Goal: Task Accomplishment & Management: Manage account settings

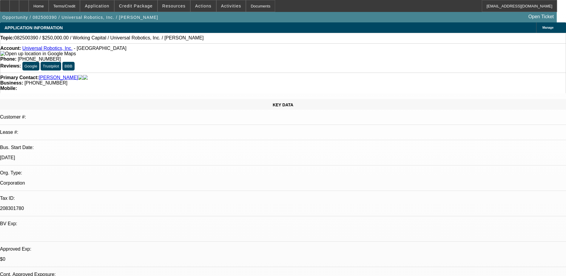
select select "0"
select select "2"
select select "0"
select select "6"
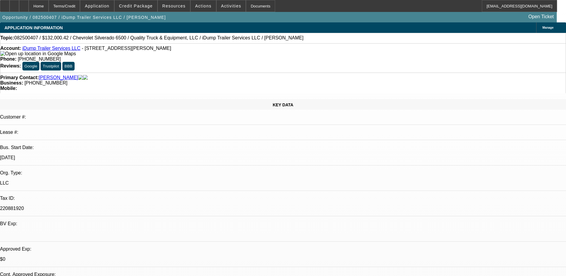
select select "0"
select select "6"
click at [221, 6] on span "Activities" at bounding box center [231, 6] width 20 height 5
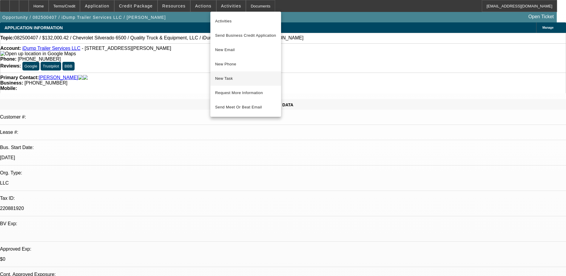
click at [244, 79] on span "New Task" at bounding box center [245, 78] width 61 height 7
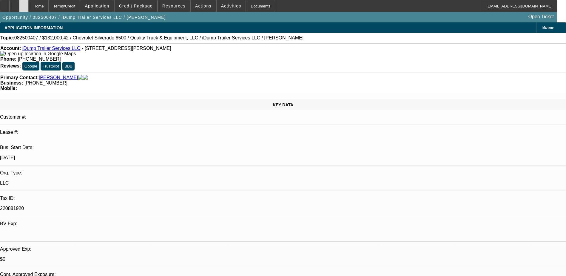
click at [29, 6] on div at bounding box center [24, 6] width 10 height 12
select select "0"
select select "1"
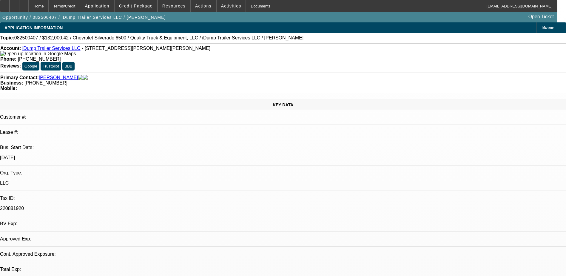
select select "1"
select select "6"
click at [138, 6] on span "Credit Package" at bounding box center [136, 6] width 34 height 5
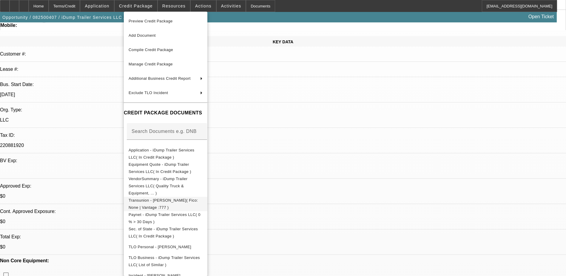
scroll to position [90, 0]
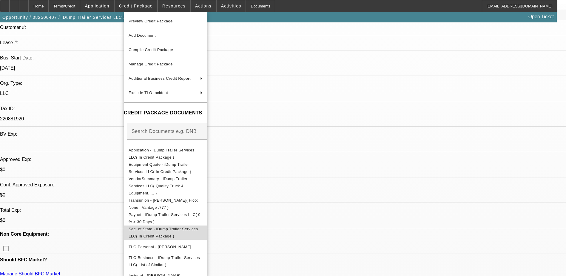
click at [194, 225] on button "Sec. of State - iDump Trailer Services LLC( In Credit Package )" at bounding box center [166, 232] width 84 height 14
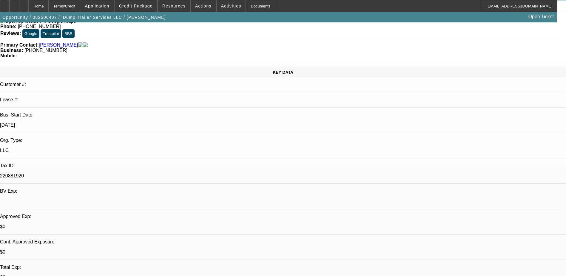
scroll to position [0, 0]
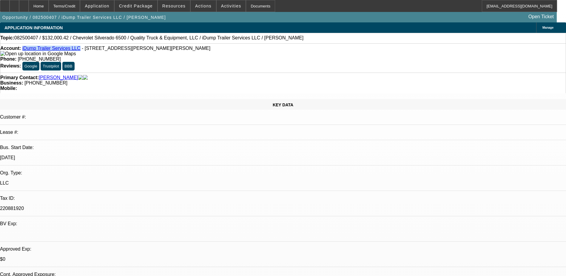
drag, startPoint x: 74, startPoint y: 49, endPoint x: 27, endPoint y: 49, distance: 47.1
click at [27, 49] on div "Account: iDump Trailer Services LLC - 267 S Davis Rd, Lagrange, GA 30241" at bounding box center [282, 51] width 565 height 11
copy link "iDump Trailer Services LLC"
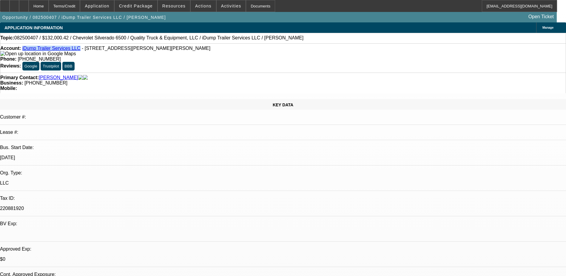
radio input "true"
paste textarea "Timothy Aaron operates iDump Trailer Services, the trade name of iDump Dumpster…"
type textarea "Timothy Aaron operates iDump Trailer Services, the trade name of iDump Dumpster…"
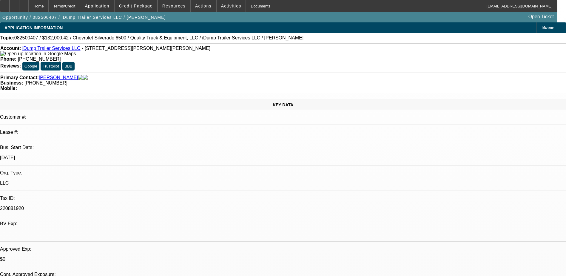
radio input "true"
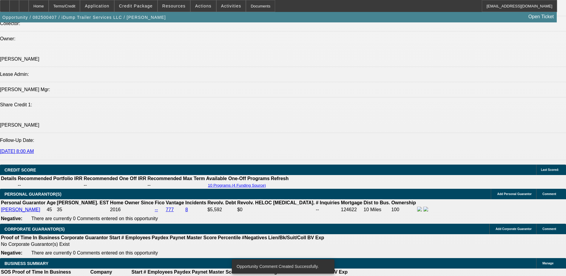
scroll to position [776, 0]
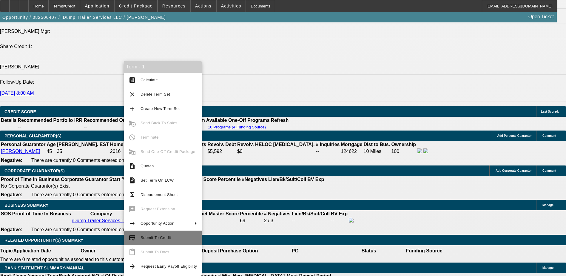
click at [168, 238] on span "Submit To Credit" at bounding box center [156, 237] width 30 height 4
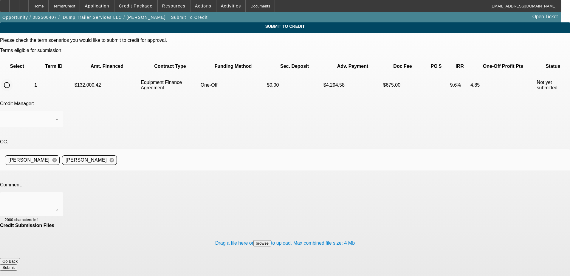
click at [13, 79] on input "radio" at bounding box center [7, 85] width 12 height 12
radio input "true"
click at [25, 65] on div "Submit To Credit Please check the term scenarios you would like to submit to cr…" at bounding box center [285, 148] width 570 height 253
click at [58, 197] on textarea at bounding box center [32, 204] width 54 height 14
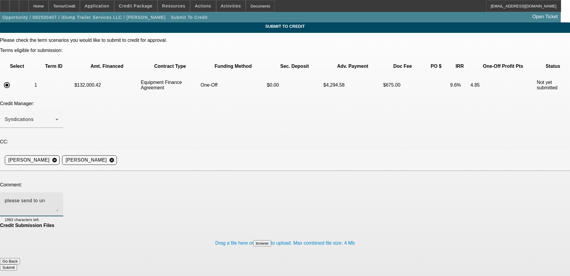
type textarea "please send to un"
click at [20, 258] on button "Go Back" at bounding box center [10, 261] width 20 height 6
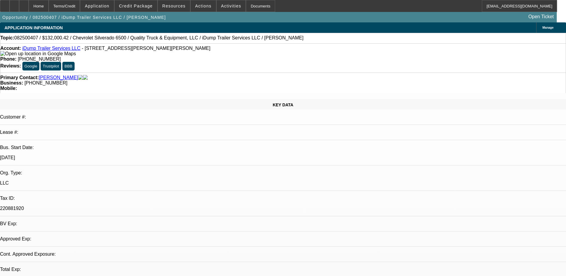
select select "0"
select select "6"
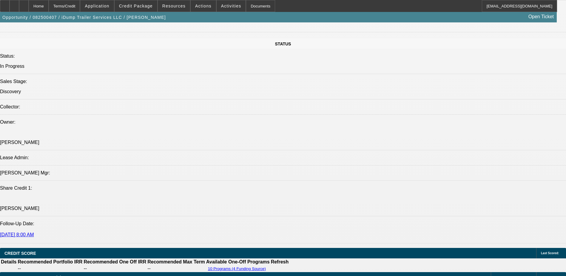
scroll to position [656, 0]
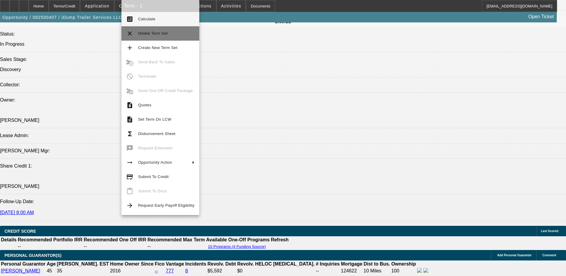
click at [180, 36] on span "Delete Term Set" at bounding box center [166, 33] width 56 height 7
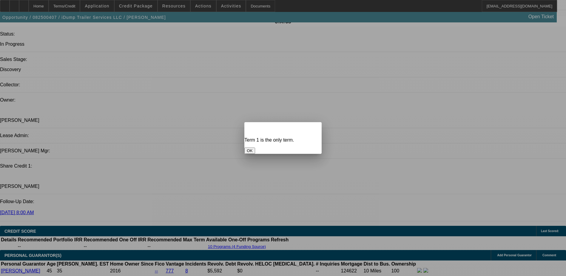
scroll to position [0, 0]
click at [308, 122] on div "Close" at bounding box center [314, 125] width 13 height 7
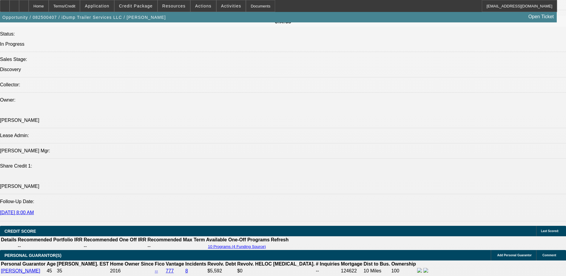
scroll to position [656, 0]
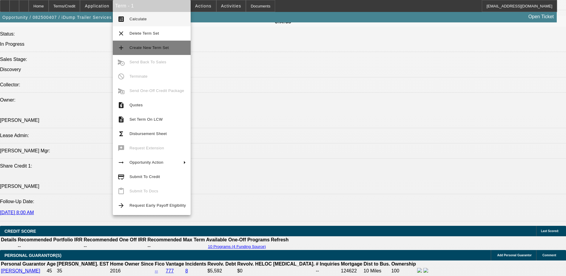
click at [159, 50] on span "Create New Term Set" at bounding box center [148, 47] width 39 height 4
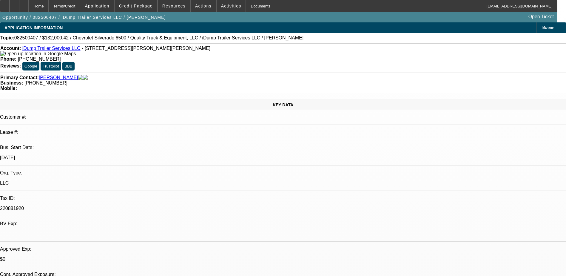
select select "0"
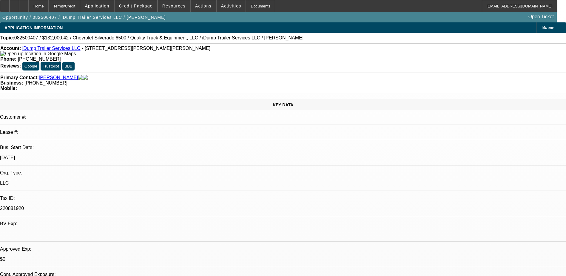
select select "0"
select select "1"
select select "6"
select select "1"
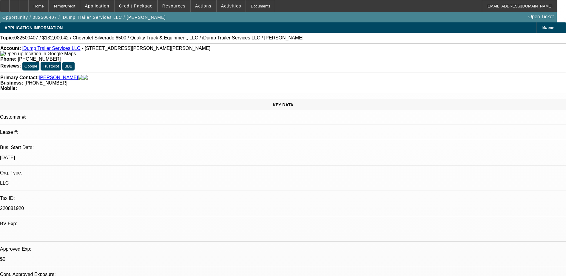
select select "1"
select select "6"
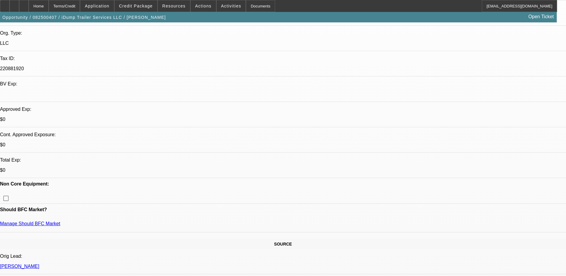
scroll to position [60, 0]
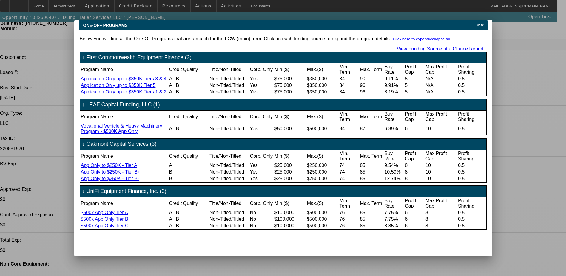
scroll to position [4, 0]
click at [474, 24] on icon at bounding box center [474, 25] width 0 height 3
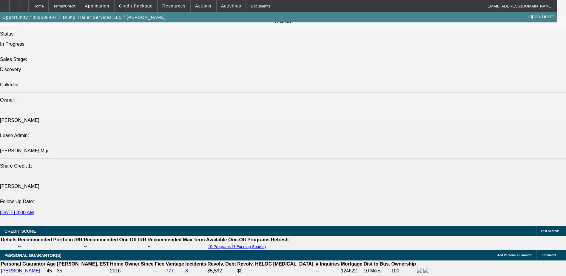
scroll to position [806, 0]
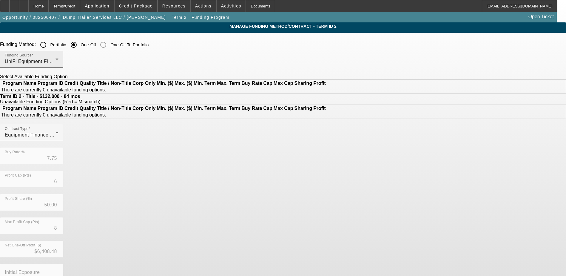
click at [58, 58] on div "Funding Source UniFi Equipment Finance, Inc." at bounding box center [32, 59] width 54 height 17
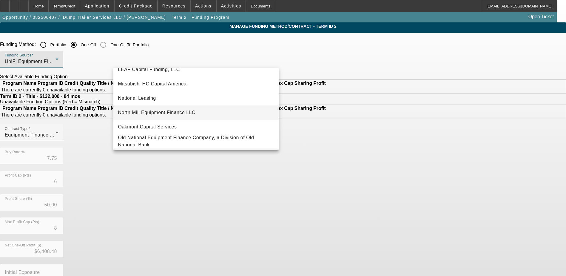
scroll to position [107, 0]
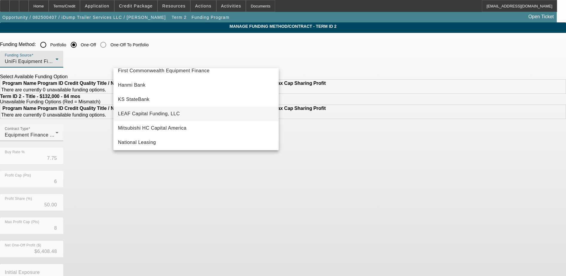
click at [153, 111] on span "LEAF Capital Funding, LLC" at bounding box center [149, 113] width 62 height 7
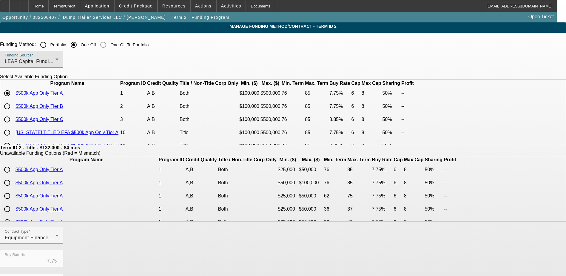
scroll to position [137, 0]
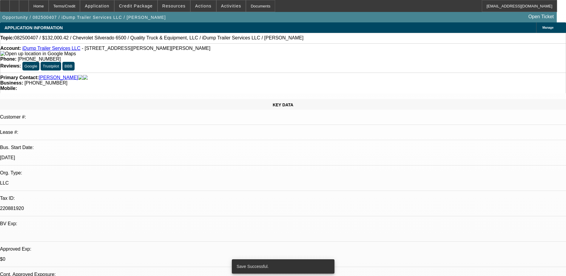
select select "0"
select select "6"
select select "0"
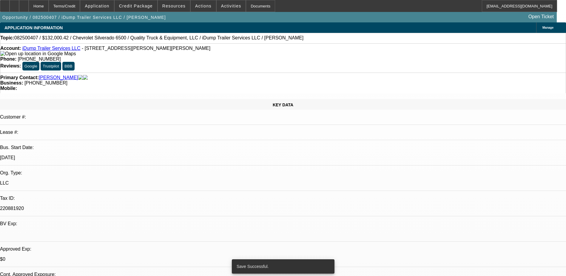
select select "0"
select select "6"
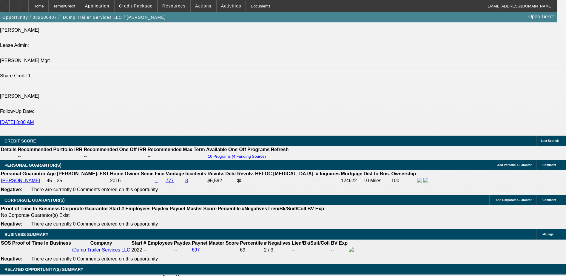
scroll to position [746, 0]
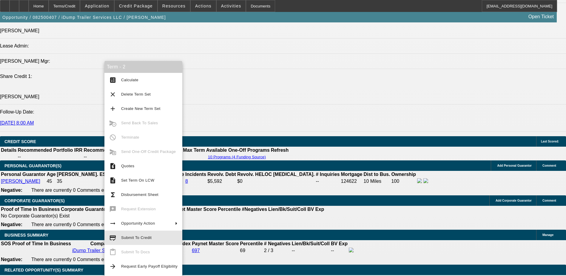
click at [145, 239] on span "Submit To Credit" at bounding box center [136, 237] width 30 height 4
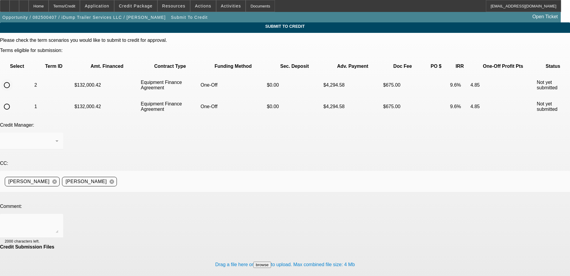
click at [13, 79] on input "radio" at bounding box center [7, 85] width 12 height 12
radio input "true"
click at [58, 218] on textarea at bounding box center [32, 225] width 54 height 14
type textarea "Can we try leaf"
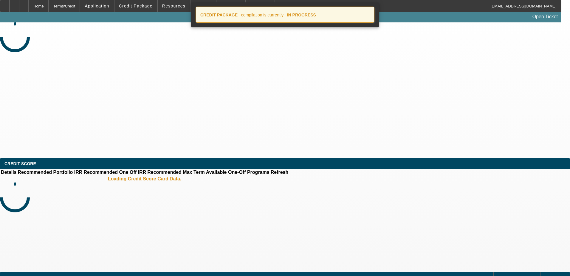
select select "0"
select select "6"
select select "0"
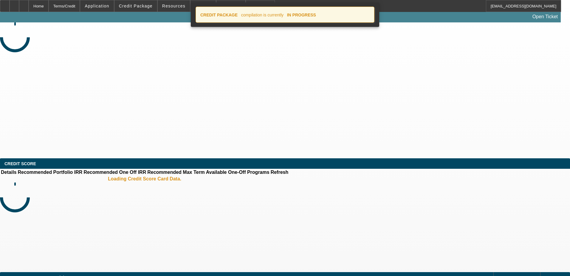
select select "0"
select select "6"
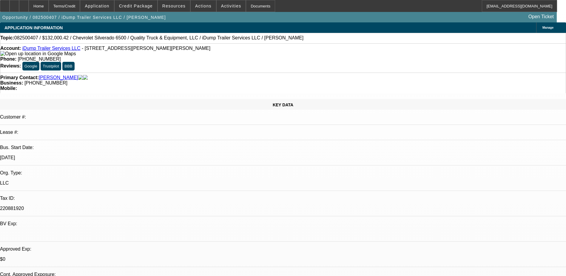
select select "0.1"
select select "2"
select select "0"
select select "0.15"
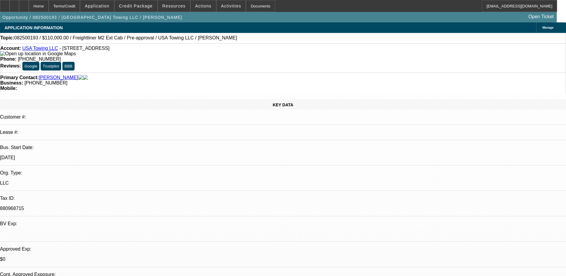
select select "0"
select select "0.1"
select select "0.15"
select select "0"
select select "0.1"
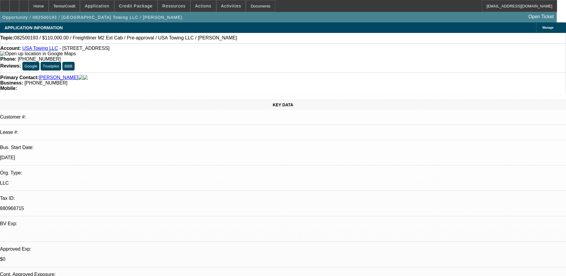
select select "0"
select select "0.1"
select select "1"
select select "2"
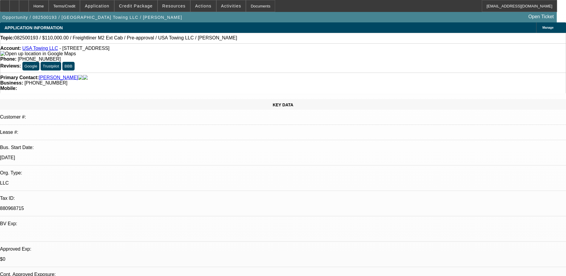
select select "6"
select select "1"
select select "3"
select select "4"
select select "1"
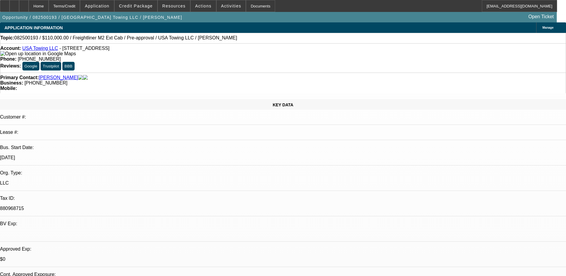
select select "3"
select select "4"
select select "1"
select select "2"
select select "4"
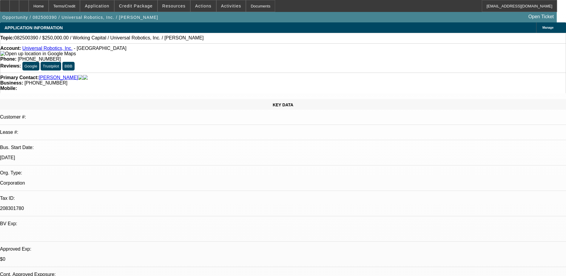
select select "0"
select select "1"
select select "2"
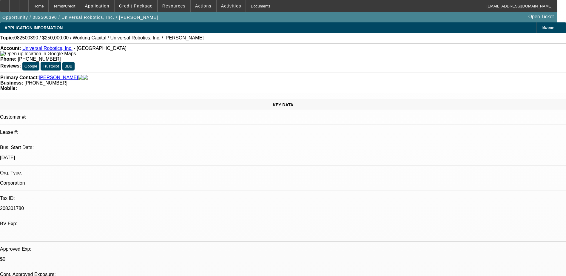
select select "6"
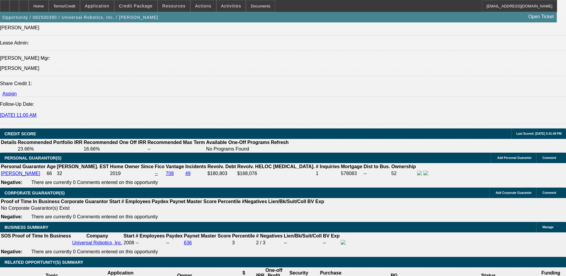
scroll to position [776, 0]
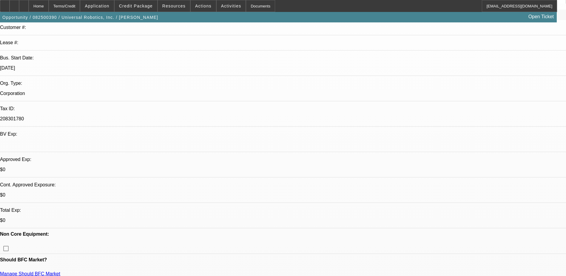
scroll to position [0, 0]
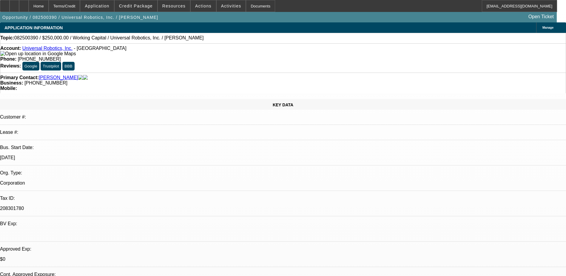
drag, startPoint x: 26, startPoint y: 50, endPoint x: 139, endPoint y: 50, distance: 112.5
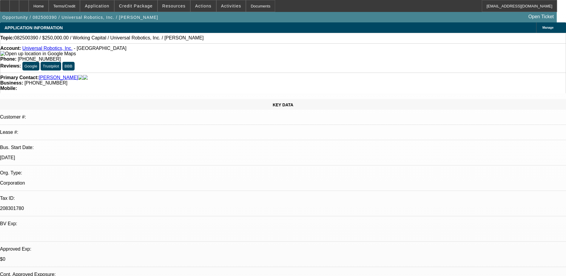
click at [139, 50] on div "Account: Universal Robotics, Inc. - PO Box 171062, Nashville, TN 37217" at bounding box center [282, 51] width 565 height 11
copy div "Universal Robotics, Inc. - PO Box 171062, Nashville, TN 37217"
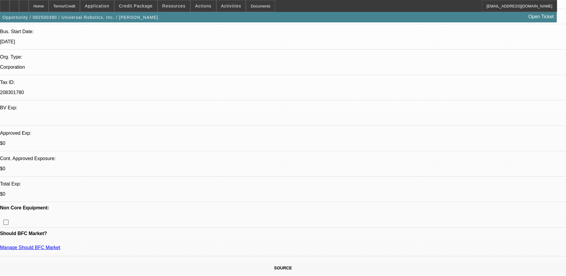
scroll to position [119, 0]
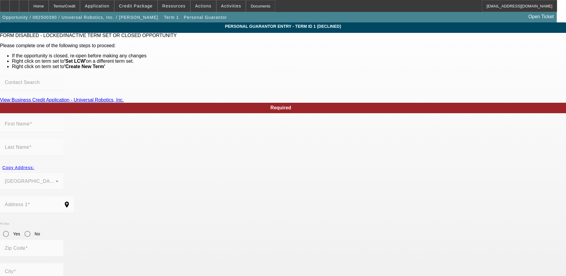
scroll to position [28, 0]
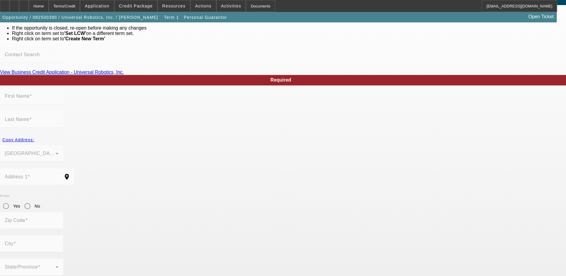
type input "David"
type input "Peters"
type input "PO Box 171062"
radio input "true"
type input "37217"
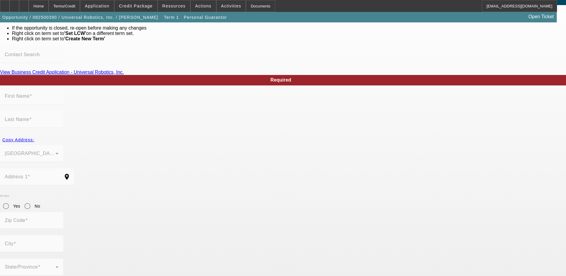
type input "Nashville"
type input "(802) 989-2984"
type input "52"
type input "130-50-9427"
type input "davidpeters@universallogic.com"
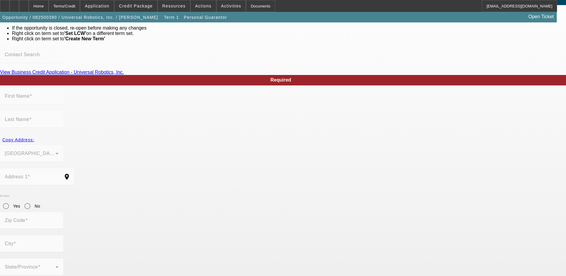
type input "(615) 366-7281"
click at [49, 3] on div "Home" at bounding box center [39, 6] width 20 height 12
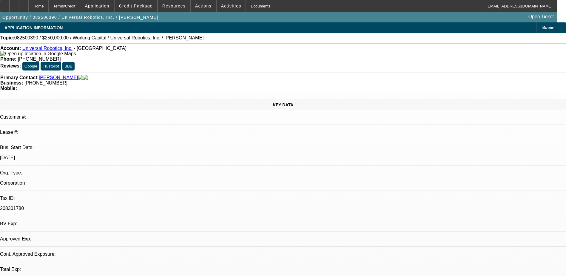
select select "0"
select select "2"
select select "0"
select select "6"
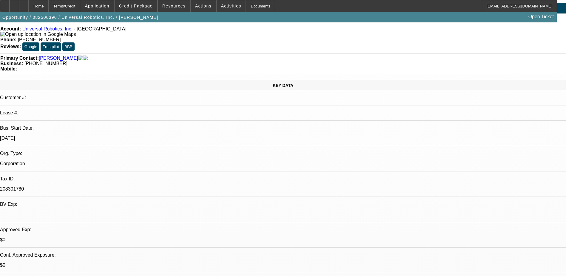
scroll to position [30, 0]
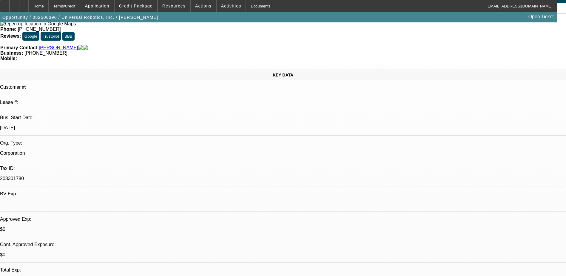
drag, startPoint x: 513, startPoint y: 238, endPoint x: 381, endPoint y: 195, distance: 138.3
copy div "Universal Robotics, Inc., founded in Delaware in 2001 by David Peters and reloc…"
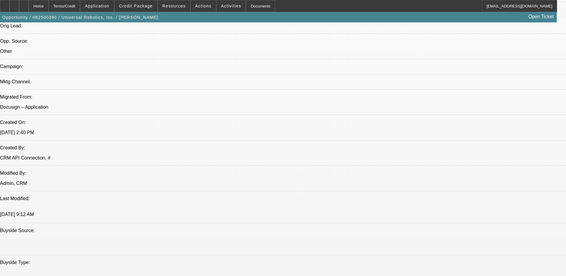
scroll to position [418, 0]
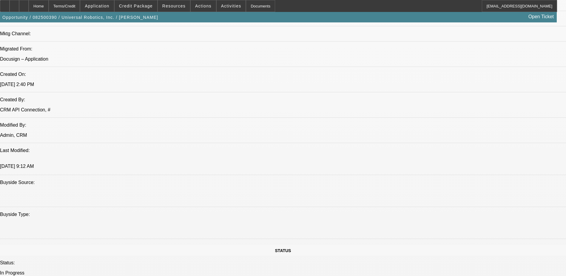
click at [133, 11] on span at bounding box center [136, 6] width 43 height 14
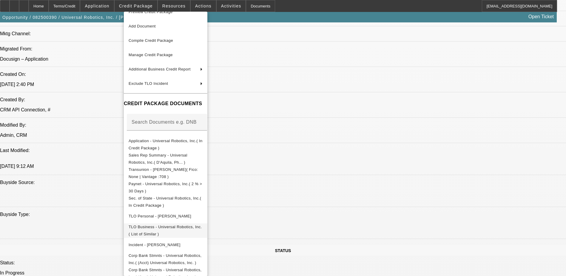
scroll to position [14, 0]
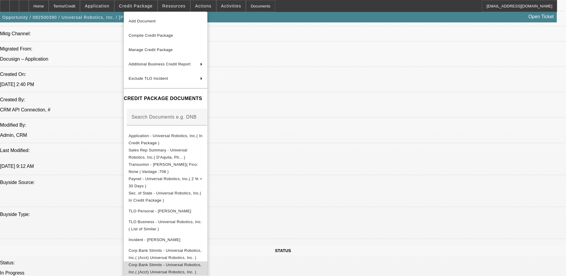
click at [200, 265] on span "Corp Bank Stmnts - Universal Robotics, Inc.( (Acct) Universal Robotics, Inc. )" at bounding box center [165, 268] width 73 height 12
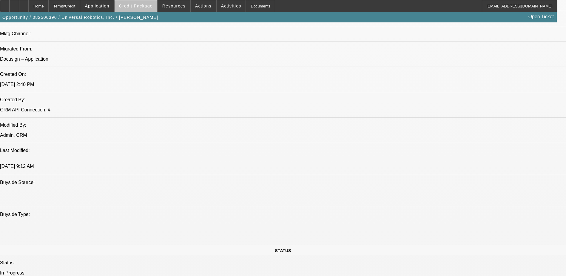
click at [146, 6] on span "Credit Package" at bounding box center [136, 6] width 34 height 5
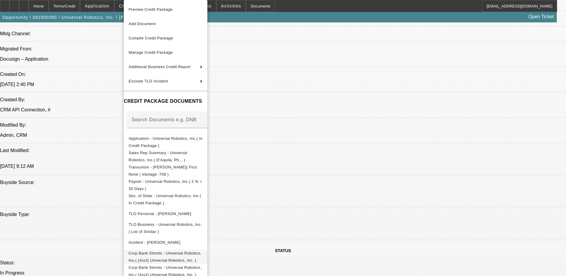
click at [200, 256] on span "Corp Bank Stmnts - Universal Robotics, Inc.( (Acct) Universal Robotics, Inc. )" at bounding box center [165, 257] width 73 height 12
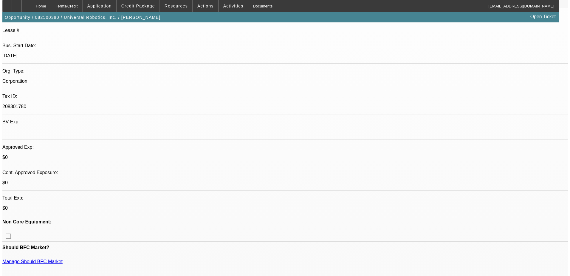
scroll to position [0, 0]
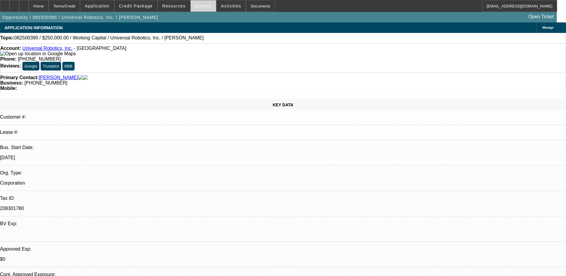
click at [201, 7] on span "Actions" at bounding box center [203, 6] width 16 height 5
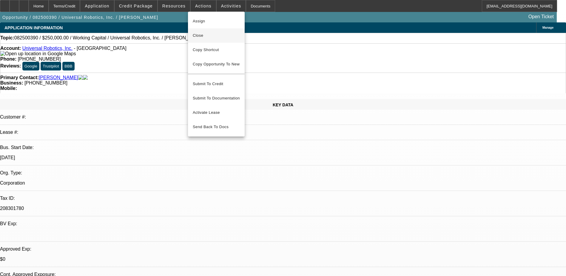
click at [215, 36] on span "Close" at bounding box center [216, 35] width 47 height 7
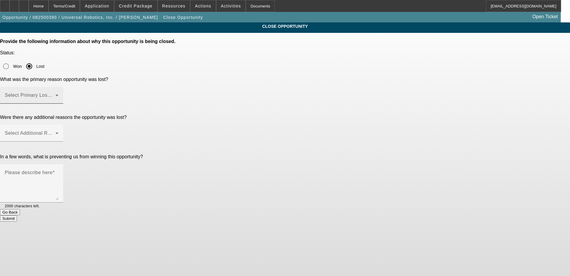
click at [68, 92] on mat-label "Select Primary Lost Reason" at bounding box center [36, 94] width 63 height 5
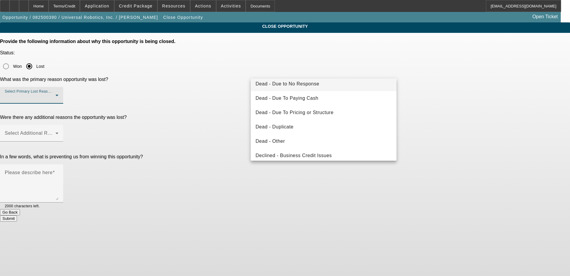
scroll to position [80, 0]
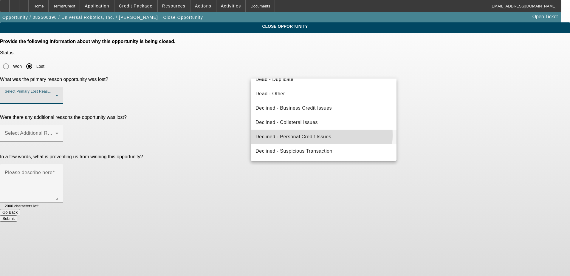
click at [308, 135] on span "Declined - Personal Credit Issues" at bounding box center [294, 136] width 76 height 7
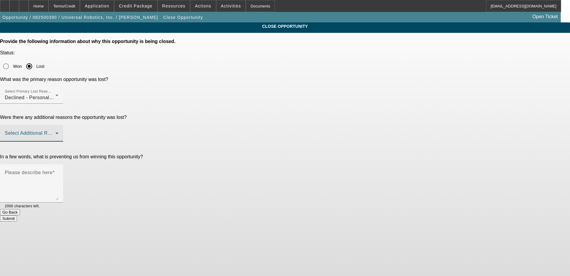
click at [55, 132] on span at bounding box center [30, 135] width 51 height 7
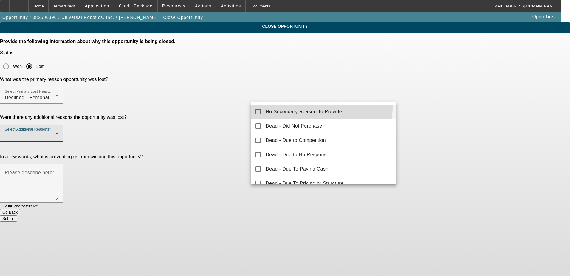
click at [292, 106] on mat-option "No Secondary Reason To Provide" at bounding box center [324, 111] width 146 height 14
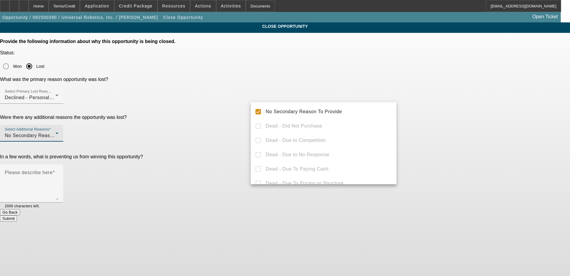
click at [234, 99] on div at bounding box center [285, 138] width 570 height 276
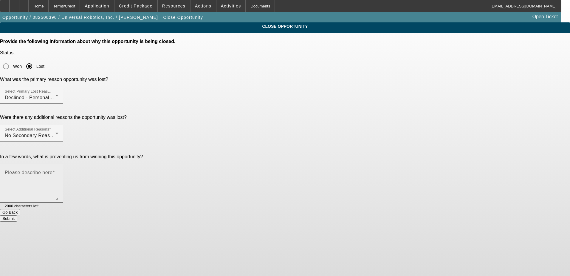
click at [58, 171] on textarea "Please describe here" at bounding box center [32, 185] width 54 height 29
type textarea "Declined"
click at [17, 215] on button "Submit" at bounding box center [8, 218] width 17 height 6
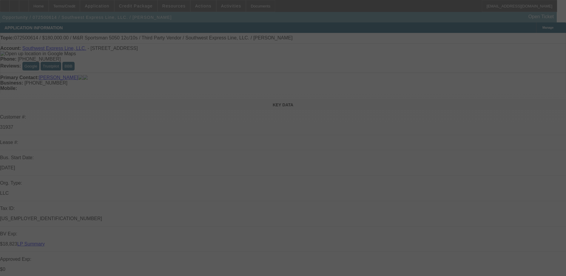
select select "0"
select select "0.1"
select select "0"
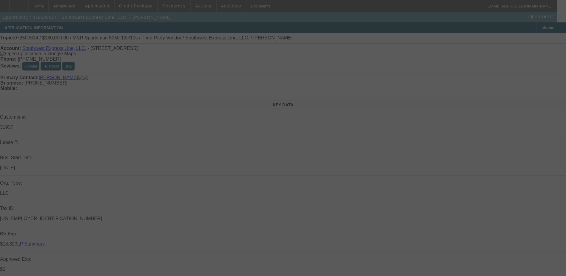
select select "0"
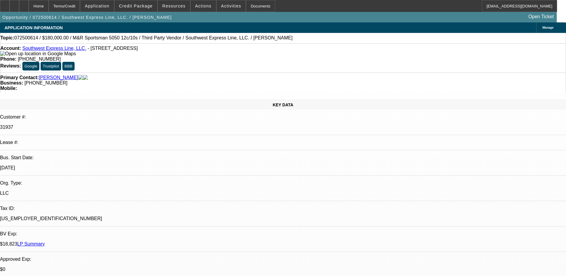
select select "1"
select select "4"
select select "1"
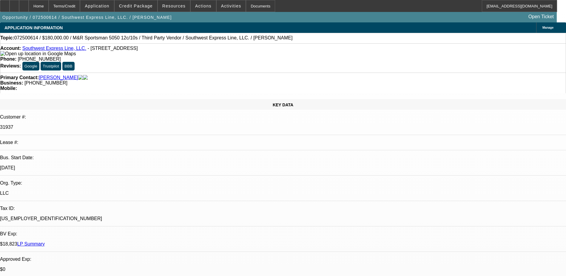
select select "6"
select select "1"
select select "6"
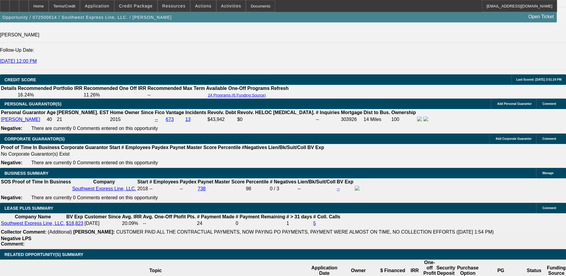
scroll to position [895, 0]
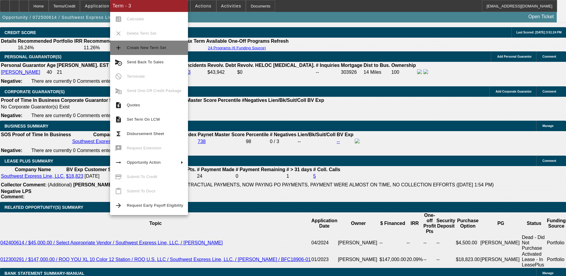
click at [152, 54] on button "add Create New Term Set" at bounding box center [149, 48] width 78 height 14
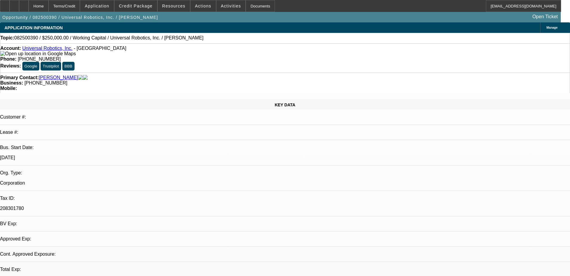
select select "0"
select select "2"
select select "0"
select select "6"
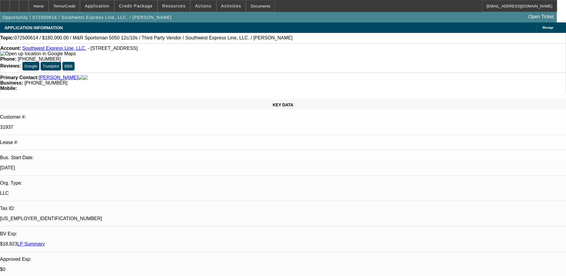
select select "0"
select select "0.1"
select select "0"
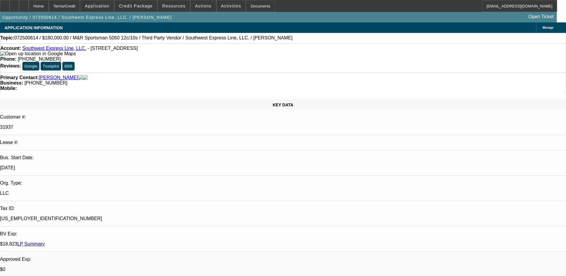
select select "0.1"
select select "0"
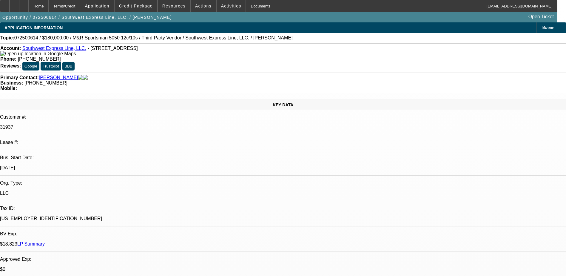
select select "0"
select select "1"
select select "4"
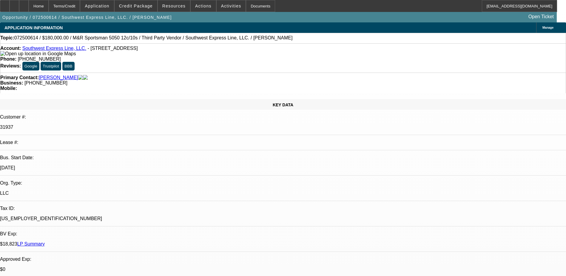
select select "1"
select select "4"
select select "1"
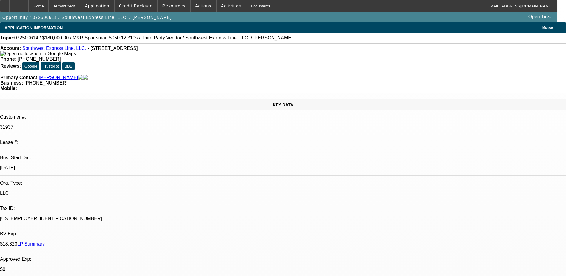
select select "6"
select select "1"
select select "6"
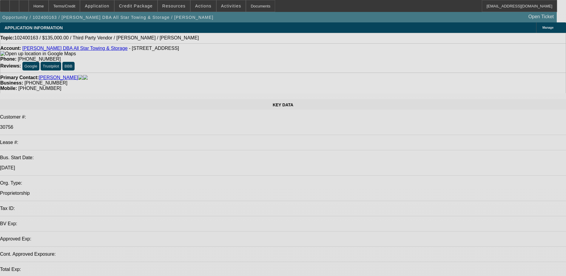
select select "0.1"
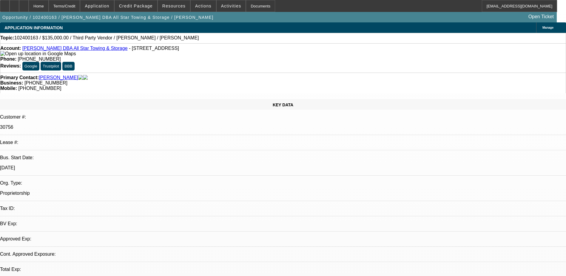
select select "2"
select select "0.1"
select select "1"
select select "2"
select select "4"
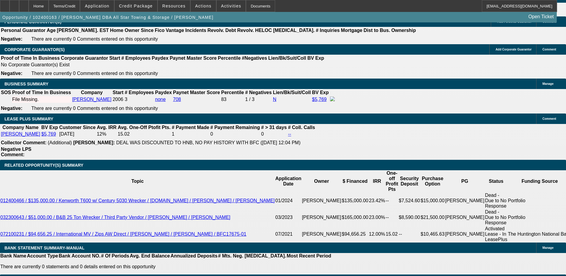
scroll to position [895, 0]
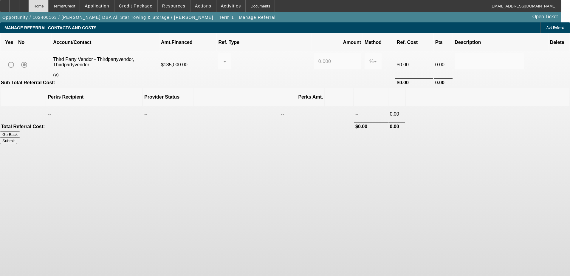
click at [49, 7] on div "Home" at bounding box center [39, 6] width 20 height 12
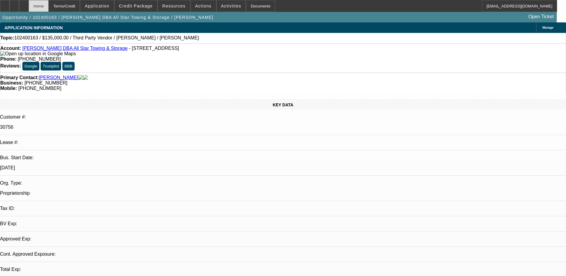
select select "0.1"
select select "2"
select select "0.1"
select select "4"
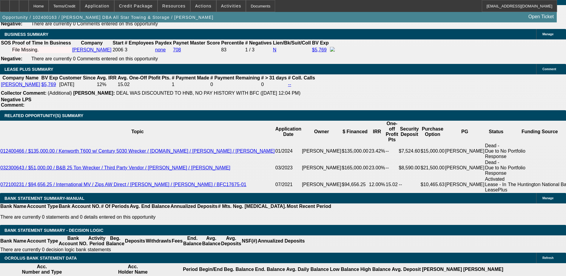
scroll to position [985, 0]
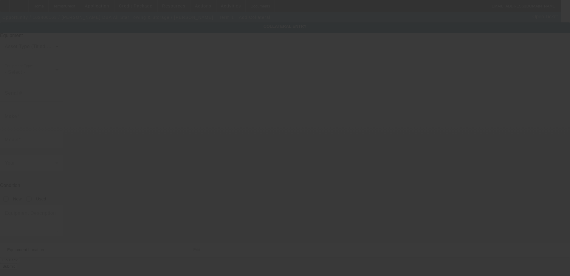
type input "1816 Drillers Dr"
type input "[PERSON_NAME]"
type input "77808"
type input "Brazos"
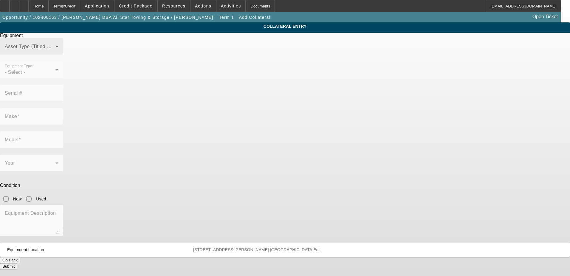
click at [55, 53] on span at bounding box center [30, 48] width 51 height 7
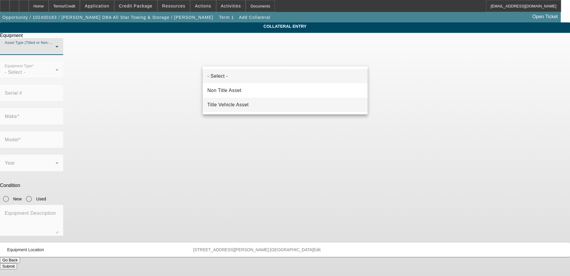
click at [244, 106] on span "Title Vehicle Asset" at bounding box center [228, 104] width 41 height 7
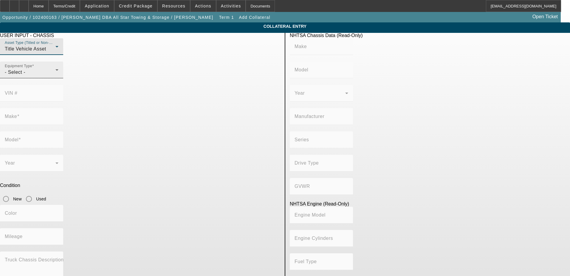
click at [55, 76] on div "- Select -" at bounding box center [30, 72] width 51 height 7
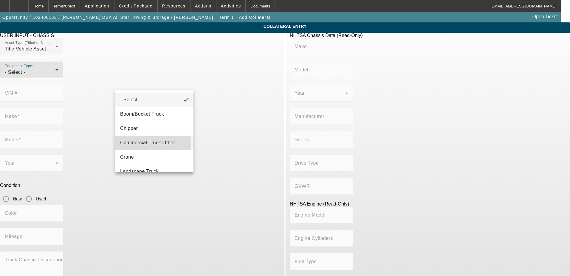
click at [153, 143] on span "Commercial Truck Other" at bounding box center [147, 142] width 55 height 7
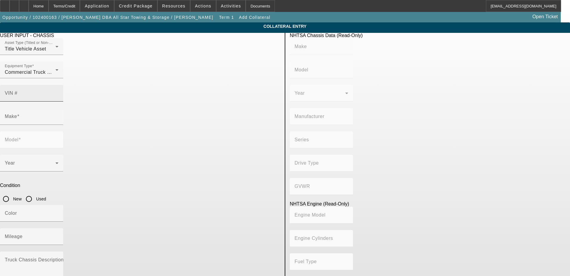
click at [58, 85] on div "VIN #" at bounding box center [32, 93] width 54 height 17
type input "1hgcp26878a112853"
type input "HONDA"
type input "Accord"
type input "AMERICAN HONDA MOTOR CO., INC."
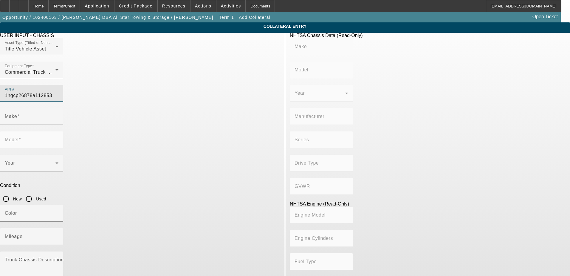
type input "Class 1C: 4,001 - 5,000 lb (1,814 - 2,268 kg)"
type input "K24Z3"
type input "4"
type input "Gasoline"
type input "144"
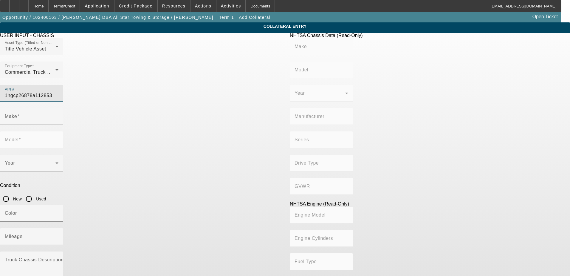
type input "2.4"
type input "HONDA"
type input "Accord"
type input "1HGCP26878A112853"
click at [35, 193] on input "Used" at bounding box center [29, 199] width 12 height 12
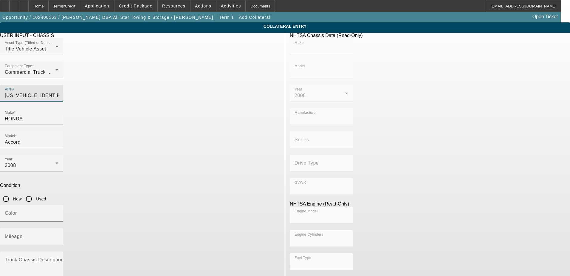
radio input "true"
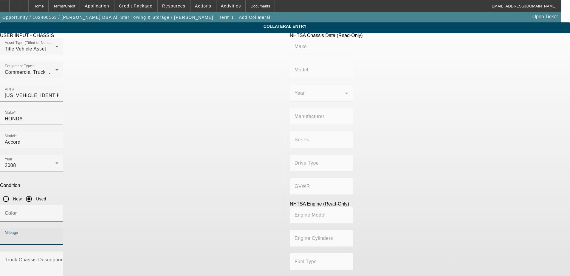
click at [58, 235] on input "Mileage" at bounding box center [32, 238] width 54 height 7
type input "HONDA"
type input "Accord"
type input "AMERICAN HONDA MOTOR CO., INC."
type input "Class 1C: 4,001 - 5,000 lb (1,814 - 2,268 kg)"
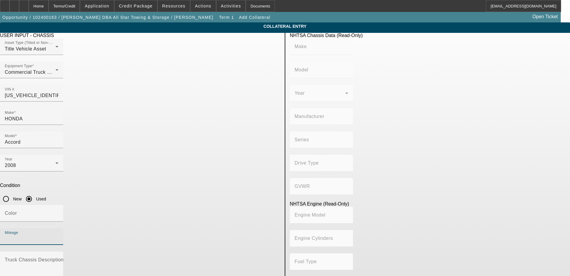
type input "K24Z3"
type input "4"
type input "Gasoline"
type input "144"
type input "2.4"
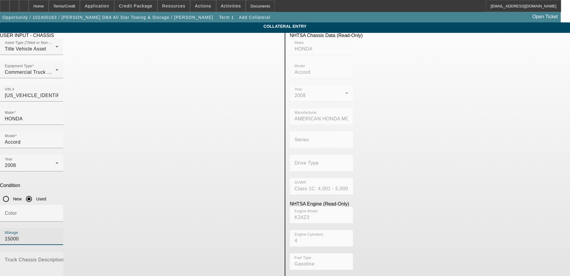
type input "15000"
click at [58, 258] on textarea "Truck Chassis Description (Describe the truck chassis only)" at bounding box center [32, 268] width 54 height 21
type textarea "and"
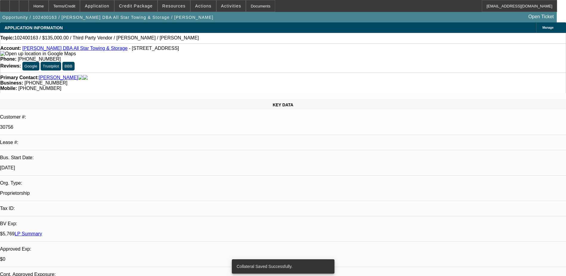
select select "0.1"
select select "2"
select select "0.1"
select select "4"
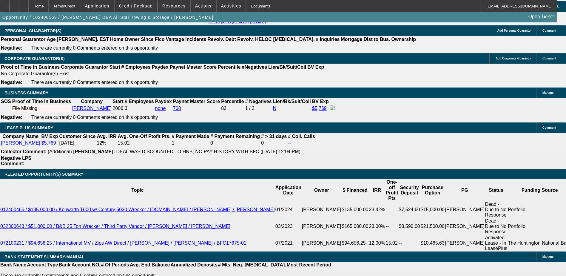
scroll to position [865, 0]
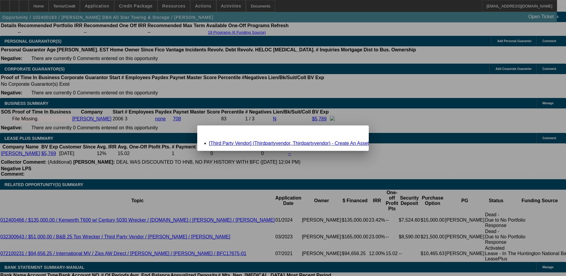
scroll to position [0, 0]
click at [251, 143] on link "[Third Party Vendor] (Thirdpartyvendor, Thirdpartyvendor) - Create An Asset" at bounding box center [289, 143] width 160 height 5
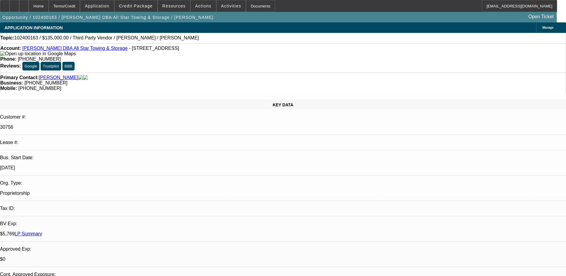
scroll to position [865, 0]
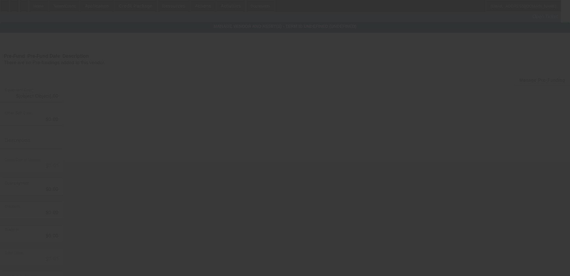
type input "$150,000.00"
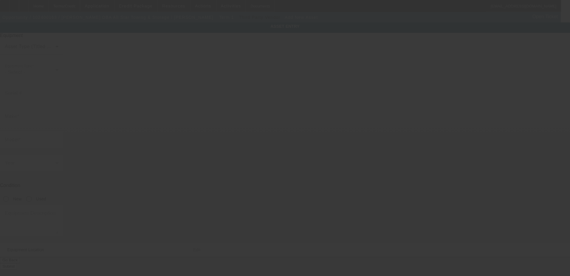
type input "1816 Drillers Dr"
type input "Bryan"
type input "77808"
type input "Brazos"
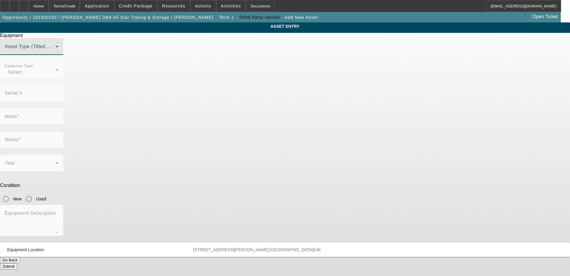
click at [55, 53] on span at bounding box center [30, 48] width 51 height 7
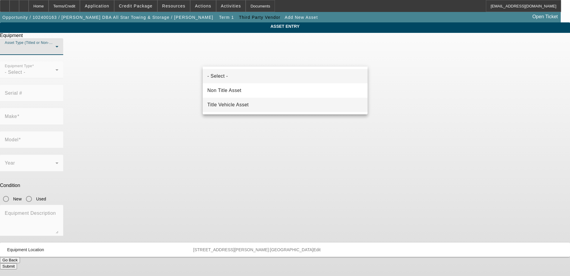
click at [239, 102] on span "Title Vehicle Asset" at bounding box center [228, 104] width 41 height 7
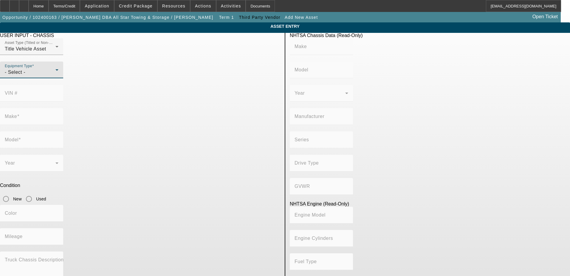
click at [55, 76] on div "- Select -" at bounding box center [30, 72] width 51 height 7
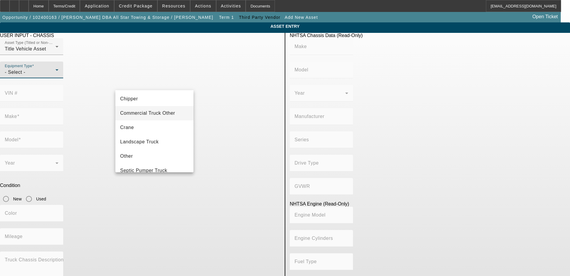
scroll to position [66, 0]
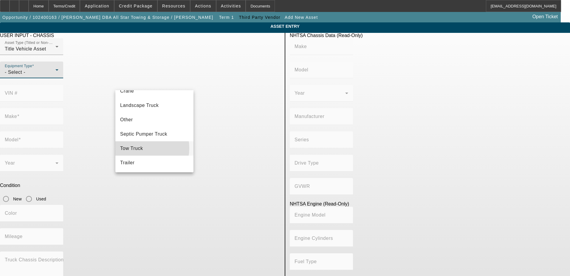
click at [140, 148] on span "Tow Truck" at bounding box center [131, 148] width 23 height 7
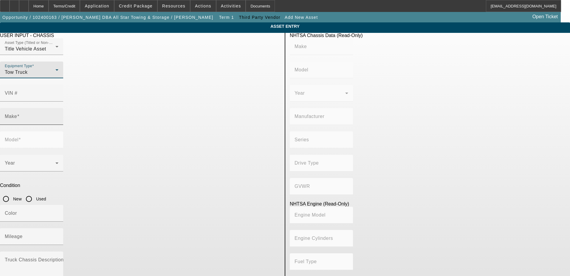
click at [58, 115] on input "Make" at bounding box center [32, 118] width 54 height 7
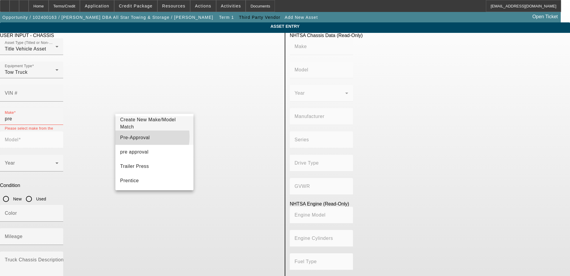
click at [140, 136] on span "Pre-Approval" at bounding box center [135, 137] width 30 height 5
type input "Pre-Approval"
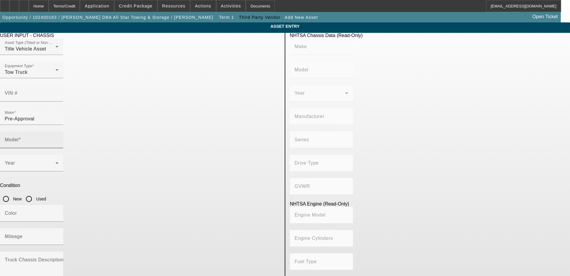
click at [58, 131] on div "Model" at bounding box center [32, 139] width 54 height 17
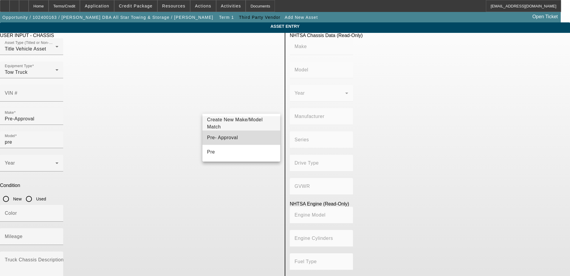
click at [231, 135] on span "Pre- Approval" at bounding box center [222, 137] width 31 height 7
type input "Pre- Approval"
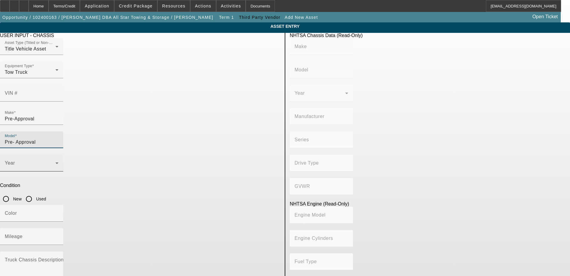
click at [58, 155] on div "Year" at bounding box center [32, 163] width 54 height 17
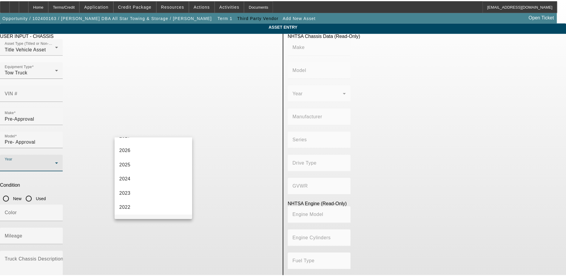
scroll to position [60, 0]
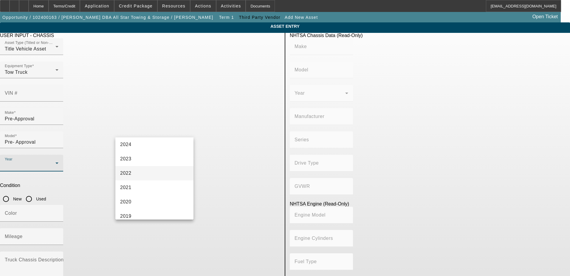
click at [131, 173] on span "2022" at bounding box center [125, 172] width 11 height 7
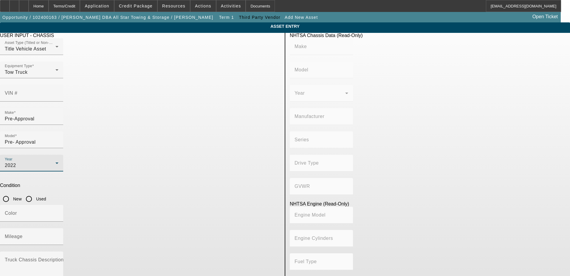
click at [35, 193] on input "Used" at bounding box center [29, 199] width 12 height 12
radio input "true"
click at [58, 235] on input "Mileage" at bounding box center [32, 238] width 54 height 7
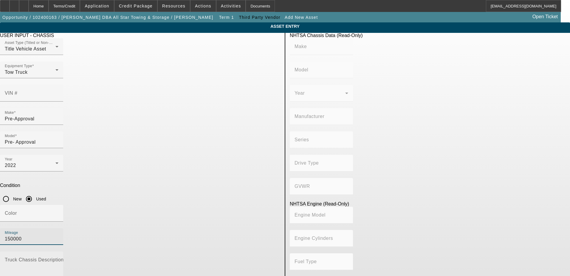
type input "150000"
click at [58, 258] on textarea "Truck Chassis Description (Describe the truck chassis only)" at bounding box center [32, 268] width 54 height 21
type textarea "and all"
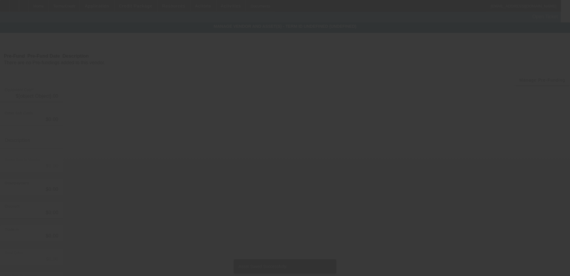
type input "$150,000.00"
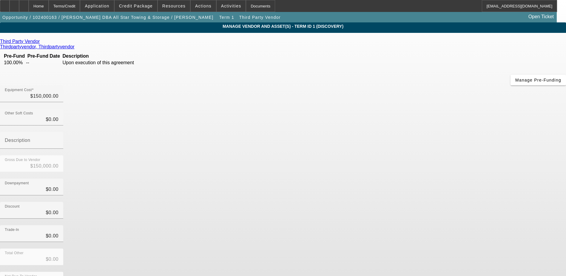
click at [164, 131] on div "Third Party Vendor Thirdpartyvendor, Thirdpartyvendor Pre-Fund Pre-Fund Date De…" at bounding box center [283, 173] width 566 height 269
click at [418, 248] on div "Total Other $0.00" at bounding box center [283, 259] width 566 height 23
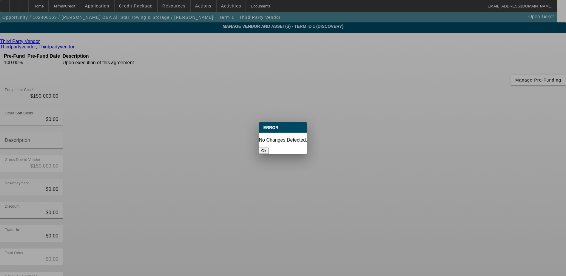
click at [269, 147] on button "Ok" at bounding box center [264, 150] width 10 height 6
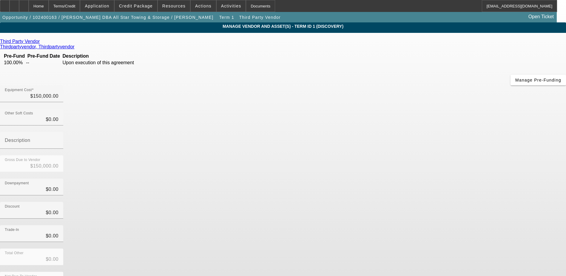
click at [217, 147] on div "Third Party Vendor Thirdpartyvendor, Thirdpartyvendor Pre-Fund Pre-Fund Date De…" at bounding box center [283, 173] width 566 height 269
click at [56, 132] on app-vendor-asset-manage "MANAGE VENDOR AND ASSET(S) - Term ID 1 (Discovery) Remove Vendor Third Party Ve…" at bounding box center [283, 182] width 566 height 320
click at [49, 8] on div "Home" at bounding box center [39, 6] width 20 height 12
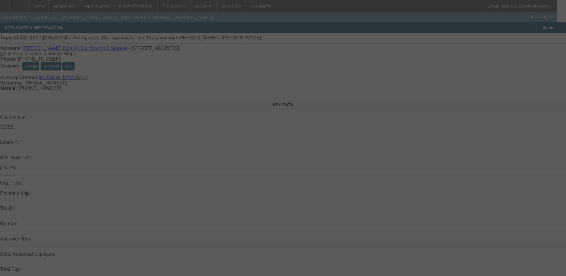
select select "0.1"
select select "2"
select select "0.1"
select select "4"
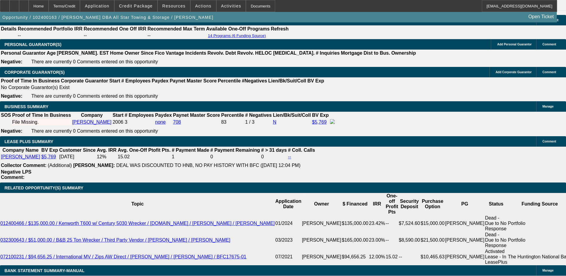
scroll to position [925, 0]
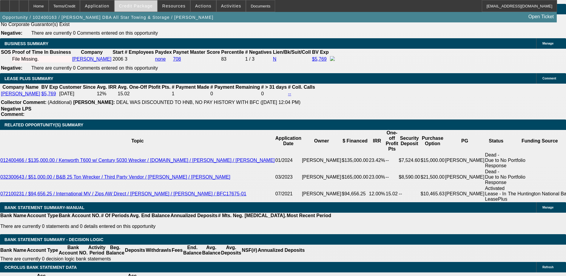
click at [139, 4] on span "Credit Package" at bounding box center [136, 6] width 34 height 5
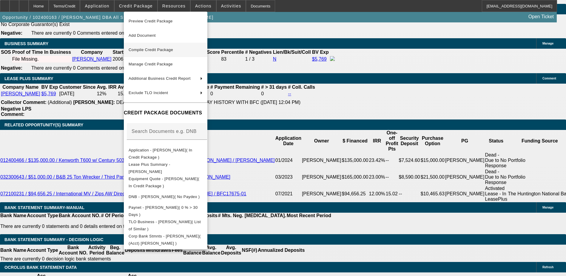
click at [163, 49] on span "Compile Credit Package" at bounding box center [151, 49] width 44 height 4
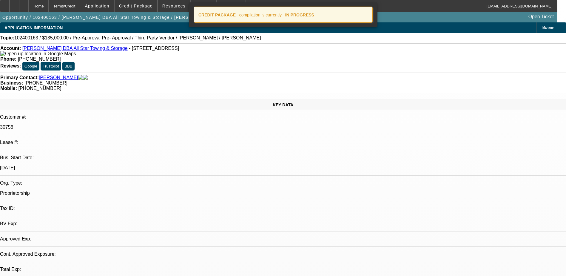
select select "0.1"
select select "2"
select select "0.1"
select select "4"
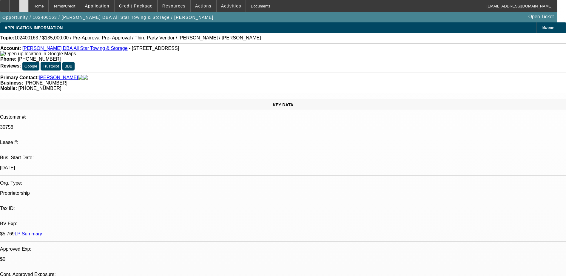
click at [29, 7] on div at bounding box center [24, 6] width 10 height 12
select select "0.1"
select select "2"
select select "0.1"
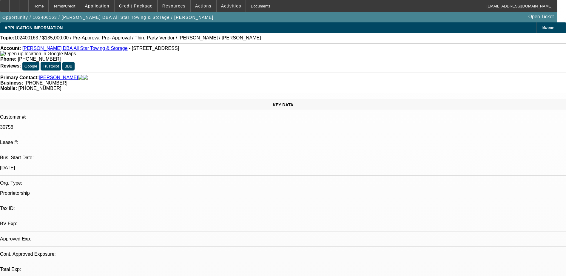
select select "4"
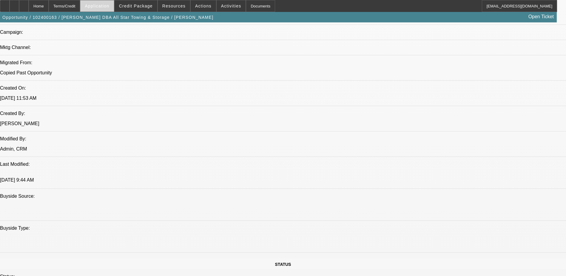
scroll to position [477, 0]
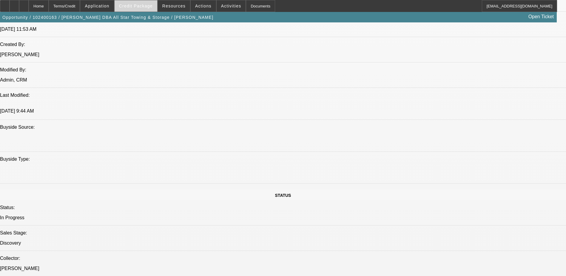
click at [141, 8] on span "Credit Package" at bounding box center [136, 6] width 34 height 5
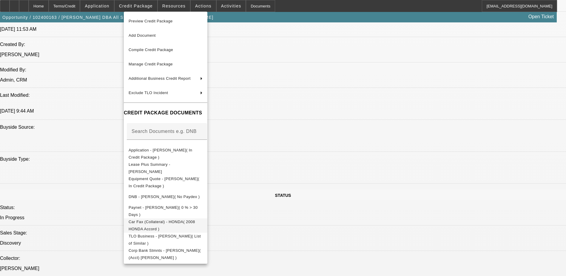
click at [203, 226] on span "Car Fax (Collateral) - HONDA( 2008 HONDA Accord )" at bounding box center [166, 225] width 74 height 14
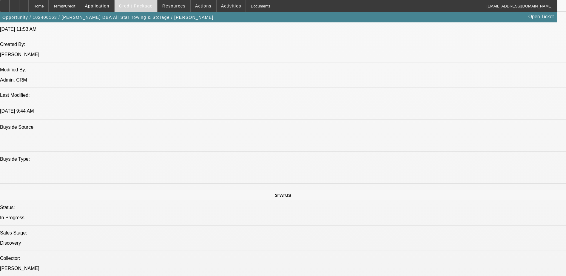
click at [139, 8] on span at bounding box center [136, 6] width 43 height 14
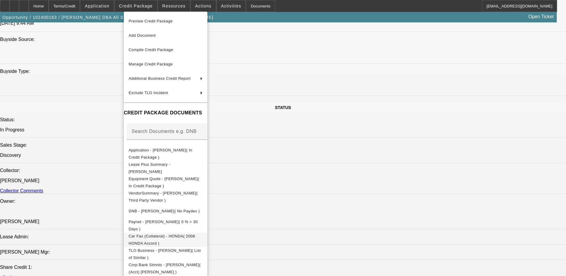
scroll to position [567, 0]
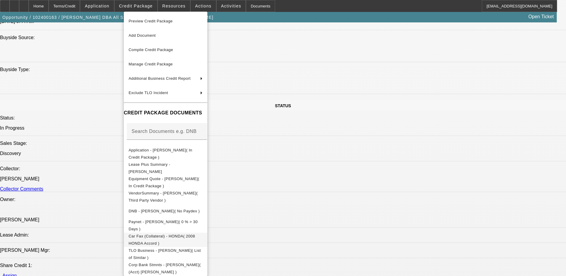
click at [194, 238] on span "Car Fax (Collateral) - HONDA( 2008 HONDA Accord )" at bounding box center [162, 240] width 67 height 12
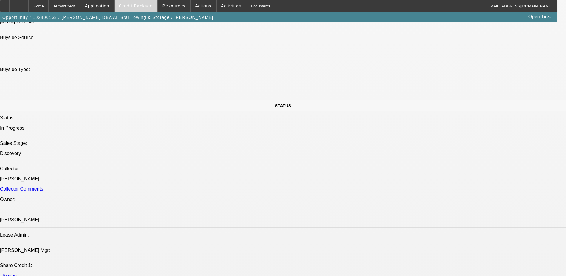
click at [142, 6] on span "Credit Package" at bounding box center [136, 6] width 34 height 5
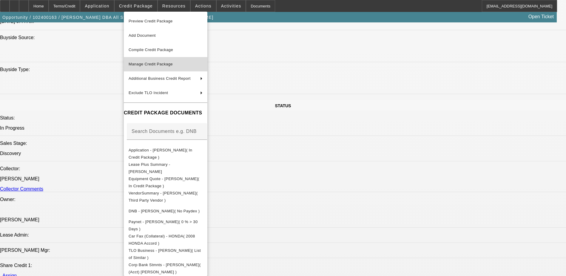
click at [152, 68] on button "Manage Credit Package" at bounding box center [166, 64] width 84 height 14
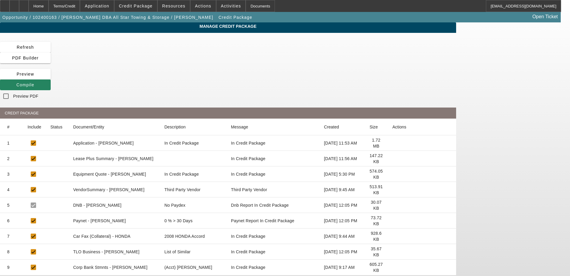
click at [393, 236] on icon at bounding box center [393, 236] width 0 height 0
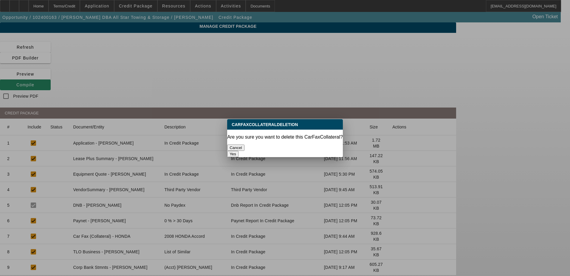
click at [239, 151] on button "Yes" at bounding box center [232, 154] width 11 height 6
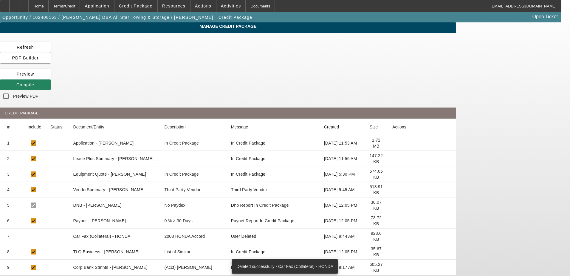
click at [26, 55] on app-manage-credit-package "Manage Credit Package Refresh PDF Builder Preview Compile Preview PDF CREDIT PA…" at bounding box center [285, 158] width 570 height 272
click at [49, 8] on div "Home" at bounding box center [39, 6] width 20 height 12
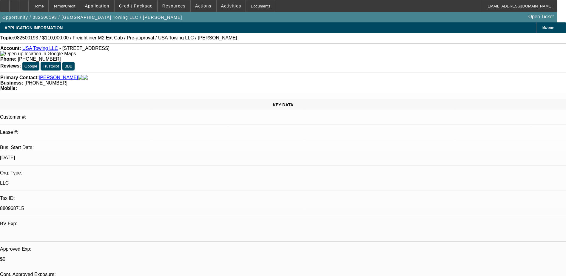
select select "0.1"
select select "2"
select select "0"
select select "0.15"
select select "0"
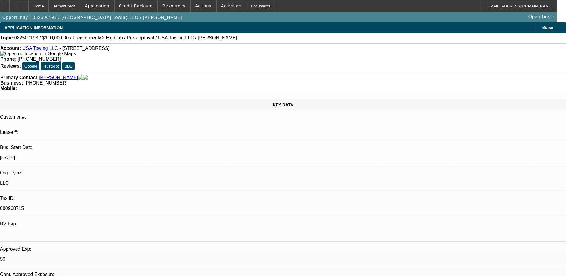
select select "0.1"
select select "0.15"
select select "0"
select select "0.1"
select select "0"
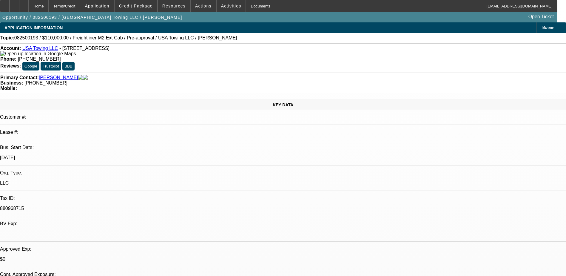
select select "0"
select select "0.1"
select select "1"
select select "2"
select select "6"
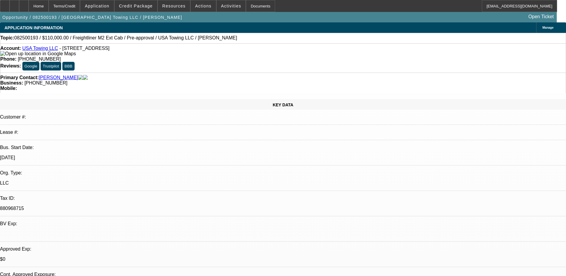
select select "1"
select select "3"
select select "4"
select select "1"
select select "3"
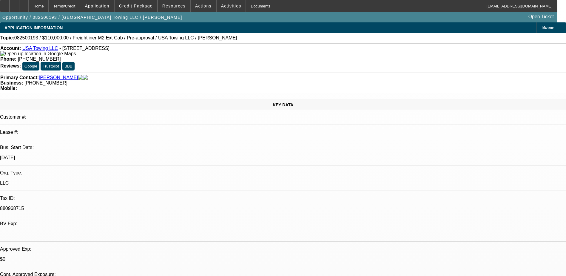
select select "4"
select select "1"
select select "2"
select select "4"
click at [141, 11] on span at bounding box center [136, 6] width 43 height 14
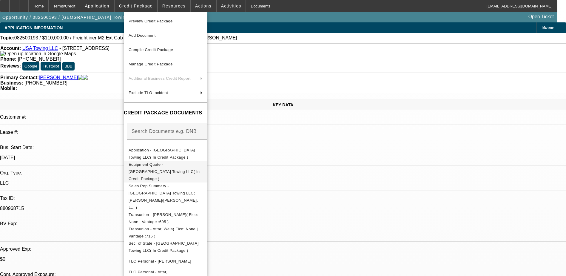
click at [175, 165] on span "Equipment Quote - USA Towing LLC( In Credit Package )" at bounding box center [164, 171] width 71 height 19
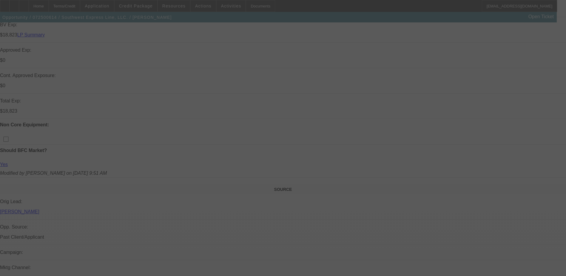
scroll to position [90, 0]
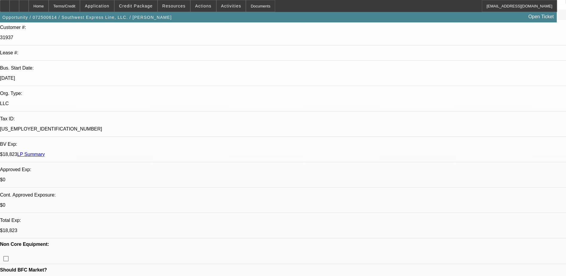
select select "0"
select select "0.1"
select select "0"
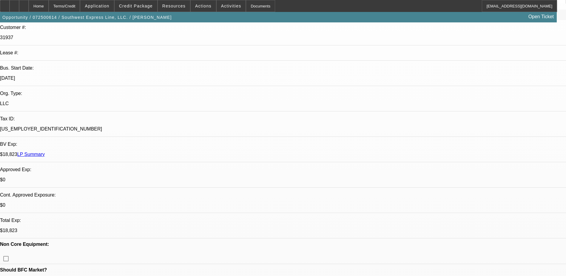
select select "0.1"
select select "0"
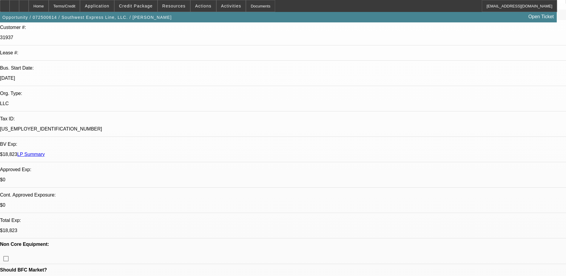
select select "0"
select select "1"
select select "4"
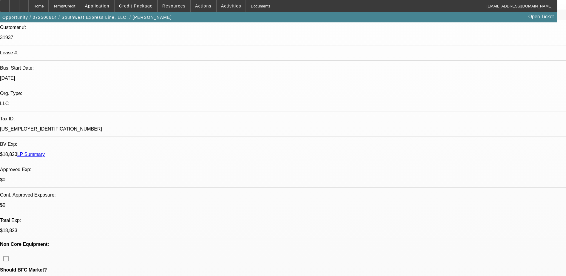
select select "1"
select select "4"
select select "1"
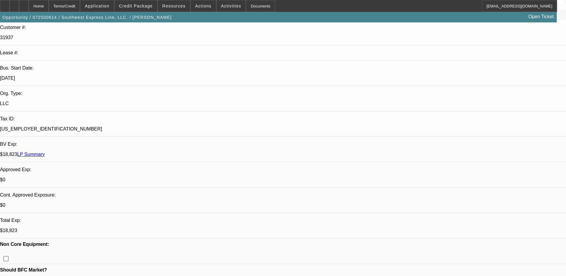
select select "6"
select select "1"
select select "6"
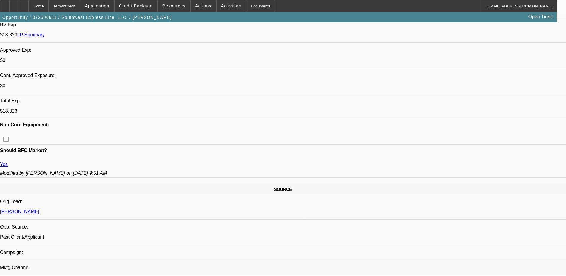
scroll to position [149, 0]
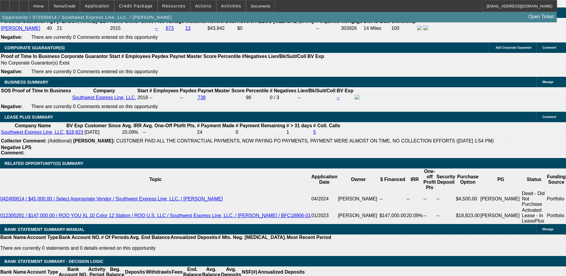
scroll to position [985, 0]
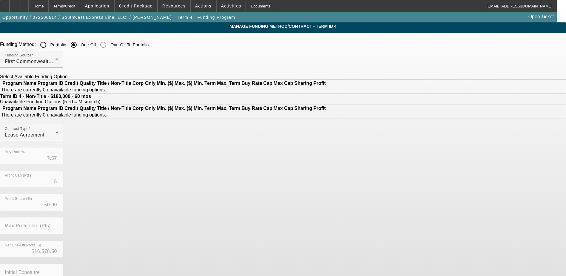
click at [49, 43] on input "Portfolio" at bounding box center [43, 45] width 12 height 12
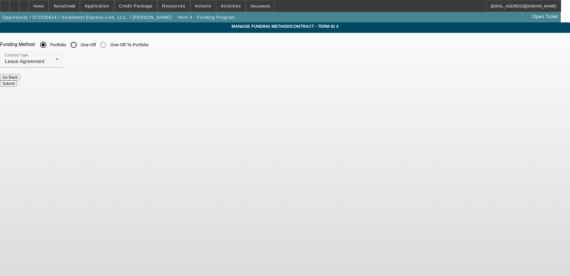
click at [17, 80] on button "Submit" at bounding box center [8, 83] width 17 height 6
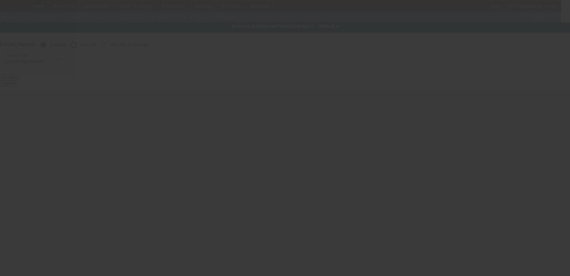
radio input "false"
radio input "true"
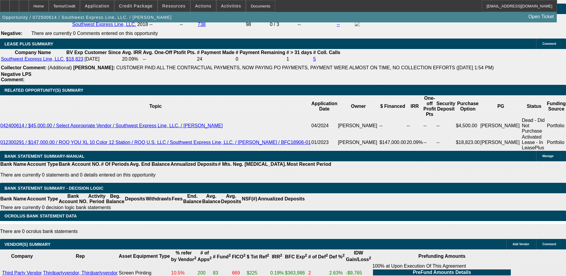
select select "0"
select select "0.1"
select select "4"
select select "0"
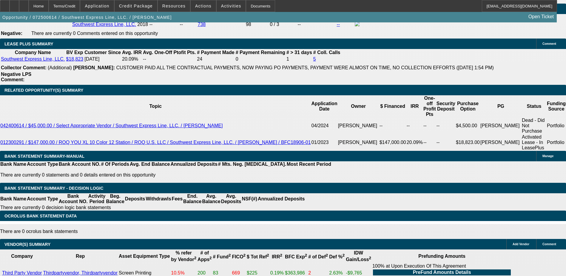
select select "0"
select select "0.1"
select select "4"
select select "0"
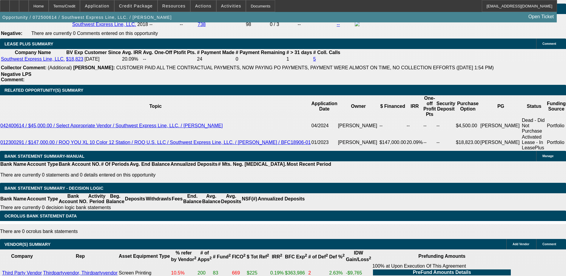
select select "0"
select select "6"
select select "0"
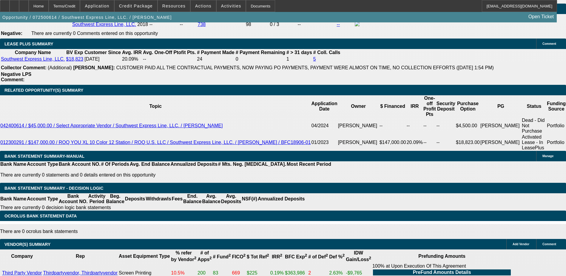
select select "6"
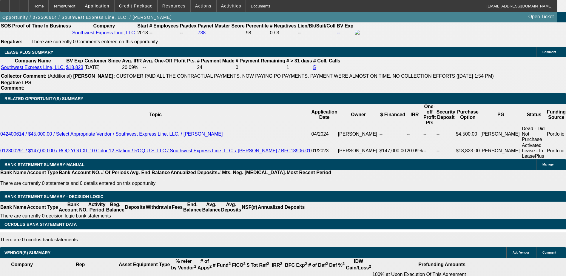
scroll to position [974, 0]
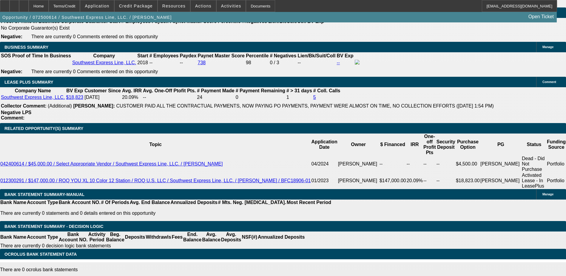
select select "2"
type input "$7,385.96"
type input "UNKNOWN"
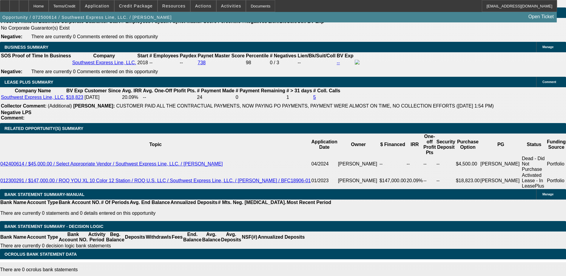
select select "2"
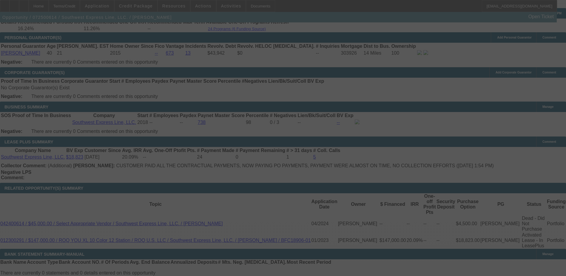
scroll to position [944, 0]
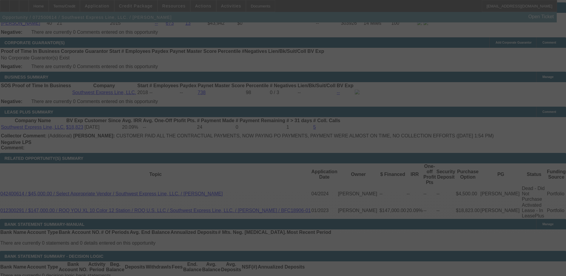
select select "0"
select select "2"
select select "0.1"
select select "4"
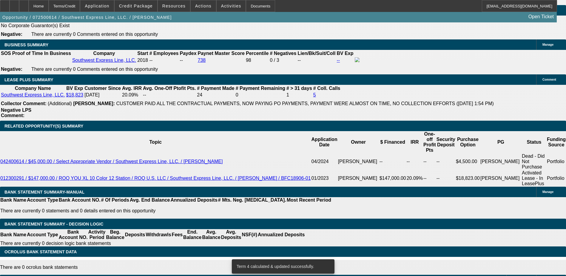
scroll to position [974, 0]
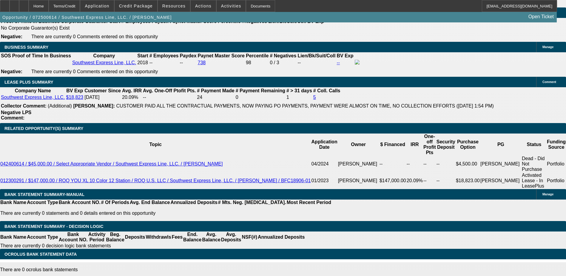
type input "10"
type input "UNKNOWN"
type input "10."
type input "$7,648.94"
type input "$3,824.47"
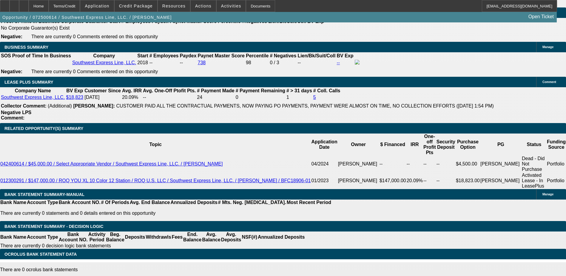
type input "$6,153.74"
type input "$3,076.87"
type input "12"
type input "$8,008.00"
type input "$4,004.00"
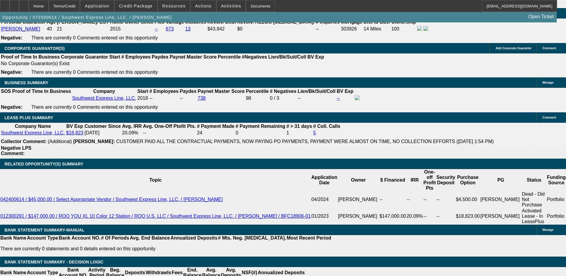
scroll to position [884, 0]
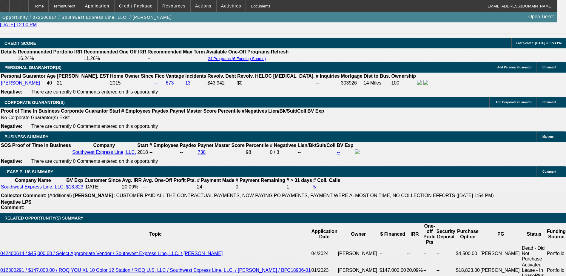
type input "12"
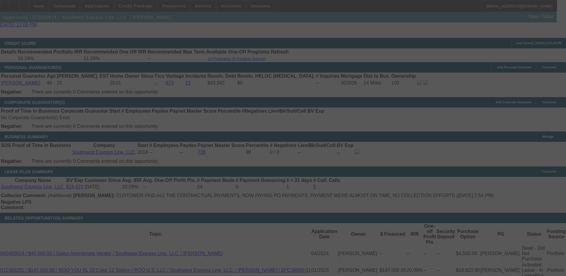
select select "0"
select select "2"
select select "0.1"
select select "4"
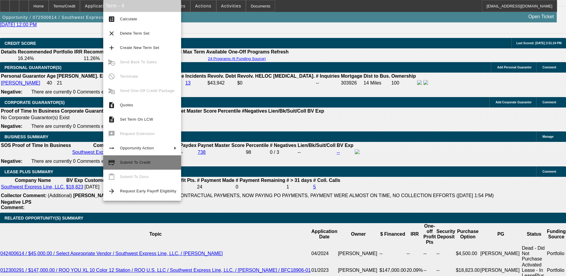
click at [141, 163] on span "Submit To Credit" at bounding box center [135, 162] width 30 height 4
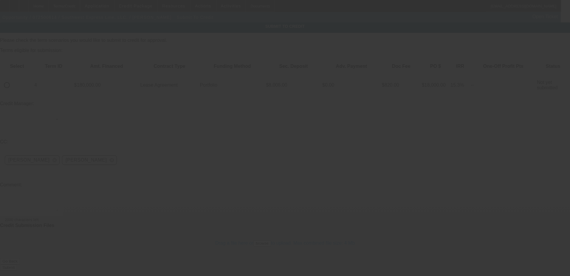
click at [13, 79] on input "radio" at bounding box center [7, 85] width 12 height 12
radio input "true"
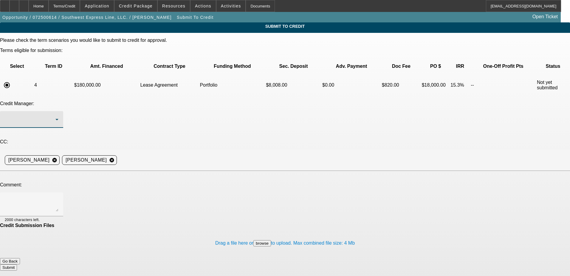
click at [55, 116] on div at bounding box center [30, 119] width 51 height 7
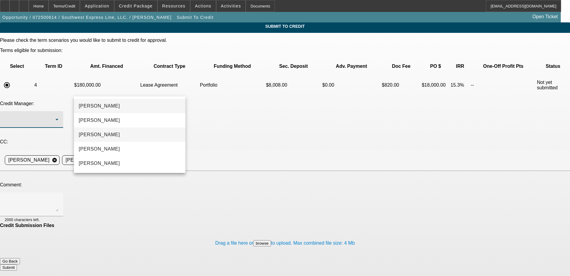
click at [110, 132] on span "Arida, Michael" at bounding box center [99, 134] width 41 height 7
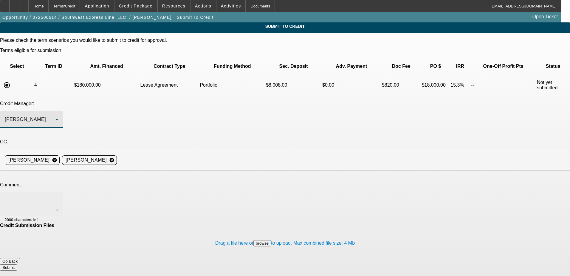
click at [58, 197] on textarea at bounding box center [32, 204] width 54 height 14
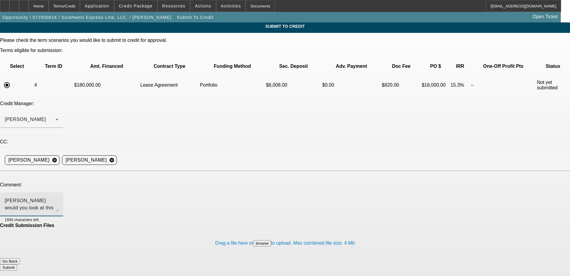
type textarea "Michael would you look at this equipment for this clean past customer"
click at [17, 264] on button "Submit" at bounding box center [8, 267] width 17 height 6
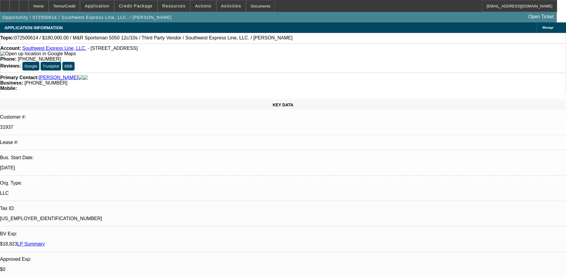
select select "0"
select select "2"
select select "0.1"
select select "4"
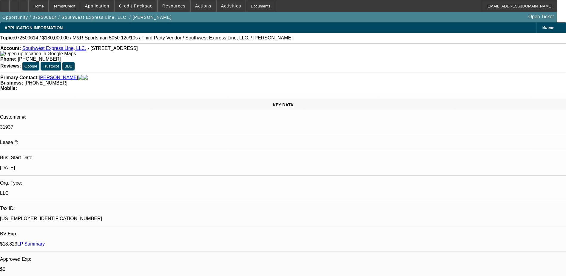
select select "0"
select select "0.1"
select select "4"
select select "0"
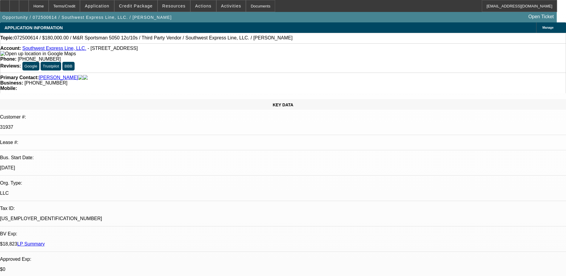
select select "0"
select select "6"
select select "0"
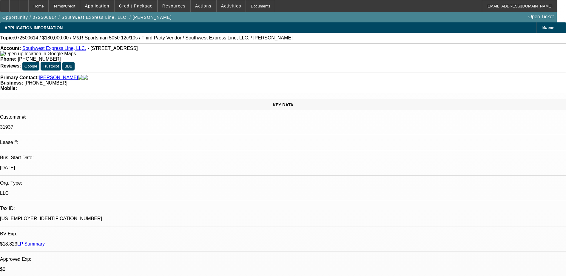
select select "0"
select select "6"
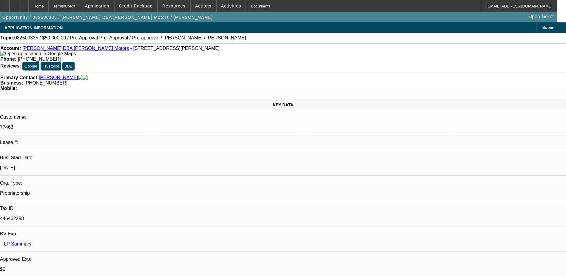
select select "0"
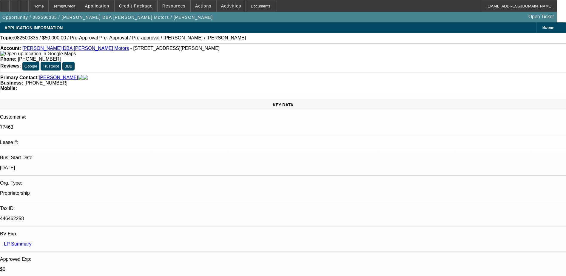
select select "0"
select select "2"
select select "0"
select select "1"
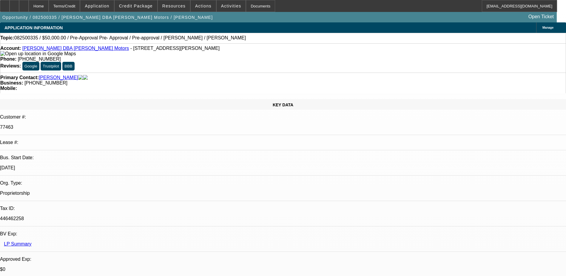
select select "1"
select select "6"
select select "1"
select select "6"
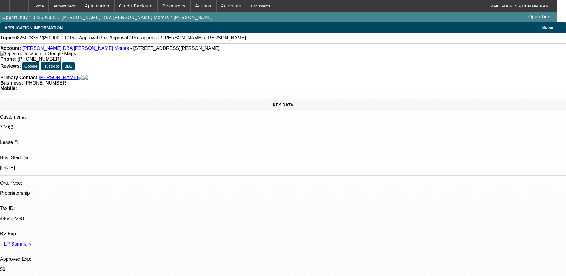
select select "1"
select select "2"
select select "6"
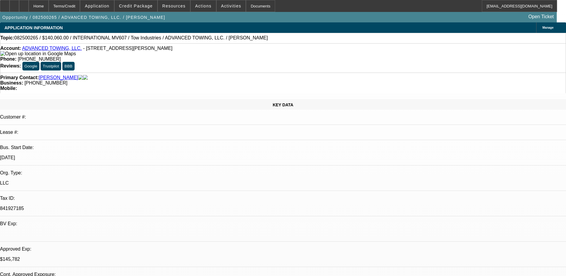
select select "0"
select select "2"
select select "0.1"
select select "0"
select select "2"
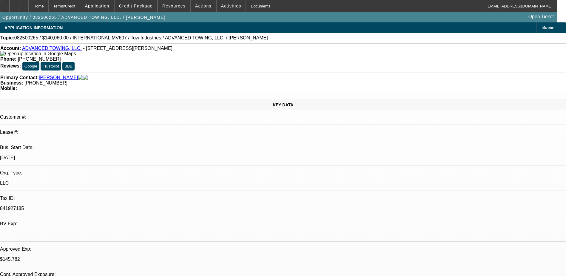
select select "0.1"
select select "0"
select select "0.1"
select select "0"
select select "0.1"
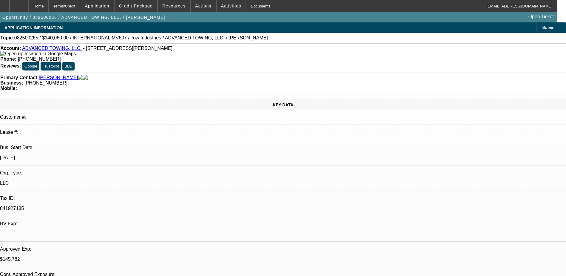
select select "1"
select select "2"
select select "4"
select select "1"
select select "2"
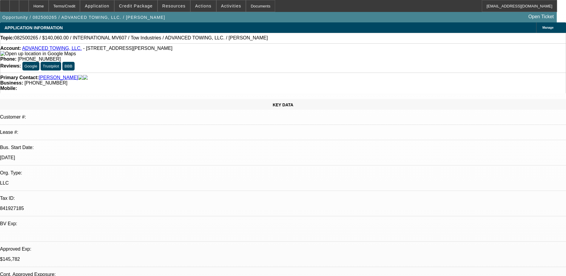
select select "4"
select select "1"
select select "2"
select select "4"
select select "1"
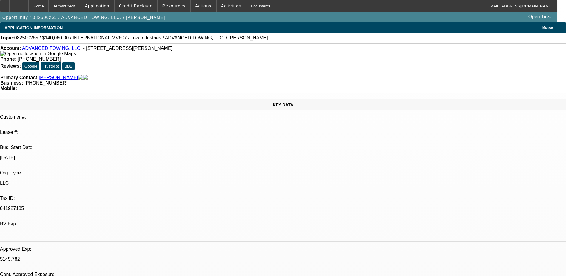
select select "2"
select select "4"
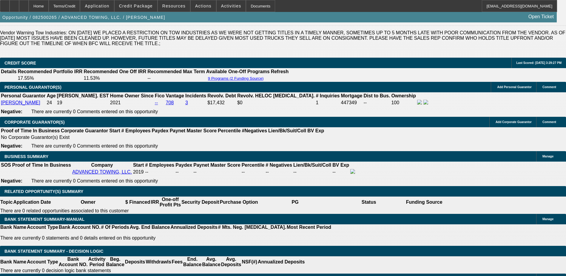
scroll to position [835, 0]
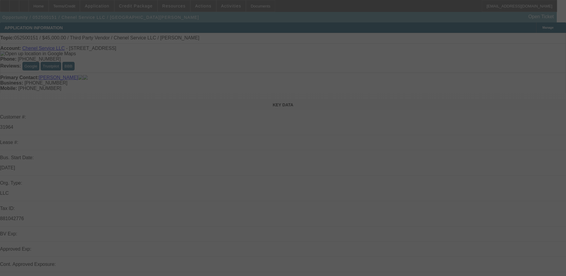
select select "0"
select select "2"
select select "0.1"
select select "4"
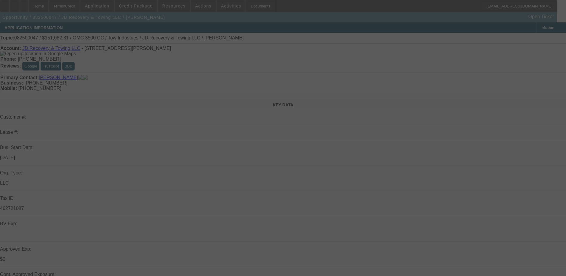
select select "0"
select select "0.1"
select select "0"
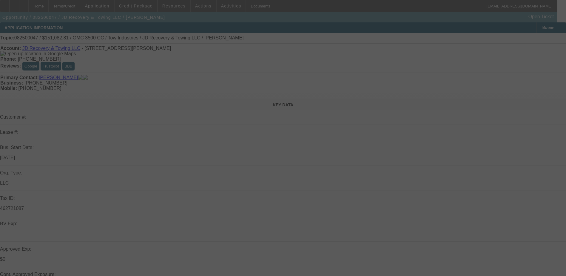
select select "0.1"
select select "0"
select select "0.1"
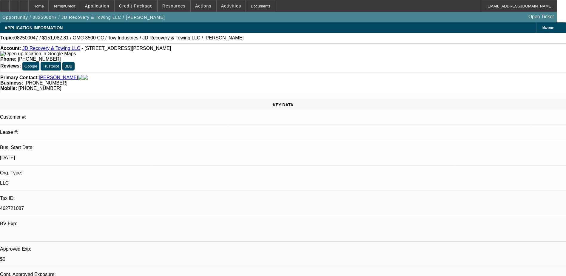
select select "1"
select select "4"
select select "1"
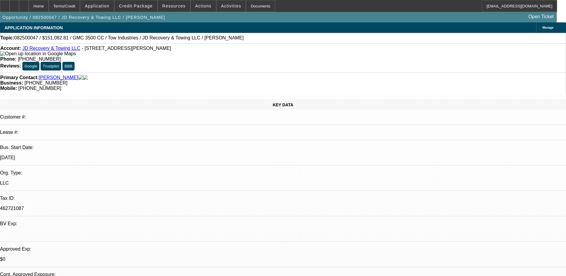
select select "4"
select select "1"
select select "4"
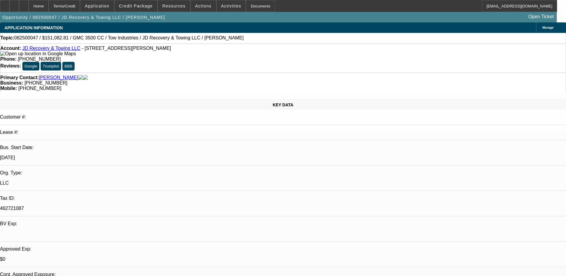
drag, startPoint x: 26, startPoint y: 50, endPoint x: 75, endPoint y: 51, distance: 48.6
click at [75, 51] on div "Account: JD Recovery & Towing LLC - 17735 Sherman Way, Reseda, CA 91335" at bounding box center [282, 51] width 565 height 11
copy div "JD Recovery & Towing LLC"
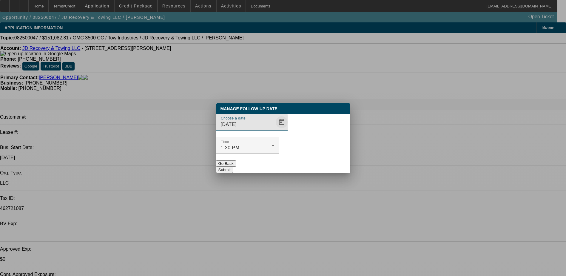
click at [274, 129] on span "Open calendar" at bounding box center [281, 122] width 14 height 14
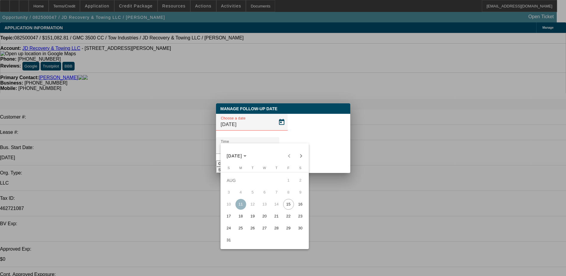
click at [243, 218] on span "18" at bounding box center [240, 216] width 11 height 11
type input "8/18/2025"
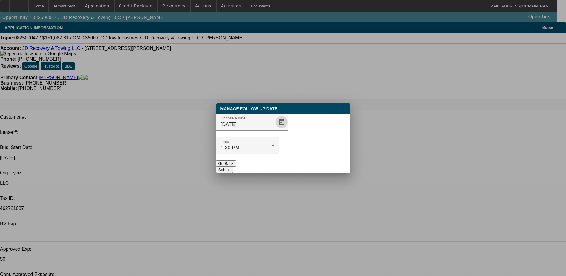
click at [316, 178] on div at bounding box center [283, 138] width 566 height 276
click at [233, 166] on button "Submit" at bounding box center [224, 169] width 17 height 6
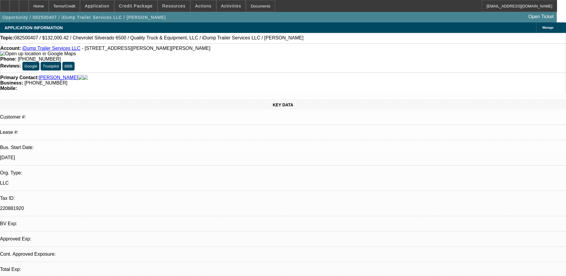
select select "0"
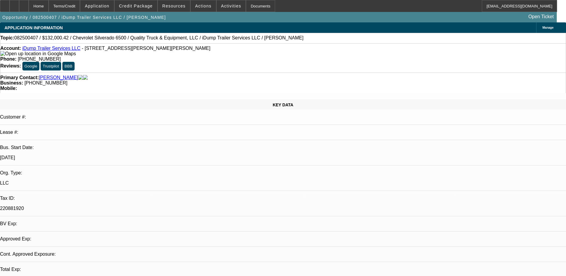
select select "0"
select select "1"
select select "6"
select select "1"
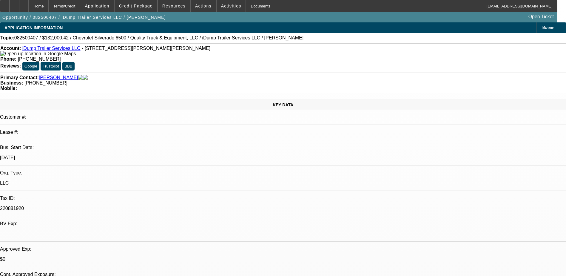
select select "1"
select select "6"
drag, startPoint x: 436, startPoint y: 249, endPoint x: 490, endPoint y: 249, distance: 54.3
copy td "iDump Dumpster Rentals LLC,"
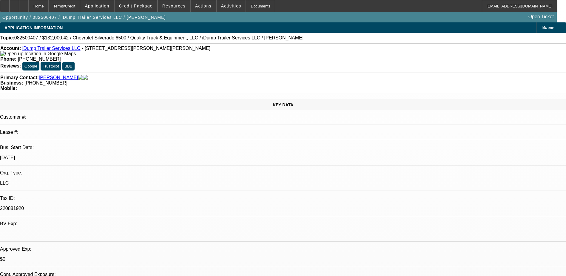
click at [542, 29] on span "Manage" at bounding box center [547, 27] width 11 height 3
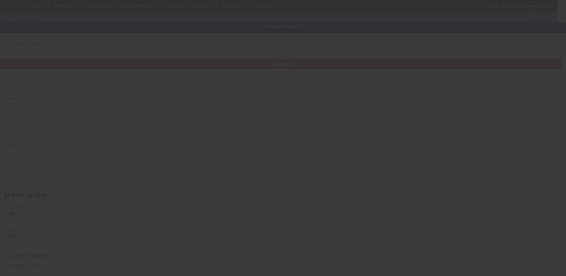
type input "iDump Trailer Services LLC"
type input "[STREET_ADDRESS][PERSON_NAME]"
type input "30241"
type input "Lagrange"
type input "[PHONE_NUMBER]"
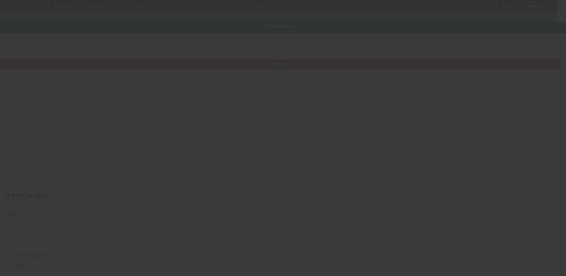
type input "220881920"
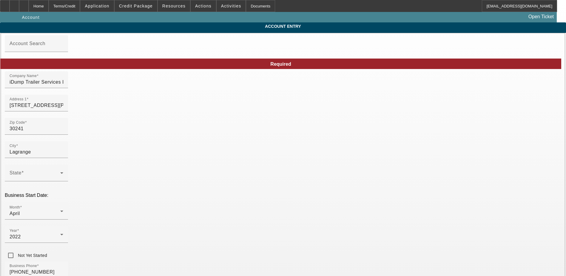
type input "[DATE]"
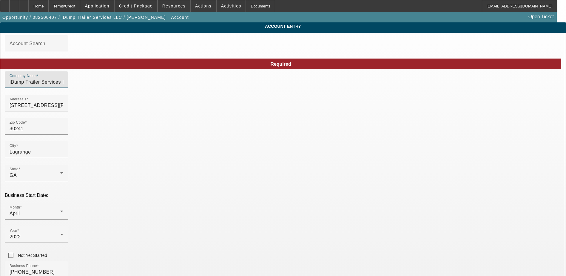
drag, startPoint x: 180, startPoint y: 86, endPoint x: 86, endPoint y: 83, distance: 94.0
paste input "Dumpster Rentals LLC,"
type input "iDump Dumpster Rentals LLC"
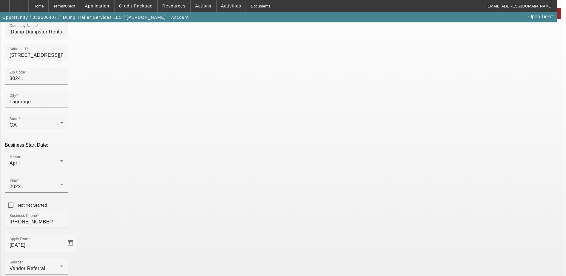
scroll to position [76, 0]
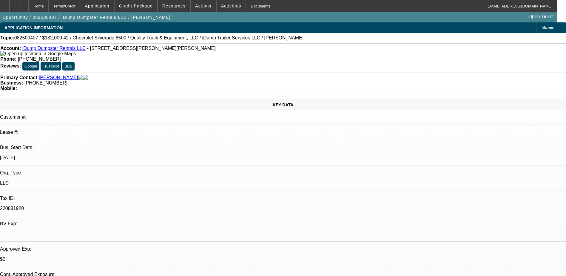
select select "0"
select select "6"
select select "0"
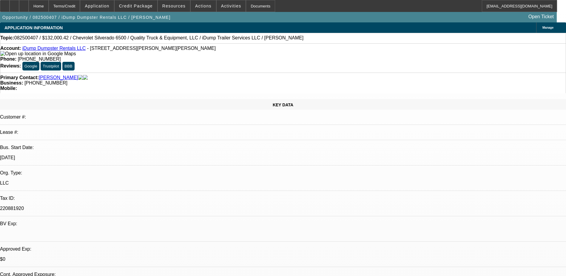
select select "0"
select select "6"
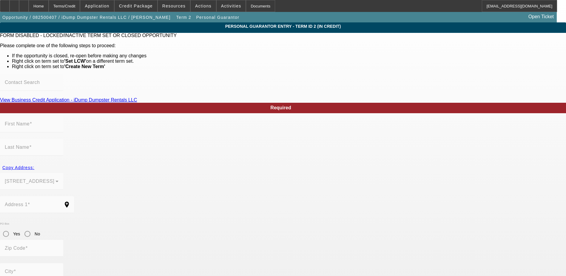
scroll to position [28, 0]
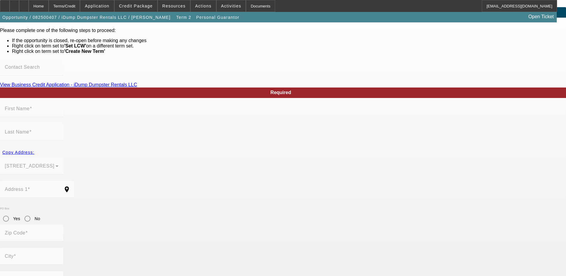
type input "[PERSON_NAME]"
type input "[STREET_ADDRESS]"
radio input "true"
type input "31822"
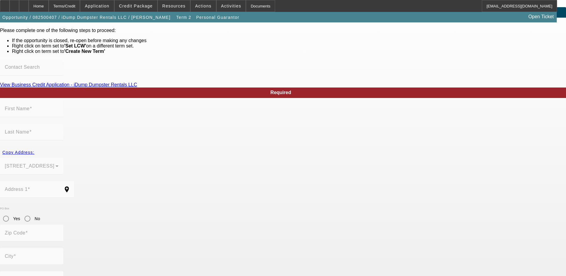
type input "Pine Mountain"
type input "[PHONE_NUMBER]"
type input "100"
type input "260-67-3651"
type input "[EMAIL_ADDRESS][DOMAIN_NAME]"
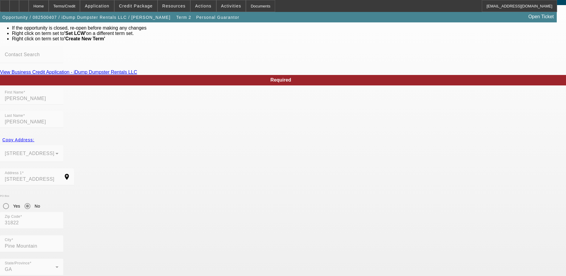
click at [49, 6] on div "Home" at bounding box center [39, 6] width 20 height 12
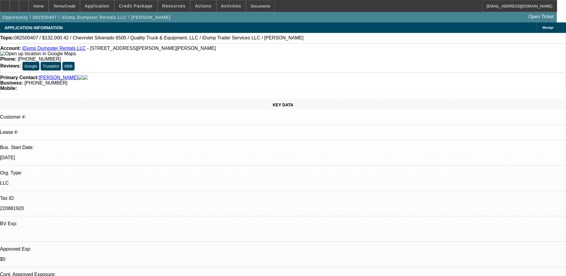
select select "0"
select select "6"
select select "0"
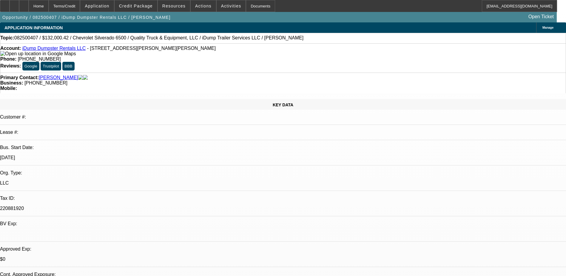
select select "0"
select select "6"
drag, startPoint x: 26, startPoint y: 50, endPoint x: 80, endPoint y: 48, distance: 53.4
click at [80, 48] on div "Account: iDump Dumpster Rentals LLC - 267 S Davis Rd, Lagrange, GA 30241" at bounding box center [282, 51] width 565 height 11
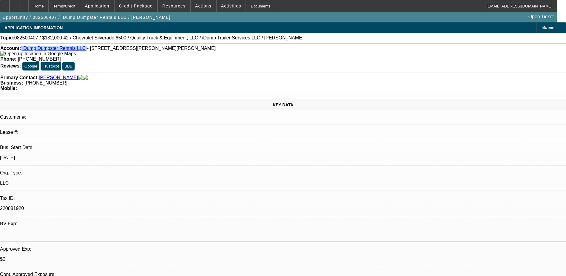
copy div "iDump Dumpster Rentals LLC"
click at [222, 8] on span "Activities" at bounding box center [231, 6] width 20 height 5
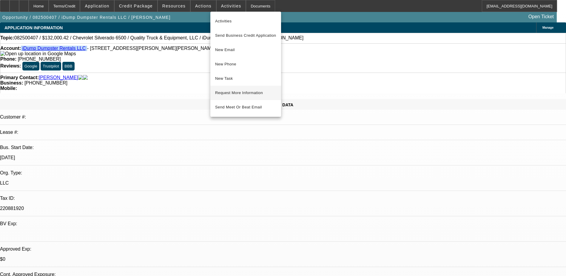
click at [240, 93] on span "Request More Information" at bounding box center [245, 92] width 61 height 7
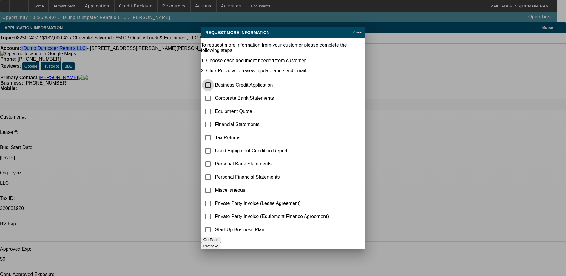
click at [214, 79] on input "checkbox" at bounding box center [208, 85] width 12 height 12
checkbox input "true"
click at [213, 92] on input "checkbox" at bounding box center [208, 98] width 12 height 12
checkbox input "true"
click at [220, 243] on button "Preview" at bounding box center [210, 246] width 19 height 6
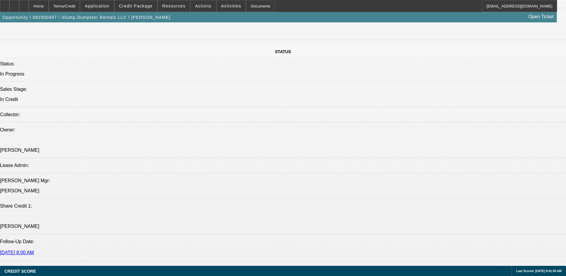
scroll to position [746, 0]
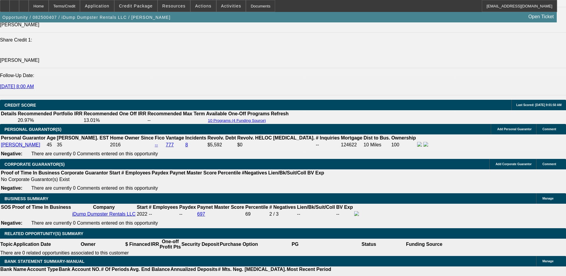
scroll to position [835, 0]
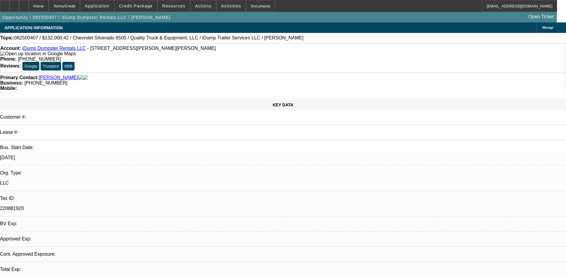
select select "0"
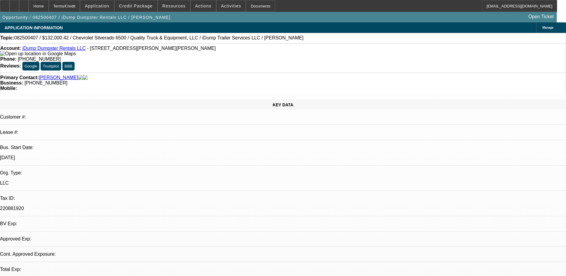
select select "0"
select select "1"
select select "6"
select select "1"
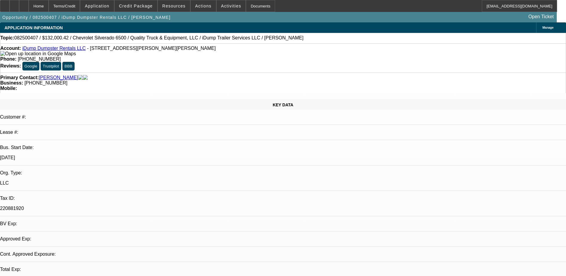
select select "1"
select select "6"
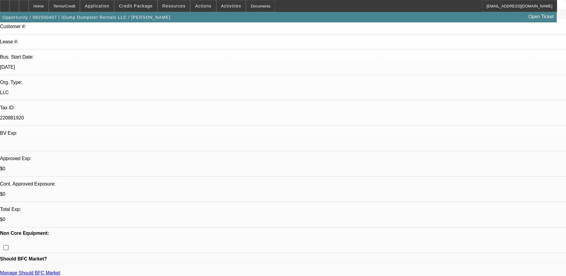
scroll to position [149, 0]
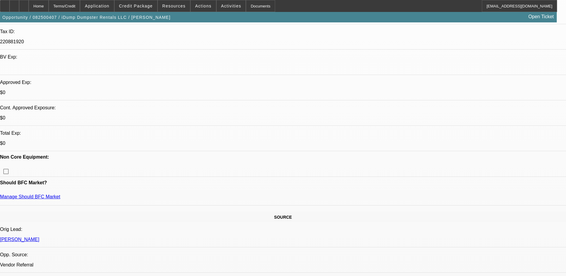
scroll to position [0, 0]
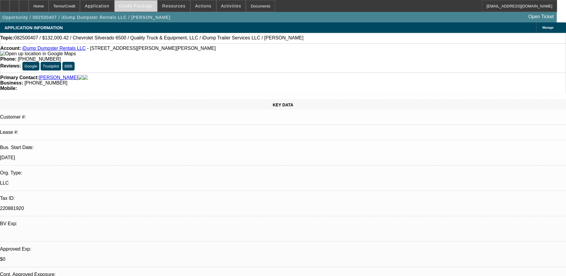
click at [136, 6] on span "Credit Package" at bounding box center [136, 6] width 34 height 5
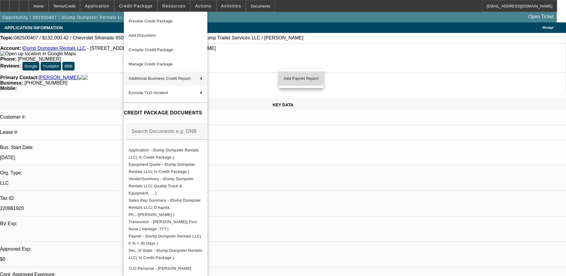
click at [291, 77] on span "Add Paynet Report" at bounding box center [301, 78] width 35 height 7
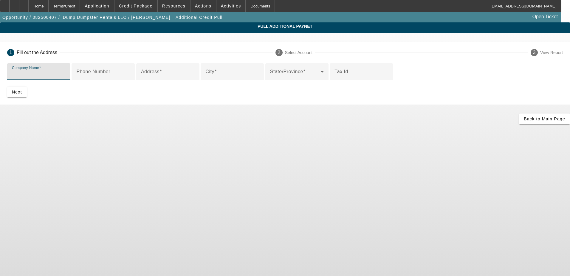
click at [66, 77] on input "Company Name" at bounding box center [39, 73] width 54 height 7
type input "Aaron's Property Maintence"
click at [173, 78] on input "Address" at bounding box center [168, 73] width 54 height 7
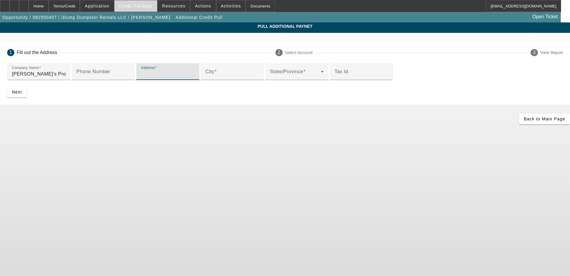
click at [134, 6] on span "Credit Package" at bounding box center [136, 6] width 34 height 5
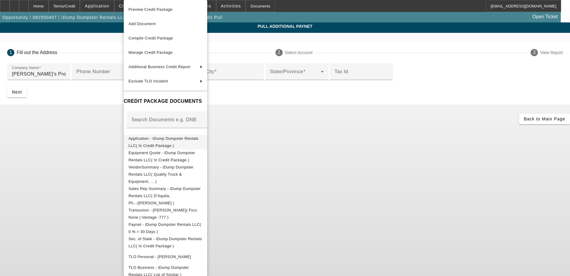
click at [156, 135] on button "Application - iDump Dumpster Rentals LLC( In Credit Package )" at bounding box center [166, 142] width 84 height 14
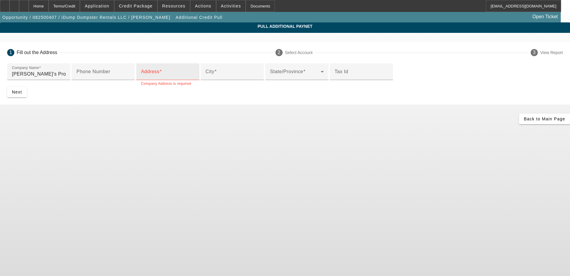
click at [142, 78] on input "Address" at bounding box center [168, 73] width 54 height 7
type input "678 perry mill rd"
type input "pine mountain"
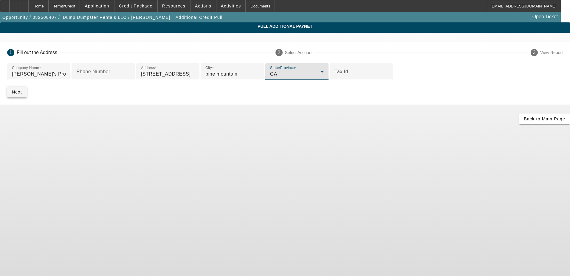
click at [27, 99] on span "submit" at bounding box center [17, 92] width 20 height 14
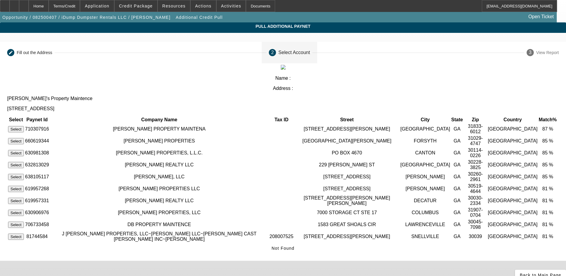
click at [24, 126] on button "Select" at bounding box center [16, 129] width 16 height 6
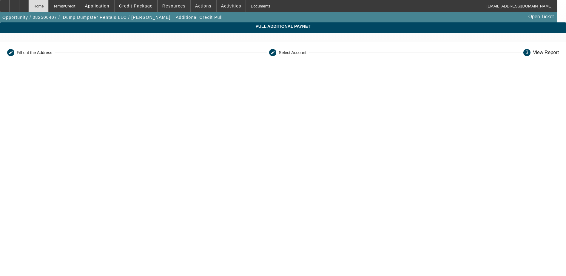
click at [49, 6] on div "Home" at bounding box center [39, 6] width 20 height 12
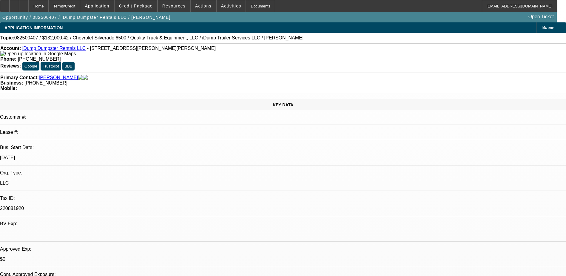
select select "0"
select select "6"
select select "0"
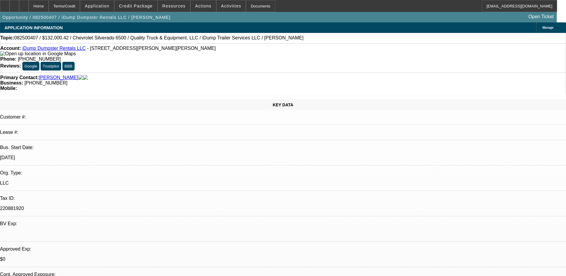
select select "0"
select select "6"
click at [136, 6] on span "Credit Package" at bounding box center [136, 6] width 34 height 5
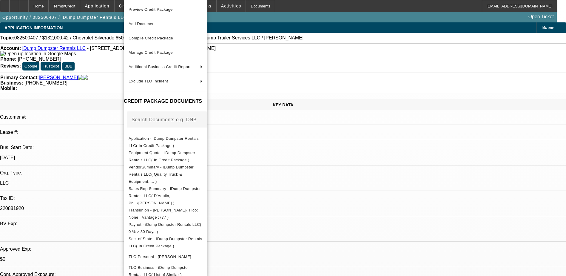
click at [316, 165] on div at bounding box center [283, 138] width 566 height 276
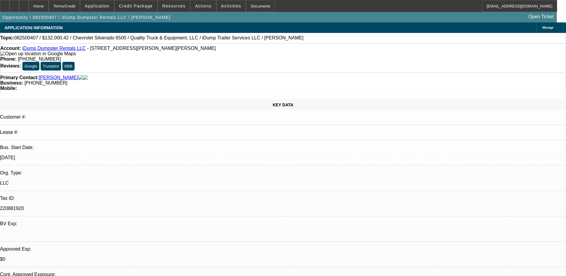
type textarea "267 s davis - lot that they keep equipment --- 678 perry is the main business o…"
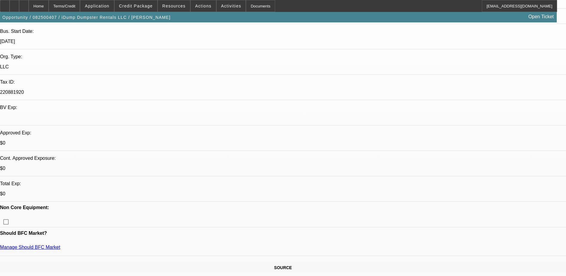
scroll to position [179, 0]
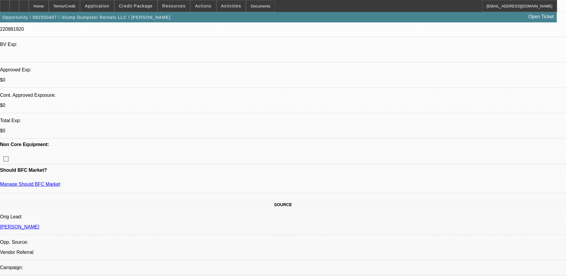
click at [14, 4] on icon at bounding box center [14, 4] width 0 height 0
click at [140, 9] on span at bounding box center [136, 6] width 43 height 14
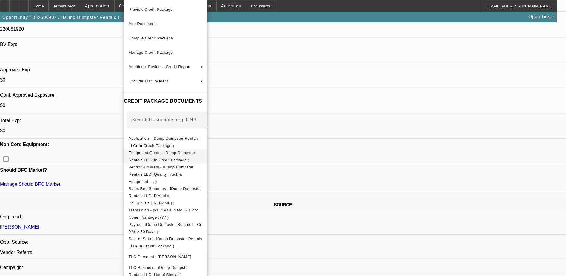
click at [195, 150] on span "Equipment Quote - iDump Dumpster Rentals LLC( In Credit Package )" at bounding box center [166, 156] width 74 height 14
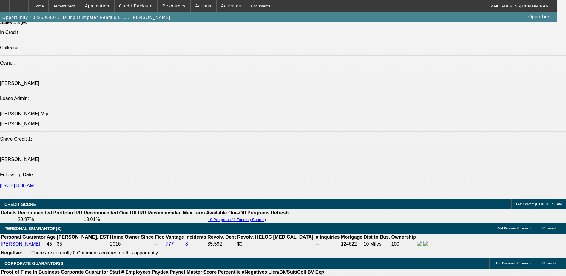
scroll to position [746, 0]
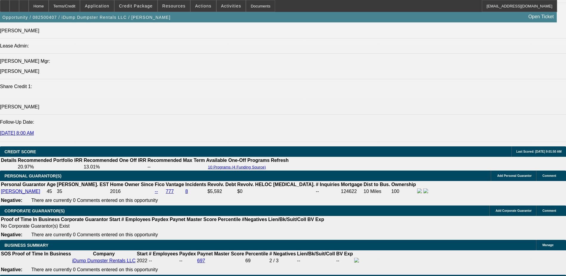
type textarea "add sales tax 7% $9,240.02"
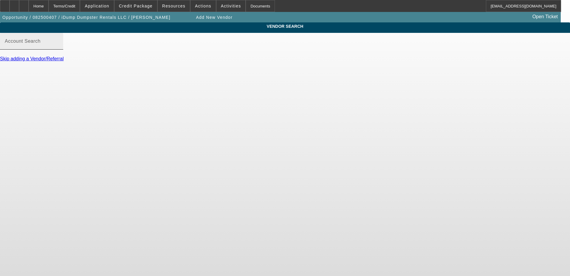
click at [41, 44] on mat-label "Account Search" at bounding box center [23, 40] width 36 height 5
click at [58, 47] on input "Account Search" at bounding box center [32, 43] width 54 height 7
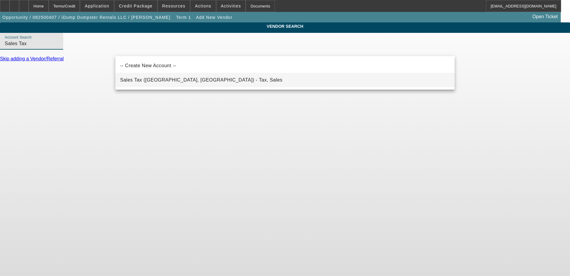
click at [168, 81] on span "Sales Tax (Marlborough, MA) - Tax, Sales" at bounding box center [201, 79] width 162 height 5
type input "Sales Tax (Marlborough, MA) - Tax, Sales"
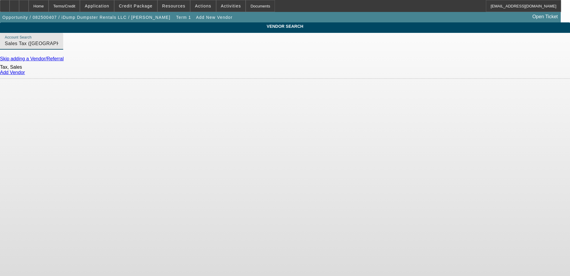
click at [434, 75] on div "Add Vendor" at bounding box center [285, 72] width 570 height 5
click at [25, 75] on link "Add Vendor" at bounding box center [12, 72] width 25 height 5
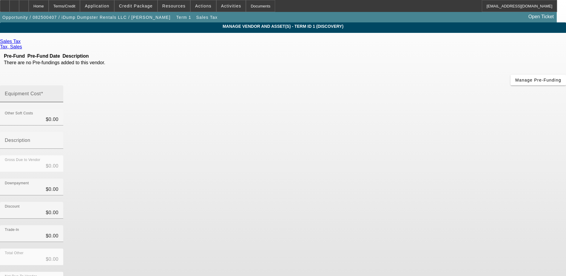
click at [58, 92] on input "Equipment Cost" at bounding box center [32, 95] width 54 height 7
type input "9"
type input "$9.00"
type input "92"
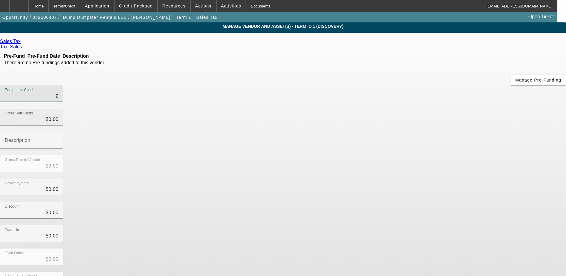
type input "$92.00"
type input "924"
type input "$924.00"
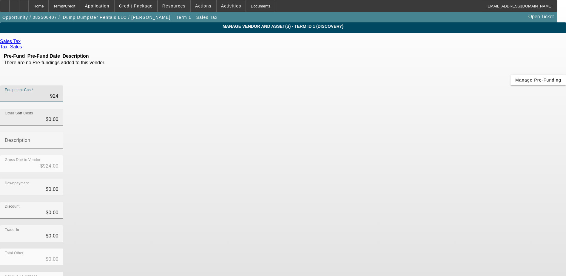
type input "9240"
type input "$9,240.00"
type input "9240.02"
type input "$9,240.02"
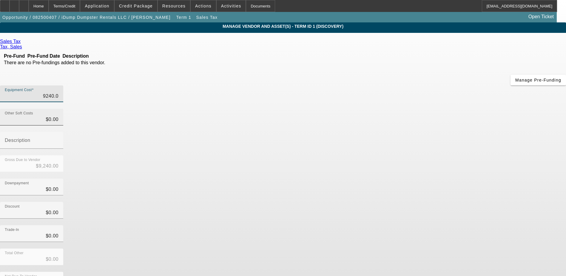
type input "$9,240.02"
click at [390, 155] on div "Gross Due to Vendor $9,240.02" at bounding box center [283, 166] width 566 height 23
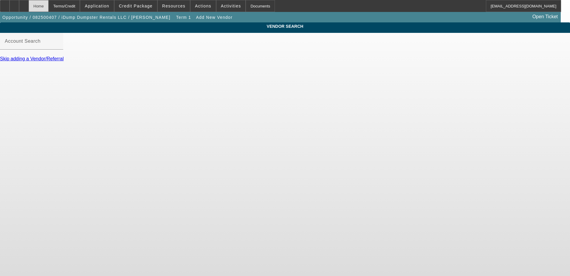
click at [49, 7] on div "Home" at bounding box center [39, 6] width 20 height 12
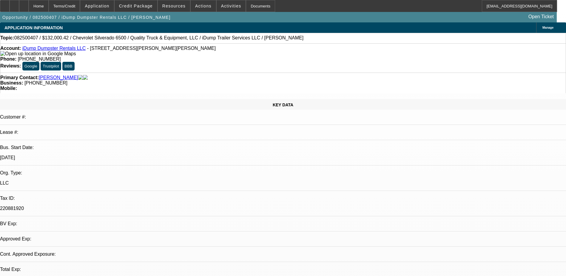
select select "0"
select select "6"
select select "0"
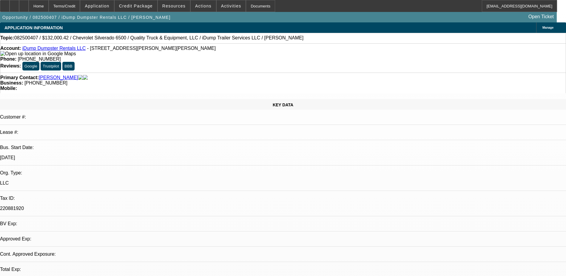
select select "0"
select select "6"
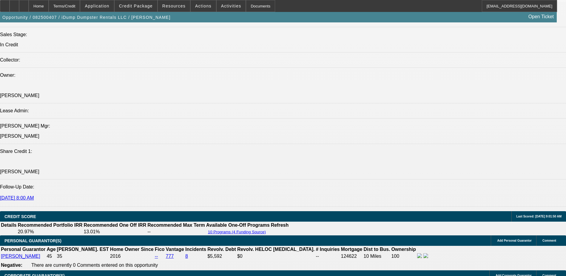
scroll to position [746, 0]
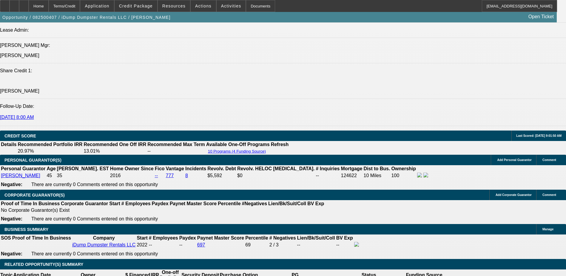
scroll to position [776, 0]
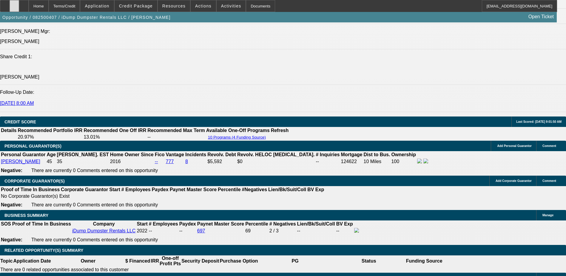
click at [14, 4] on icon at bounding box center [14, 4] width 0 height 0
click at [19, 8] on div at bounding box center [15, 6] width 10 height 12
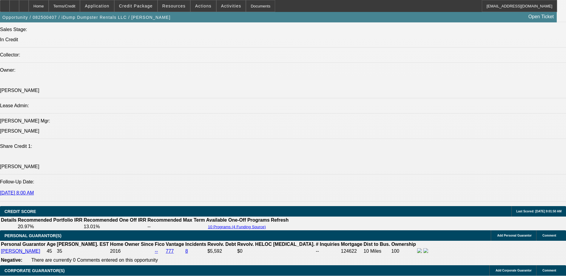
scroll to position [746, 0]
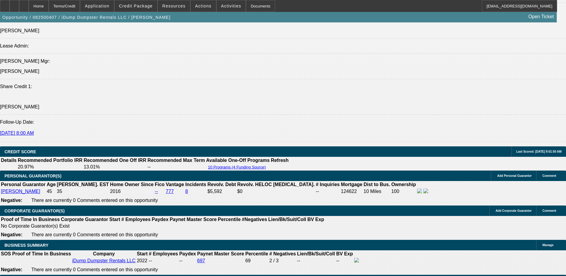
click at [132, 10] on span at bounding box center [136, 6] width 43 height 14
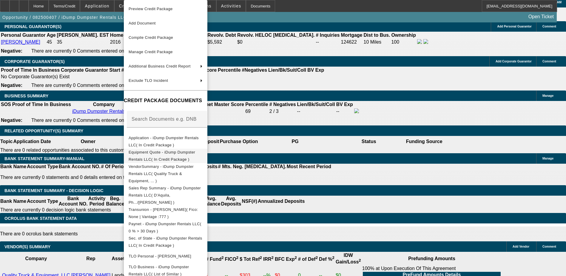
scroll to position [0, 0]
click at [110, 7] on div at bounding box center [283, 138] width 566 height 276
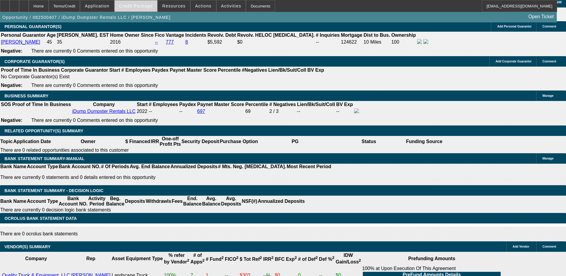
click at [152, 2] on span at bounding box center [136, 6] width 43 height 14
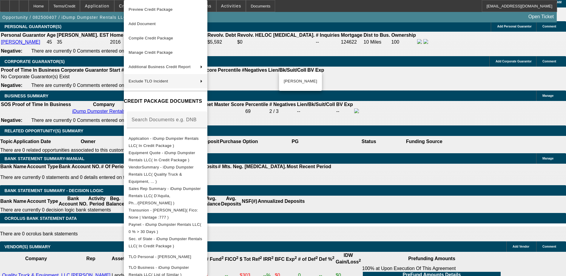
click at [305, 135] on div at bounding box center [283, 138] width 566 height 276
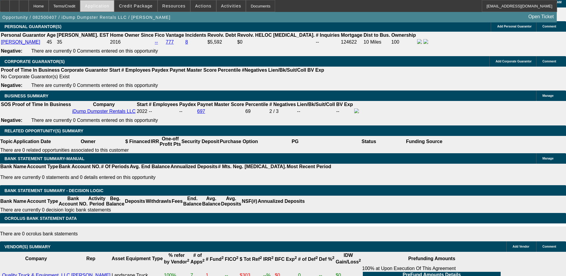
click at [108, 4] on span "Application" at bounding box center [97, 6] width 24 height 5
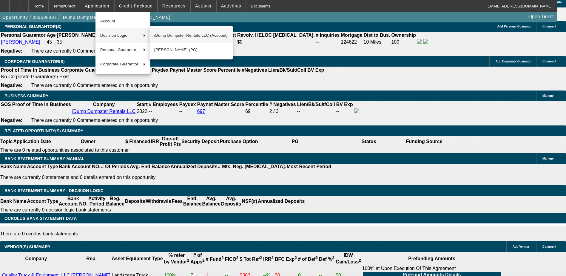
click at [167, 38] on span "iDump Dumpster Rentals LLC (Account)" at bounding box center [191, 35] width 74 height 7
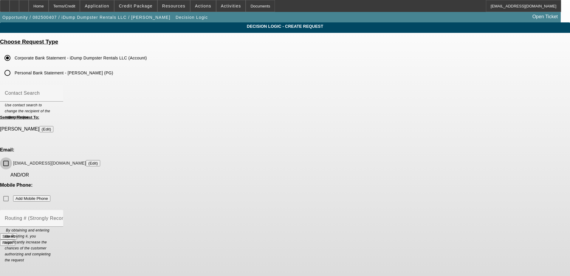
click at [12, 157] on input "idumptrailerservices@gmail.com (Edit)" at bounding box center [6, 163] width 12 height 12
click at [17, 233] on button "Submit" at bounding box center [8, 236] width 17 height 6
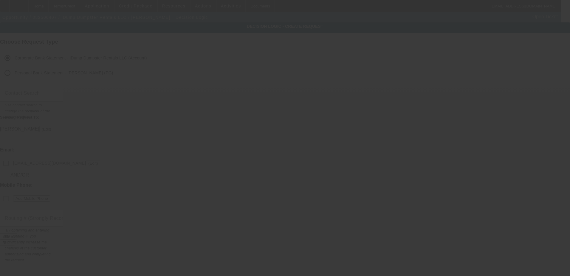
checkbox input "false"
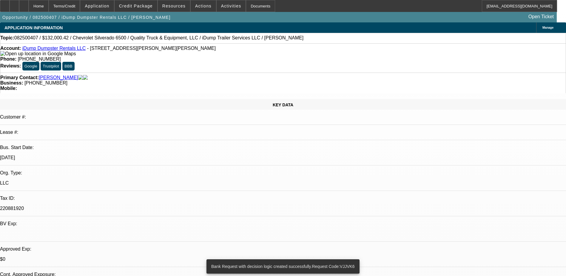
select select "0"
select select "6"
select select "0"
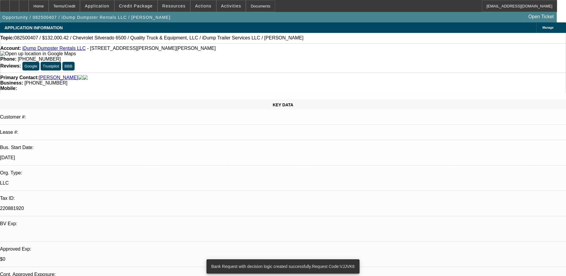
select select "0"
select select "6"
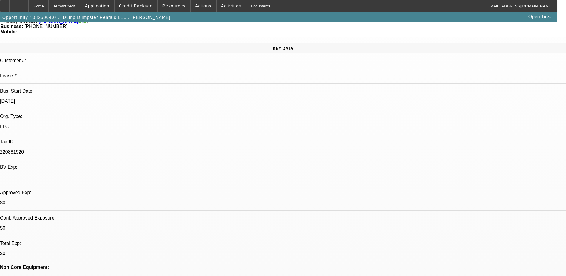
scroll to position [119, 0]
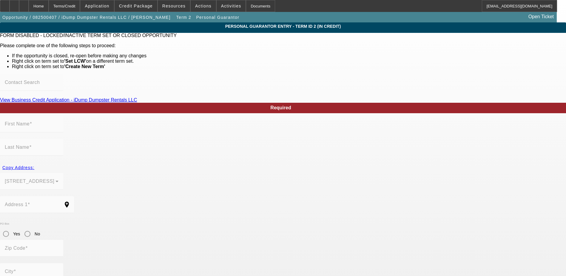
type input "Timothy"
type input "Aaron"
type input "678 Perry Mill Road"
radio input "true"
type input "31822"
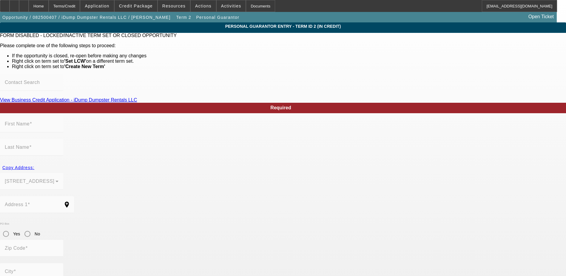
type input "Pine Mountain"
type input "(706) 333-8562"
type input "100"
type input "260-67-3651"
type input "idumptrailerservices@gmail.com"
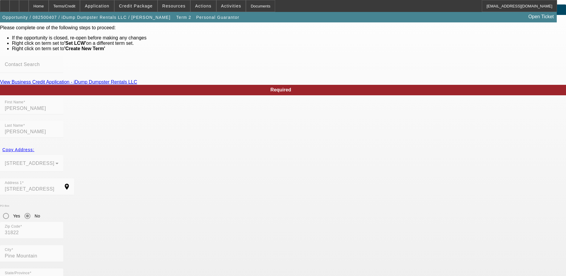
scroll to position [28, 0]
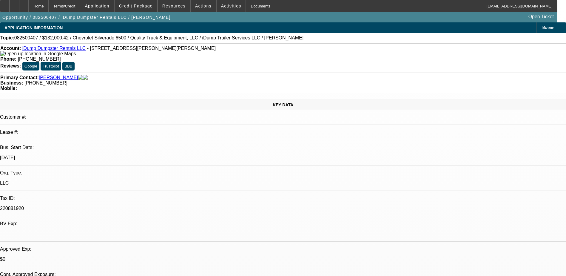
select select "0"
select select "6"
select select "0"
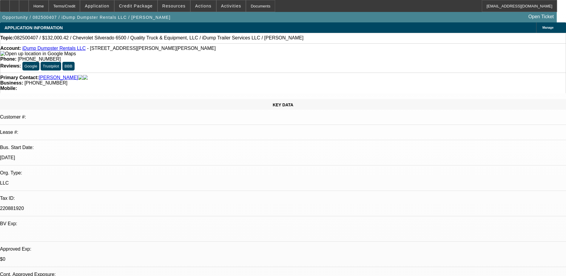
select select "0"
select select "6"
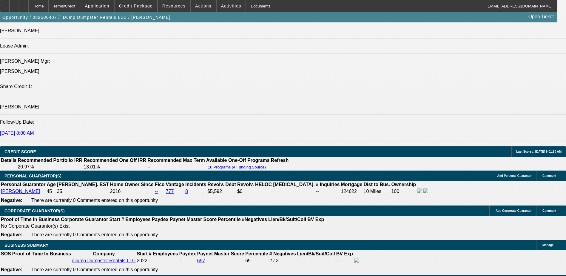
scroll to position [107, 0]
drag, startPoint x: 415, startPoint y: 226, endPoint x: 378, endPoint y: 195, distance: 47.8
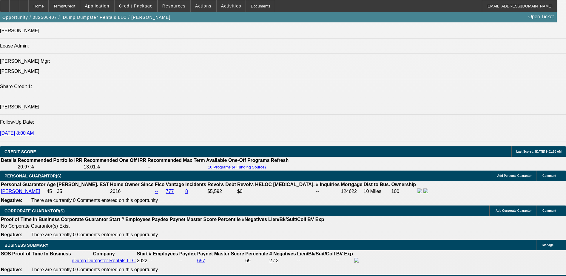
copy div "Timothy Aaron operates iDump Trailer Services, the trade name of iDump Dumpster…"
radio input "true"
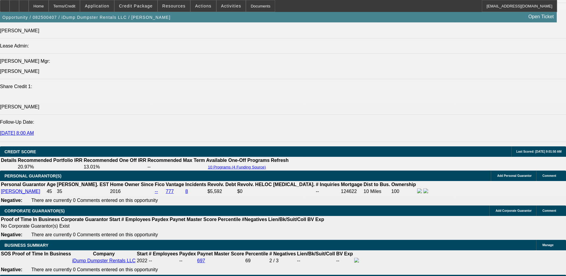
paste textarea "Timothy Aaron operates iDump Trailer Services, the trade name of iDump Dumpster…"
drag, startPoint x: 505, startPoint y: 114, endPoint x: 433, endPoint y: 110, distance: 72.0
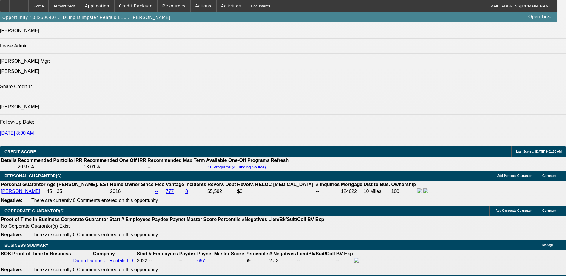
type textarea "Timothy Aaron operates iDump Dumpster Rentals LLC, a waste management and dumps…"
radio input "true"
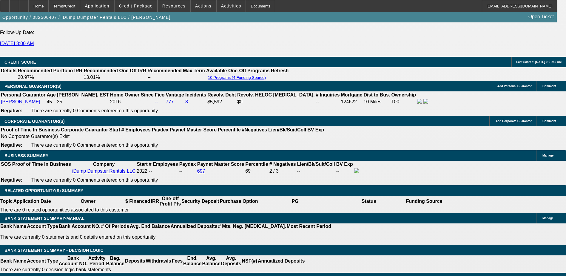
scroll to position [806, 0]
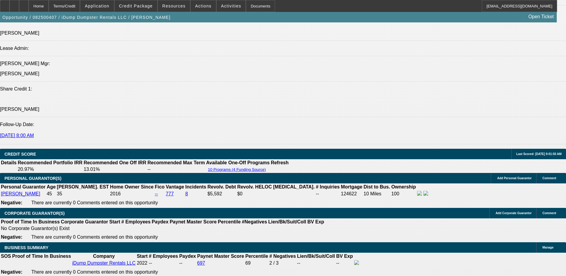
scroll to position [686, 0]
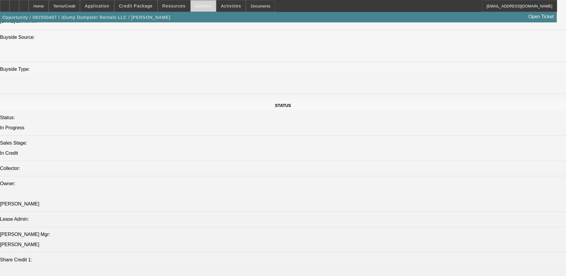
scroll to position [477, 0]
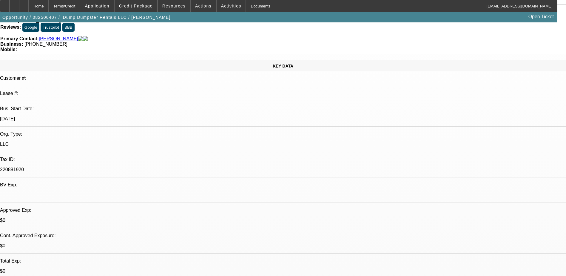
scroll to position [0, 0]
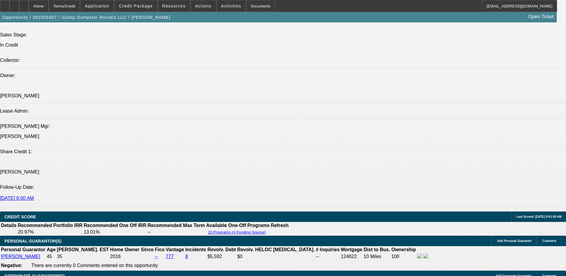
scroll to position [746, 0]
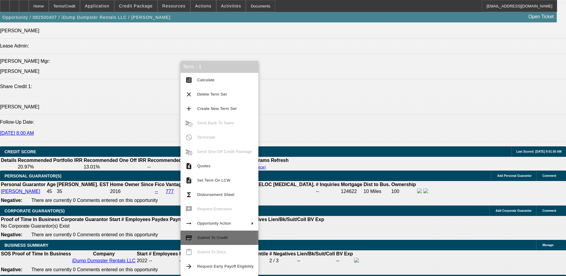
click at [218, 238] on span "Submit To Credit" at bounding box center [212, 237] width 30 height 4
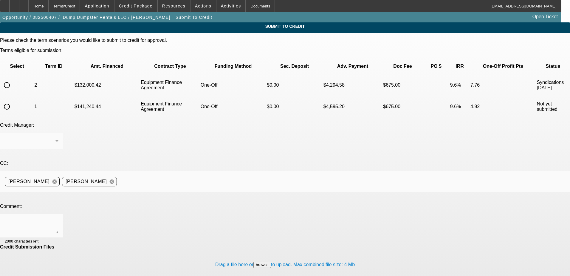
click at [13, 101] on input "radio" at bounding box center [7, 107] width 12 height 12
radio input "true"
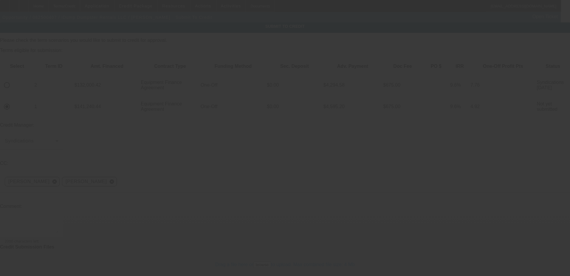
click at [58, 218] on textarea at bounding box center [32, 225] width 54 height 14
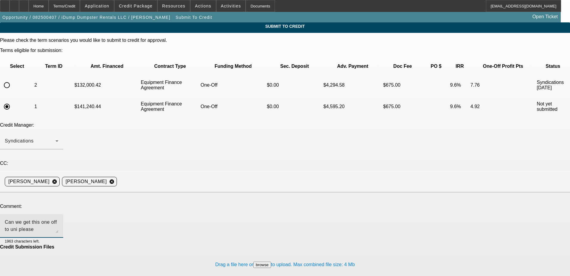
type textarea "Can we get this one off to uni please"
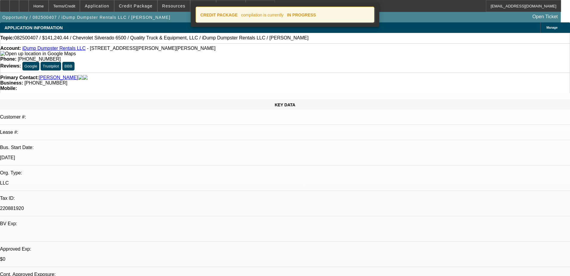
select select "0"
select select "6"
select select "0"
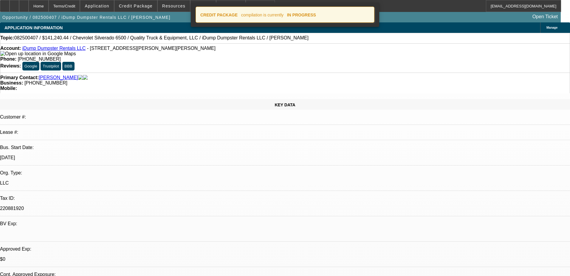
select select "0"
select select "6"
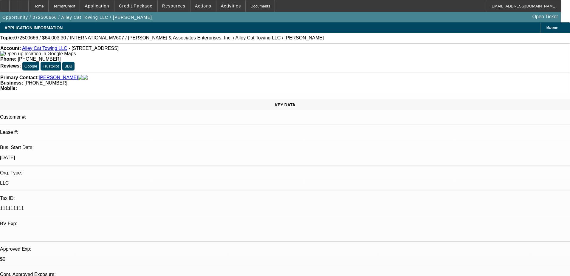
select select "0.15"
select select "2"
select select "0.1"
select select "4"
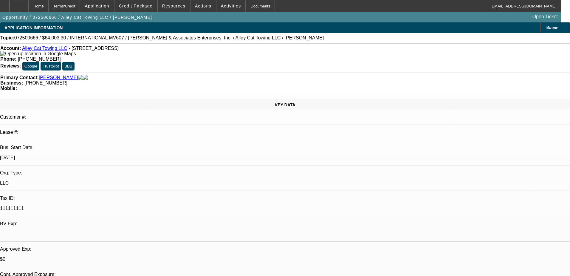
select select "0.15"
select select "2"
select select "0.1"
select select "4"
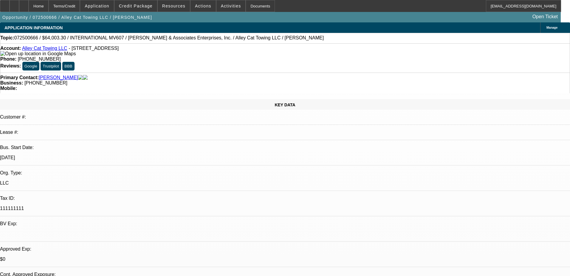
select select "0.15"
select select "2"
select select "0.1"
select select "4"
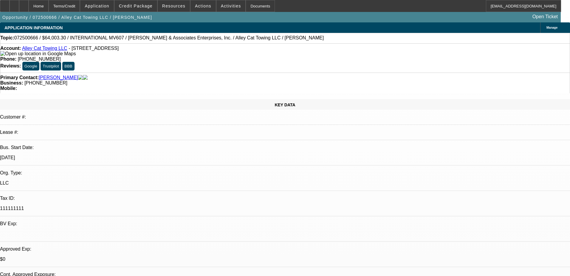
select select "0.15"
select select "2"
select select "0.1"
select select "4"
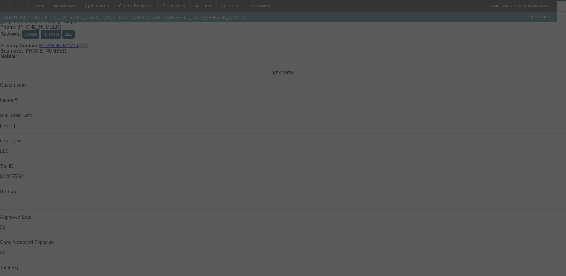
select select "0"
select select "2"
select select "0"
select select "2"
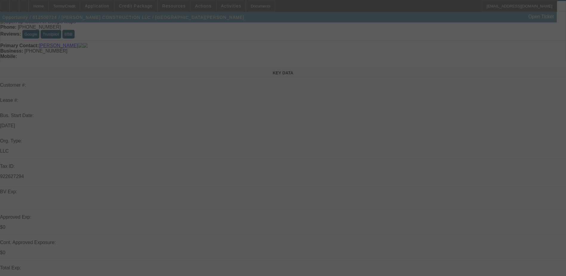
select select "0.1"
select select "0"
select select "2"
select select "0"
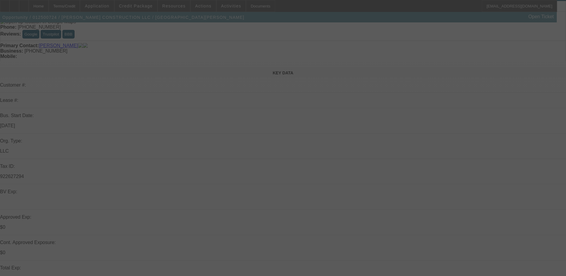
select select "2"
select select "0"
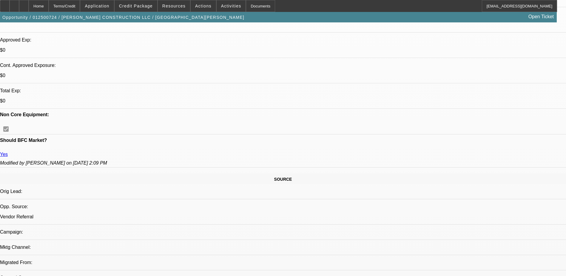
select select "1"
select select "2"
select select "6"
select select "1"
select select "2"
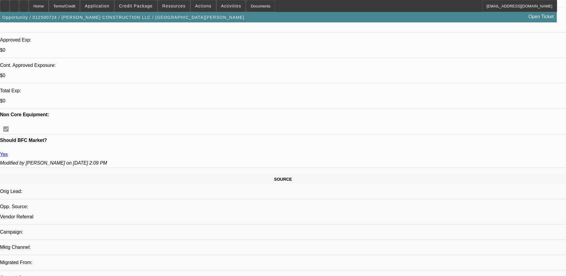
select select "4"
select select "1"
select select "2"
select select "6"
select select "1"
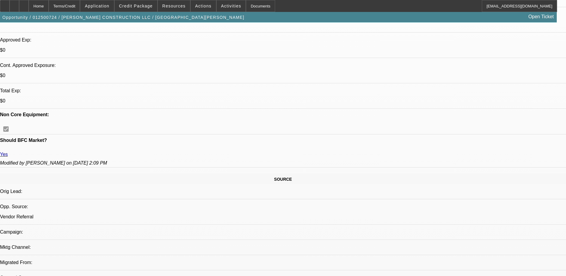
select select "2"
select select "6"
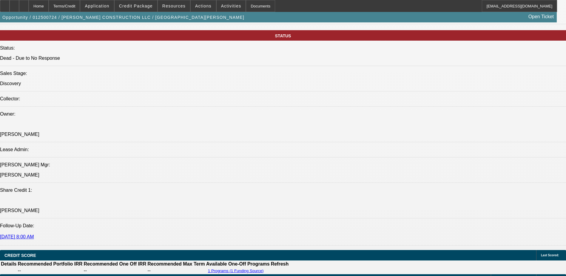
scroll to position [714, 0]
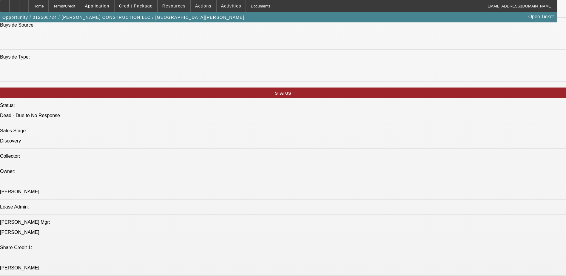
scroll to position [537, 0]
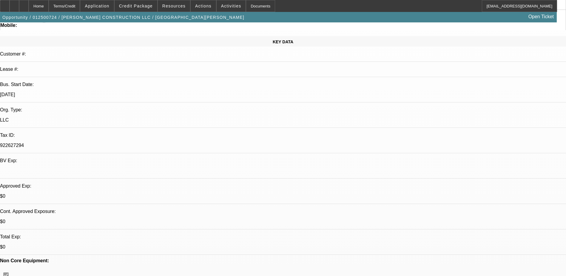
scroll to position [0, 0]
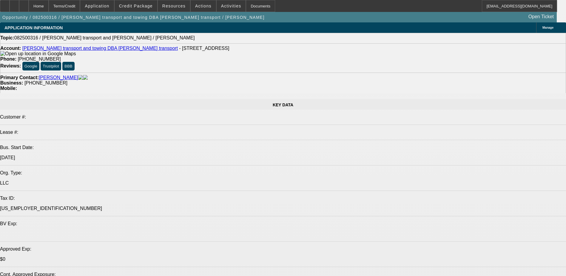
select select "0"
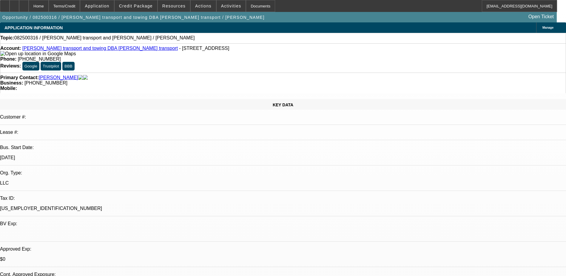
select select "2"
select select "0.1"
select select "4"
drag, startPoint x: 421, startPoint y: 75, endPoint x: 420, endPoint y: 61, distance: 14.0
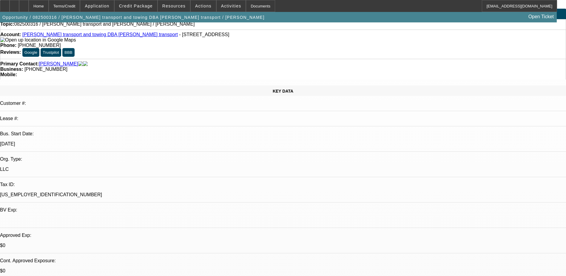
scroll to position [0, 0]
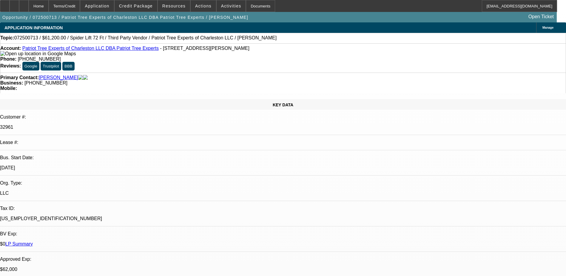
select select "0"
select select "2"
select select "0"
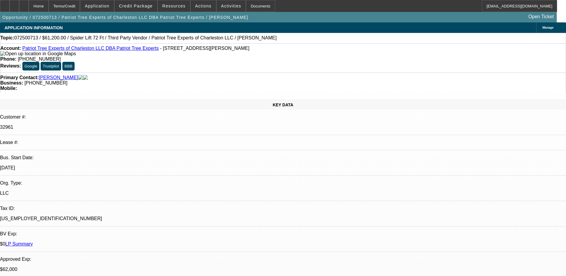
select select "0"
select select "2"
select select "0"
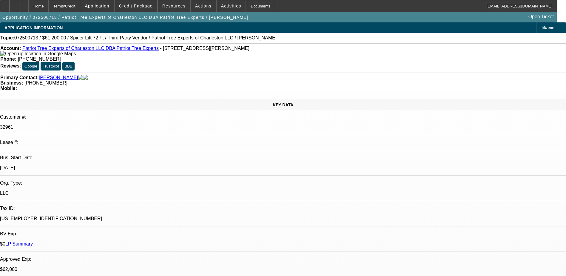
select select "2"
select select "0"
select select "1"
select select "2"
select select "6"
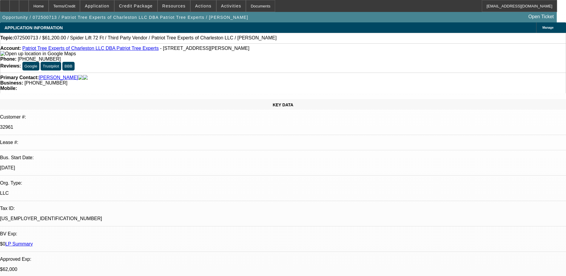
select select "1"
select select "6"
select select "1"
select select "2"
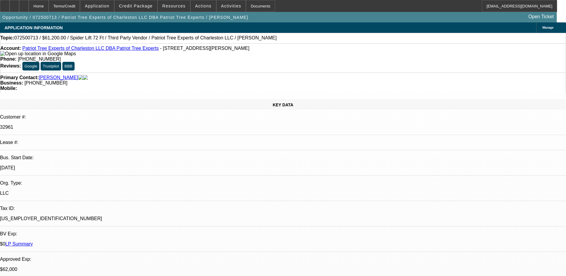
select select "6"
select select "1"
select select "2"
select select "6"
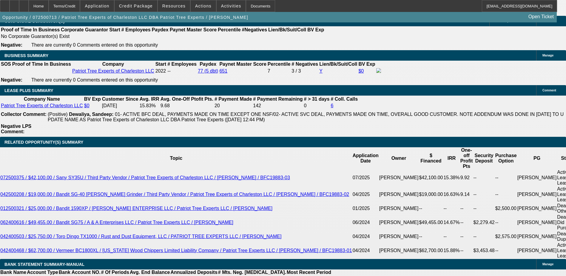
scroll to position [985, 0]
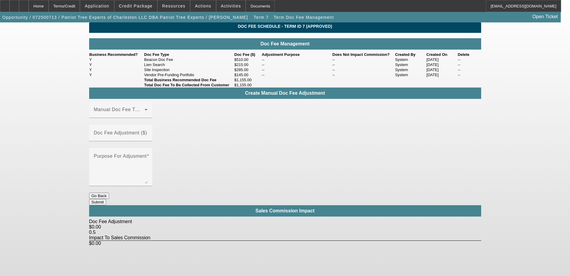
click at [109, 192] on button "Go Back" at bounding box center [99, 195] width 20 height 6
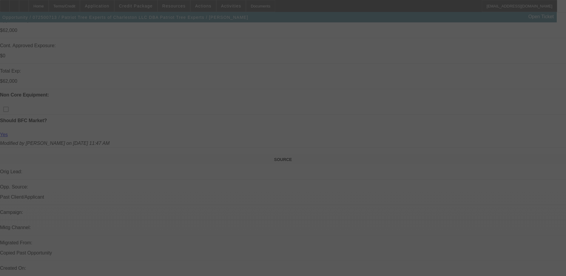
scroll to position [405, 0]
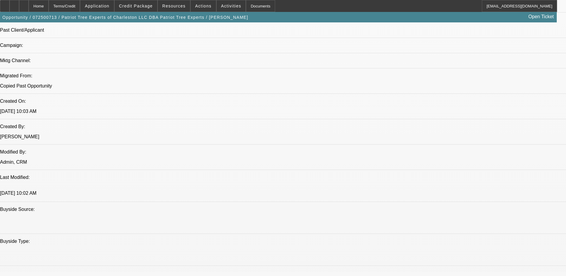
select select "0"
select select "2"
select select "0"
select select "6"
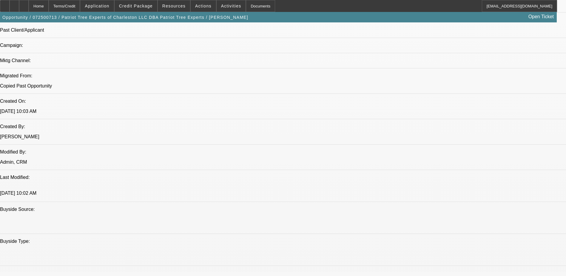
select select "0"
select select "6"
select select "0"
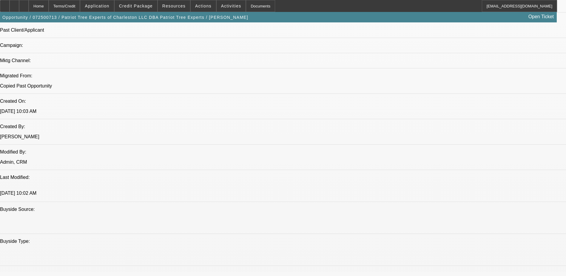
select select "2"
select select "0"
select select "6"
select select "0"
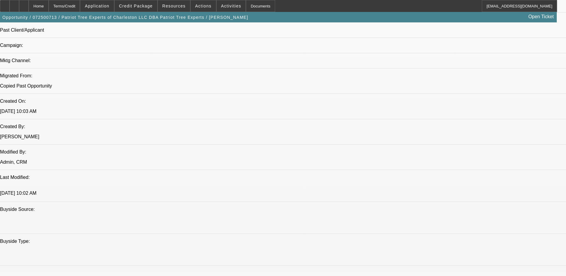
select select "2"
select select "0"
select select "6"
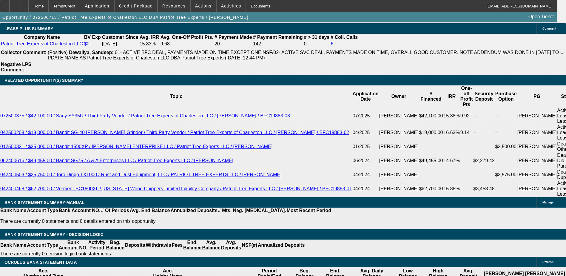
scroll to position [1012, 0]
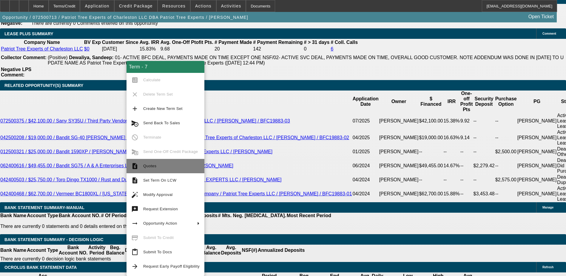
click at [152, 163] on span "Quotes" at bounding box center [149, 165] width 13 height 4
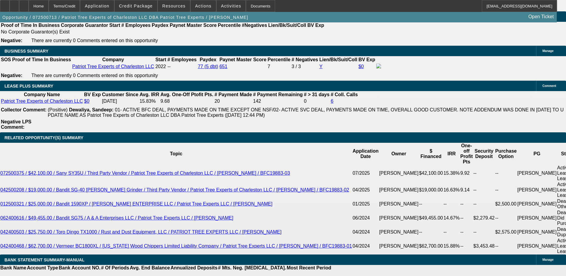
scroll to position [922, 0]
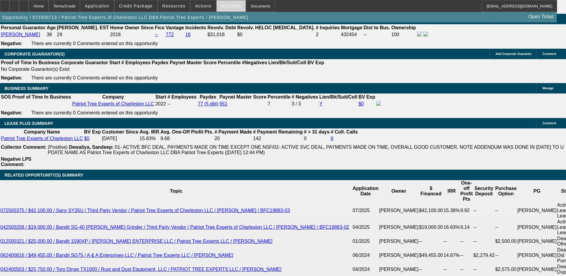
click at [219, 3] on span at bounding box center [231, 6] width 29 height 14
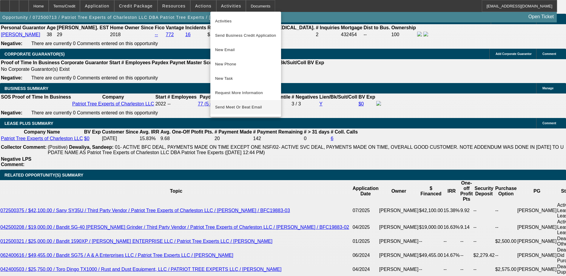
click at [230, 53] on span "Send Meet Or Beat Email" at bounding box center [245, 49] width 61 height 7
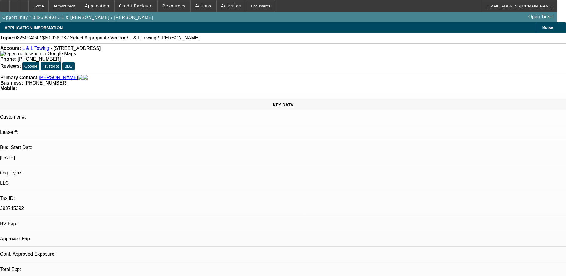
select select "0"
select select "2"
select select "0.1"
select select "1"
select select "2"
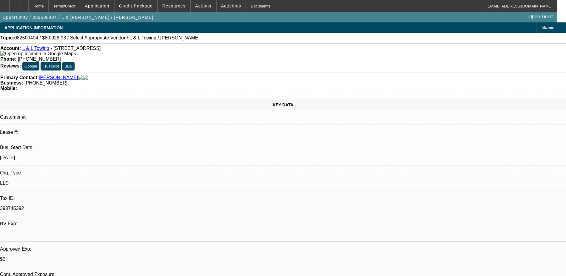
select select "4"
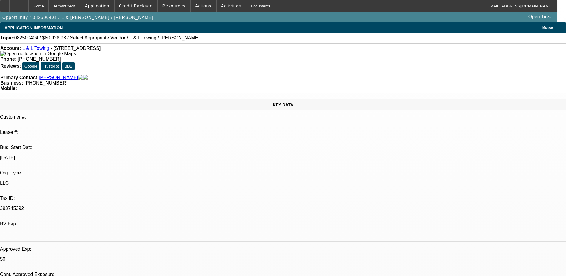
scroll to position [90, 0]
click at [224, 12] on span at bounding box center [231, 6] width 29 height 14
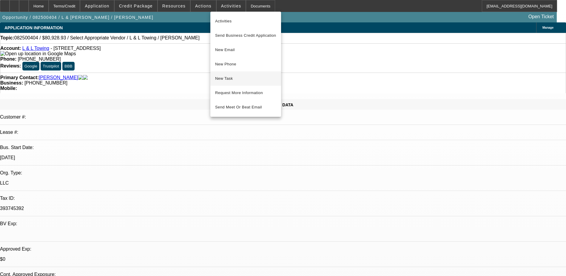
click at [234, 81] on span "New Task" at bounding box center [245, 78] width 61 height 7
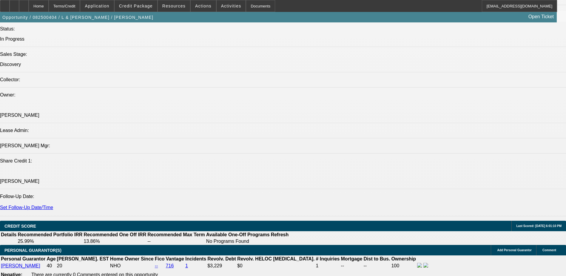
scroll to position [686, 0]
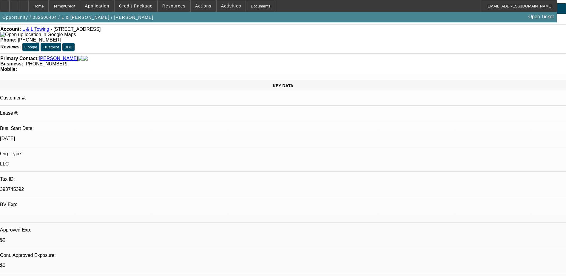
scroll to position [0, 0]
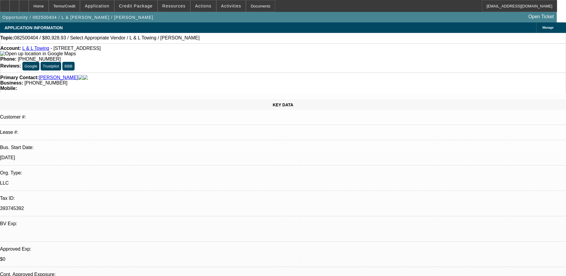
select select "0"
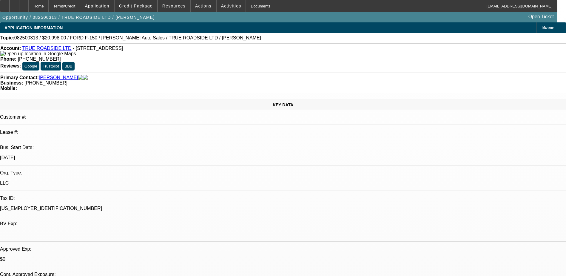
select select "0"
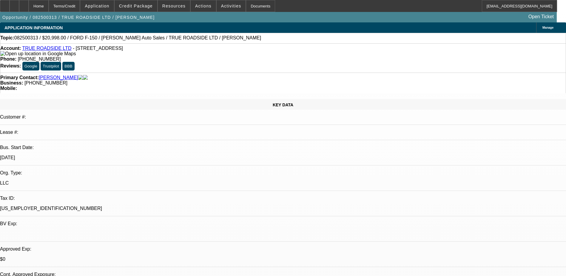
select select "0"
select select "1"
select select "3"
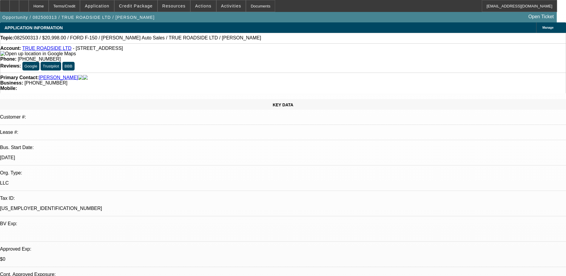
select select "6"
select select "1"
select select "3"
select select "6"
select select "1"
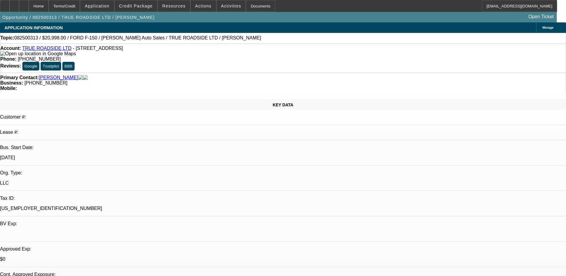
select select "3"
select select "6"
select select "1"
select select "3"
select select "6"
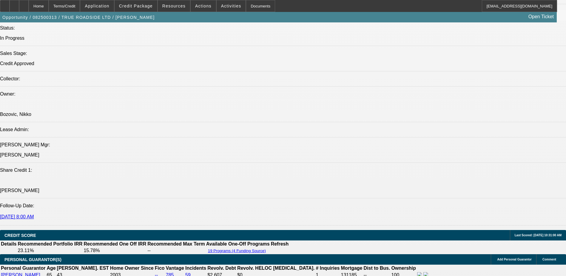
scroll to position [776, 0]
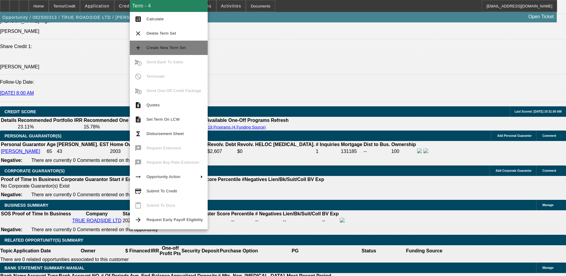
click at [177, 48] on span "Create New Term Set" at bounding box center [165, 47] width 39 height 4
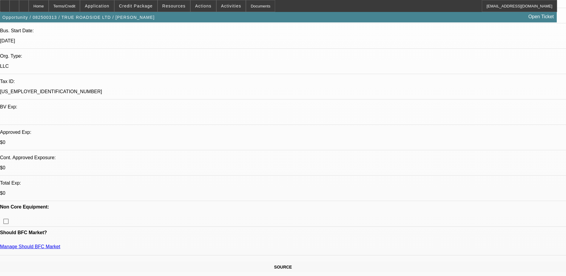
select select "0"
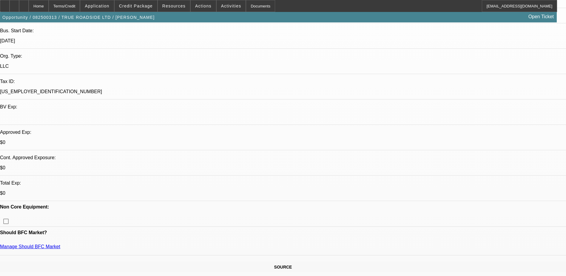
select select "0"
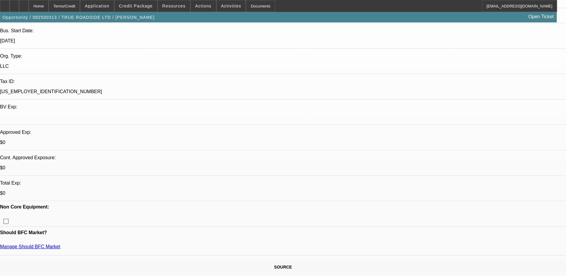
select select "0"
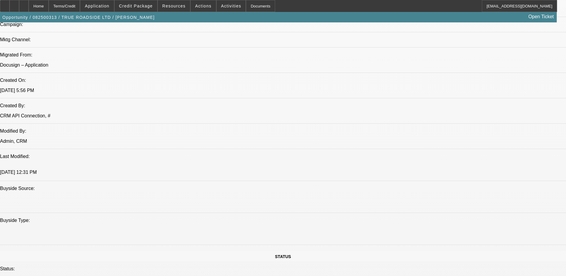
select select "1"
select select "3"
select select "6"
select select "1"
select select "3"
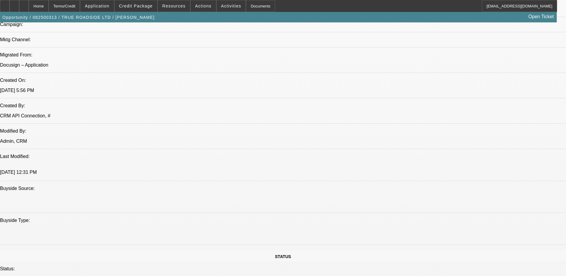
select select "6"
select select "1"
select select "3"
select select "6"
select select "1"
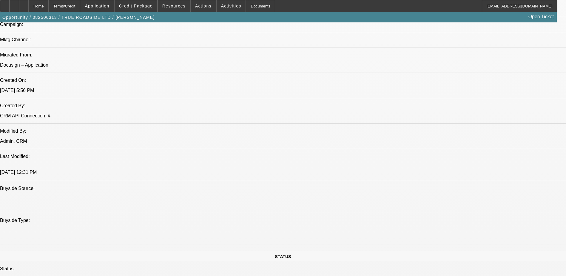
select select "3"
select select "6"
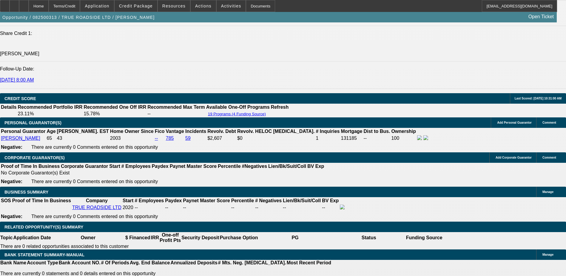
scroll to position [835, 0]
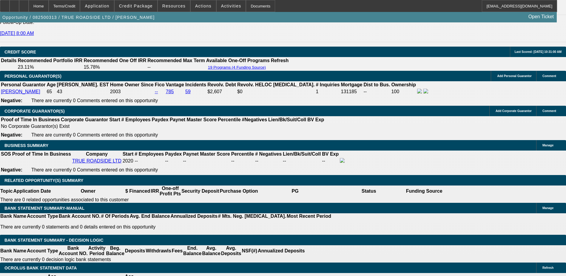
type input "UNKNOWN"
type input "24"
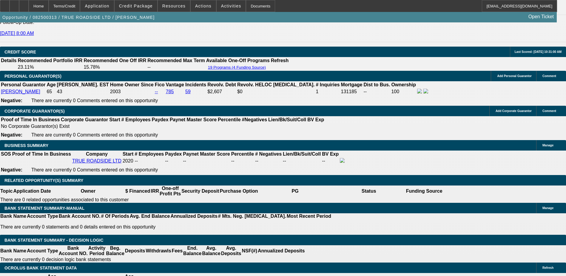
type input "$1,017.13"
type input "24"
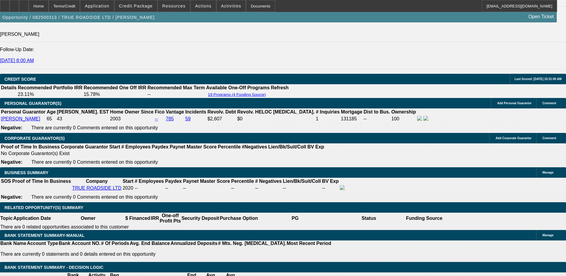
scroll to position [776, 0]
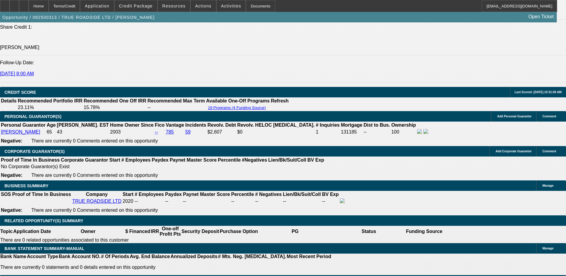
scroll to position [806, 0]
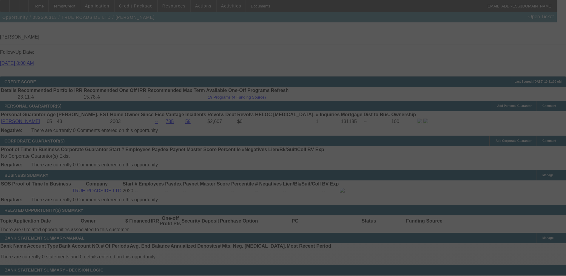
select select "0"
select select "3"
select select "0"
select select "6"
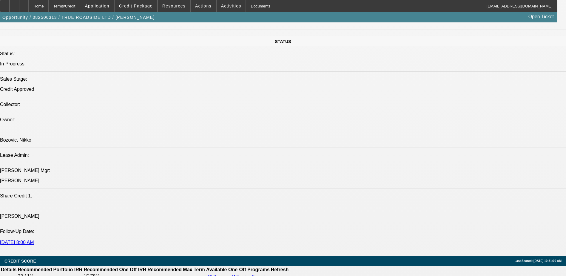
scroll to position [835, 0]
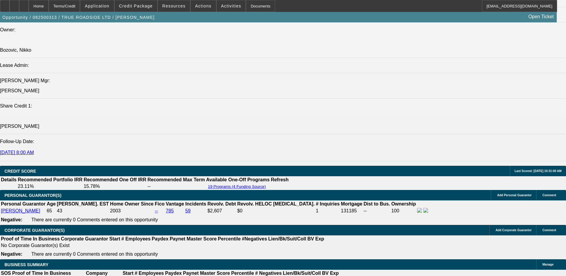
scroll to position [806, 0]
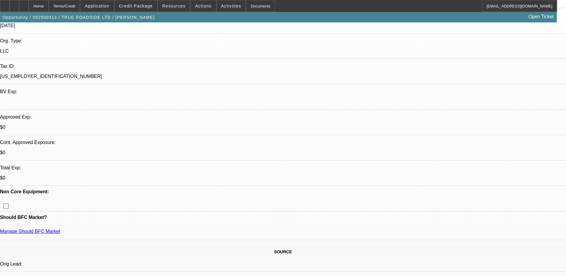
scroll to position [90, 0]
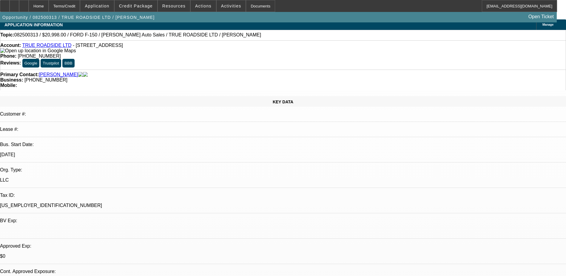
scroll to position [0, 0]
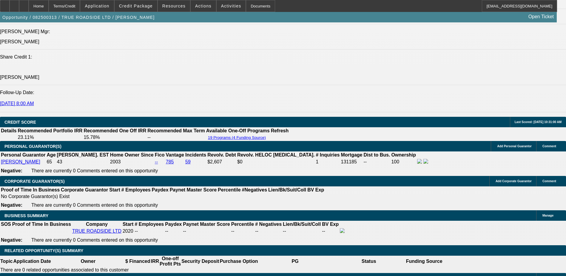
scroll to position [776, 0]
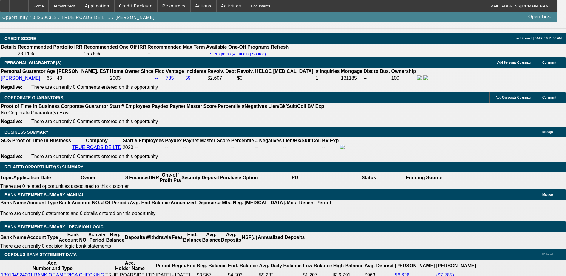
scroll to position [835, 0]
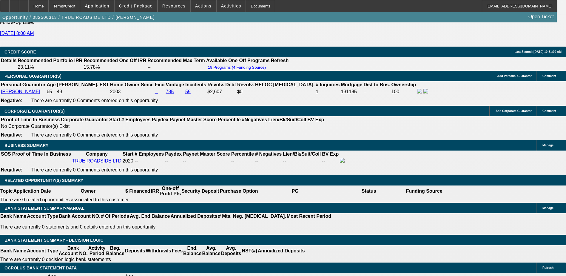
drag, startPoint x: 329, startPoint y: 148, endPoint x: 338, endPoint y: 269, distance: 121.1
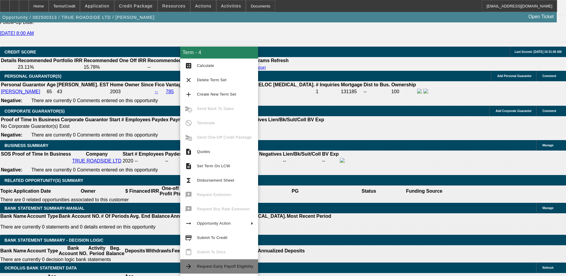
click at [231, 266] on span "Request Early Payoff Eligibility" at bounding box center [225, 266] width 56 height 4
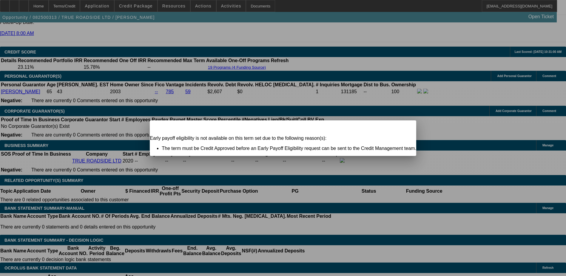
scroll to position [0, 0]
click at [403, 127] on icon at bounding box center [403, 125] width 0 height 3
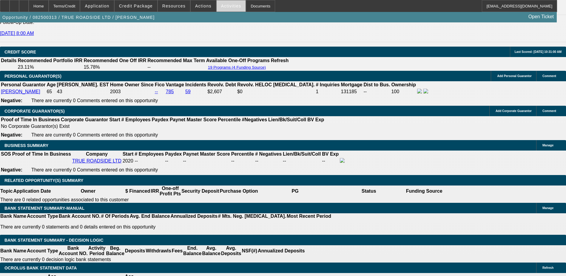
click at [221, 8] on span "Activities" at bounding box center [231, 6] width 20 height 5
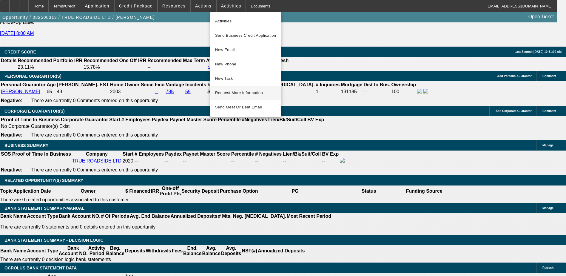
click at [245, 93] on span "Request More Information" at bounding box center [245, 92] width 61 height 7
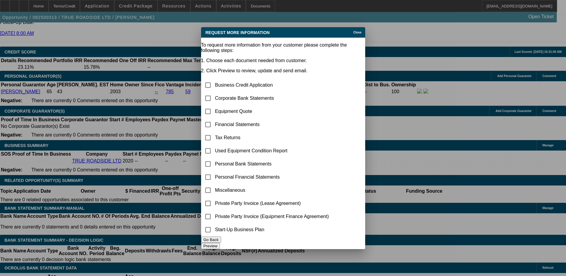
scroll to position [0, 0]
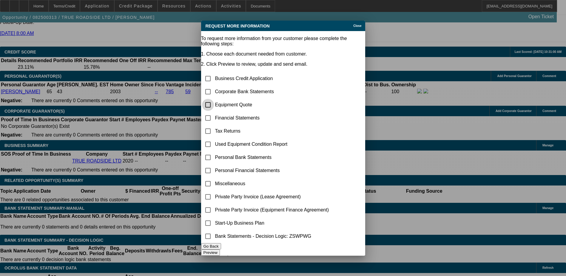
click at [214, 99] on input "checkbox" at bounding box center [208, 105] width 12 height 12
checkbox input "true"
click at [220, 252] on button "Preview" at bounding box center [210, 252] width 19 height 6
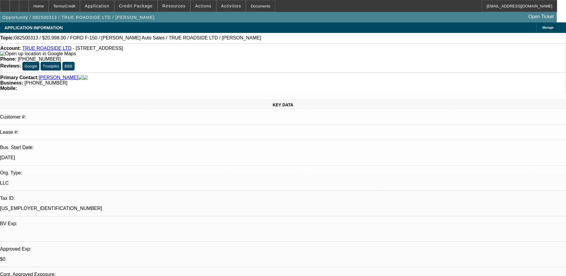
scroll to position [835, 0]
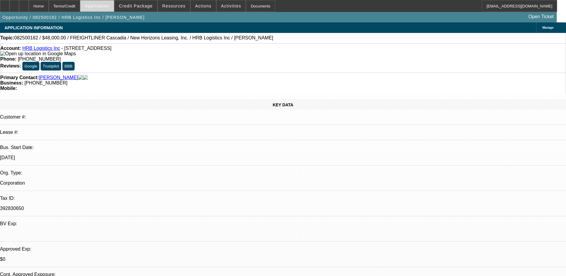
select select "0"
select select "2"
select select "0"
select select "21"
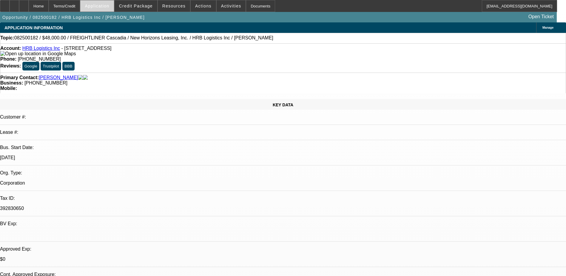
select select "0"
select select "2"
select select "0"
select select "21"
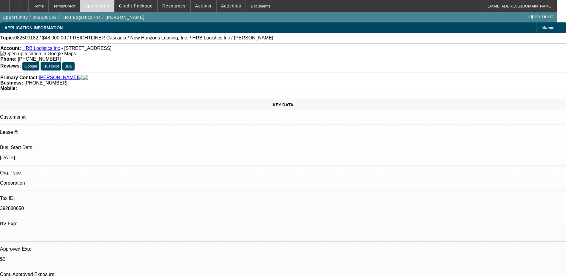
select select "0"
select select "2"
select select "0"
select select "21"
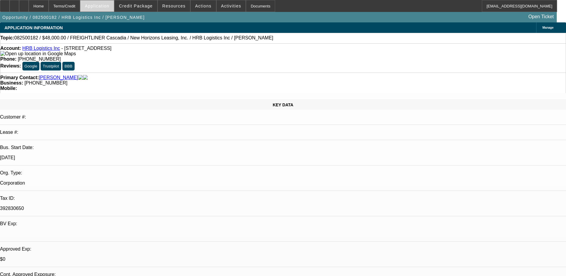
select select "0"
select select "2"
select select "0"
select select "6"
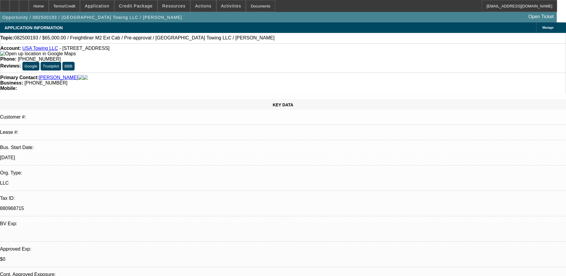
select select "0.1"
select select "2"
select select "0"
select select "0.15"
select select "0"
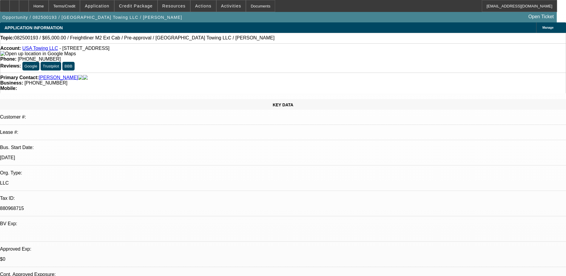
select select "0.1"
select select "0.15"
select select "0"
select select "0.1"
select select "0"
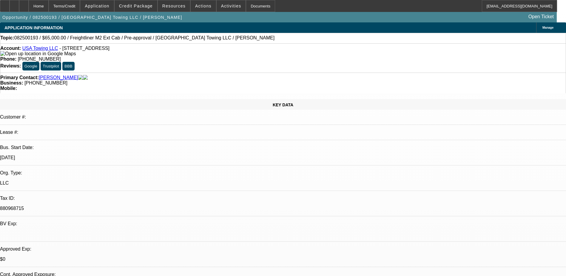
select select "0"
select select "0.1"
select select "1"
select select "2"
select select "6"
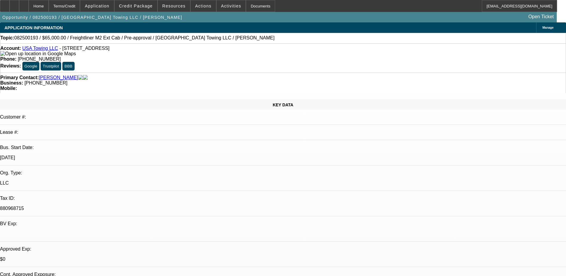
select select "1"
select select "3"
select select "4"
select select "1"
select select "3"
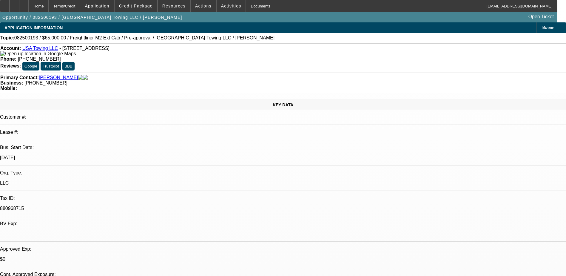
select select "4"
select select "1"
select select "2"
select select "4"
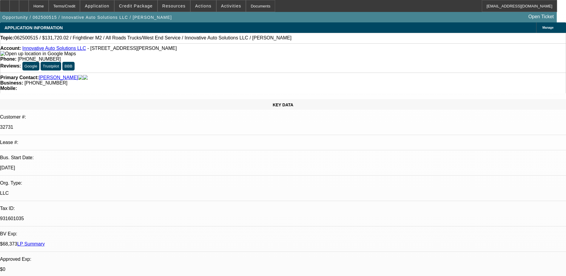
select select "0"
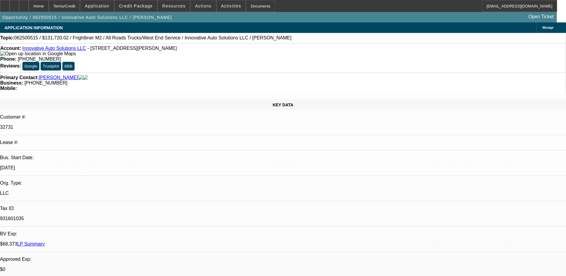
select select "0"
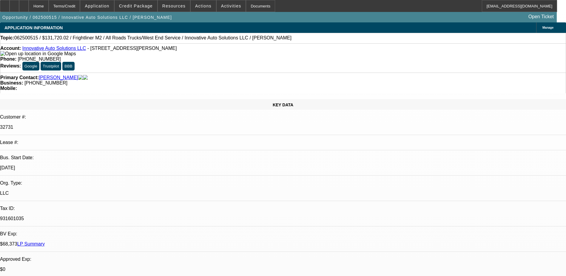
select select "0"
select select "1"
select select "6"
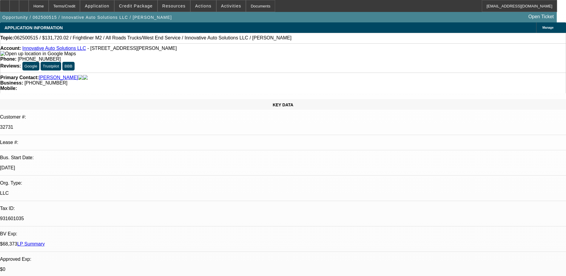
select select "1"
select select "6"
select select "1"
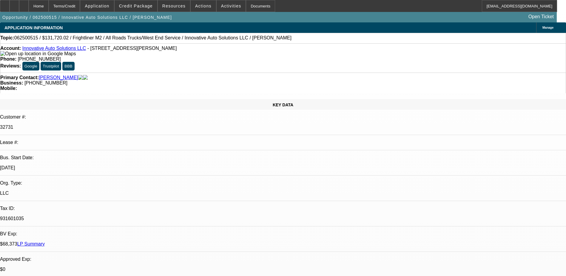
select select "6"
select select "1"
select select "6"
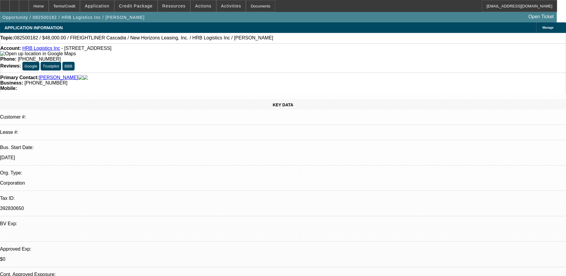
select select "0"
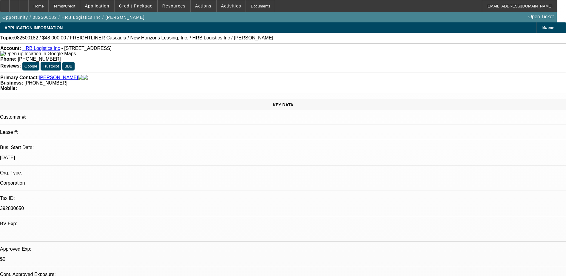
select select "0"
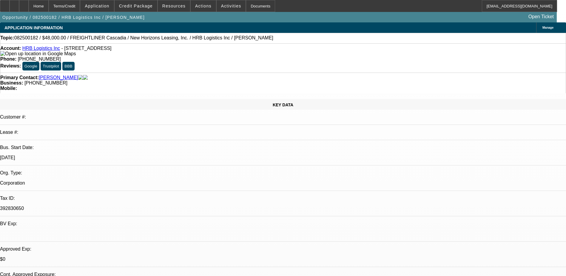
select select "0"
select select "1"
select select "2"
select select "21"
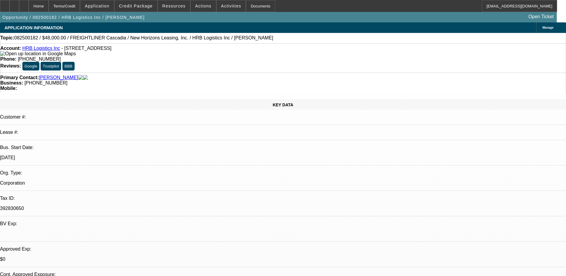
select select "1"
select select "2"
select select "21"
select select "1"
select select "2"
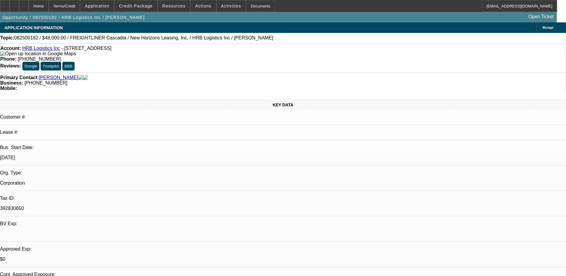
select select "21"
select select "1"
select select "2"
select select "6"
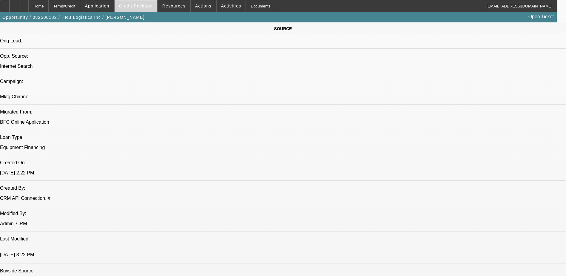
scroll to position [298, 0]
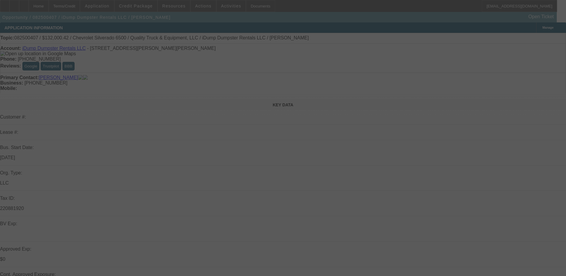
select select "0"
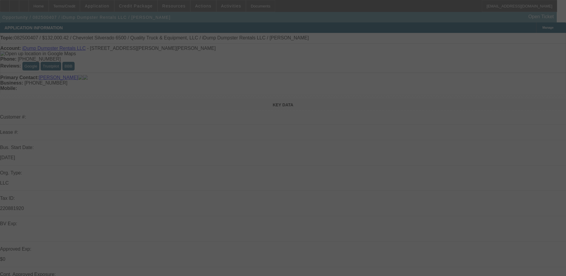
select select "0"
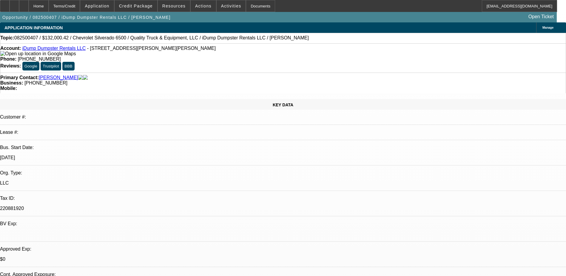
select select "1"
select select "6"
select select "1"
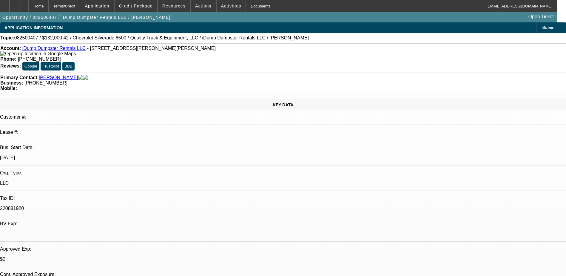
select select "6"
select select "1"
select select "6"
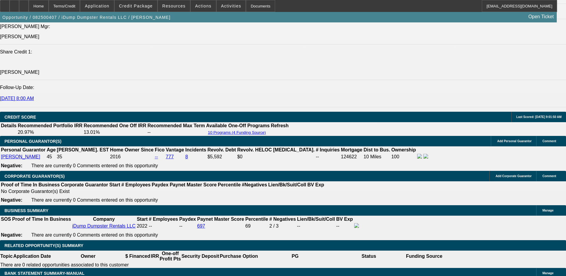
scroll to position [776, 0]
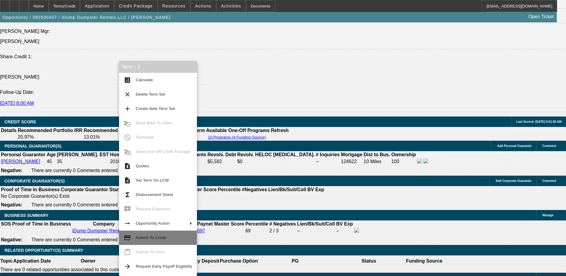
click at [152, 236] on span "Submit To Credit" at bounding box center [151, 237] width 30 height 4
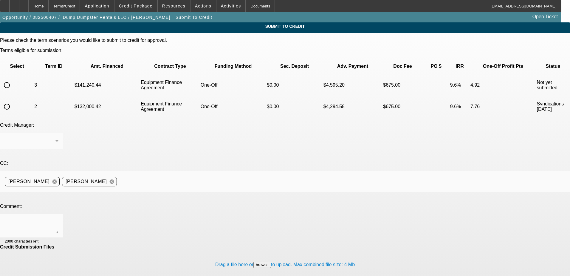
click at [13, 79] on input "radio" at bounding box center [7, 85] width 12 height 12
radio input "true"
click at [58, 218] on textarea at bounding box center [32, 225] width 54 height 14
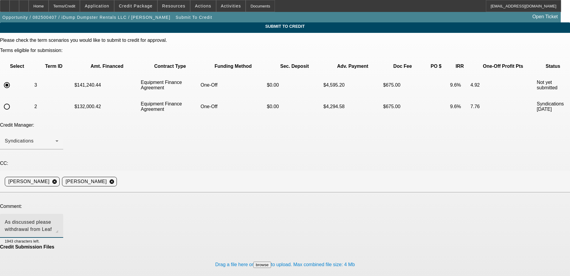
type textarea "As discussed please withdrawal from Leaf and send to Uni"
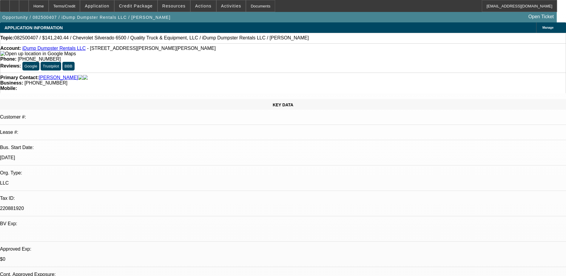
select select "0"
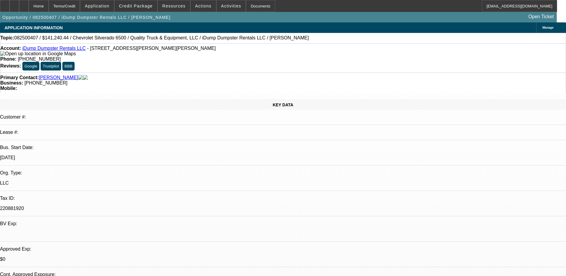
select select "0"
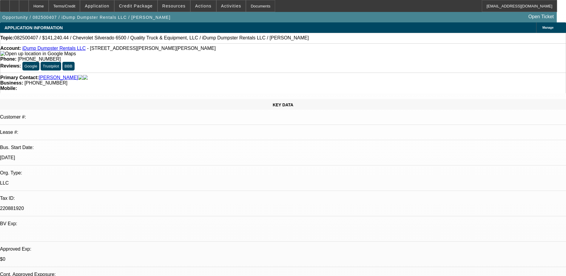
select select "0"
select select "1"
select select "6"
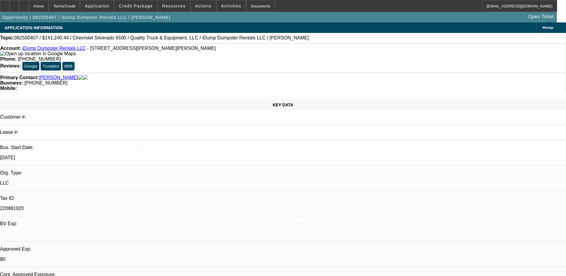
select select "1"
select select "6"
select select "1"
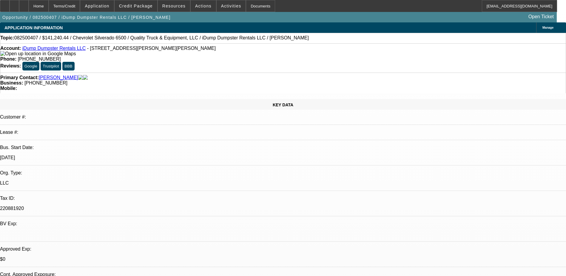
select select "6"
select select "1"
select select "6"
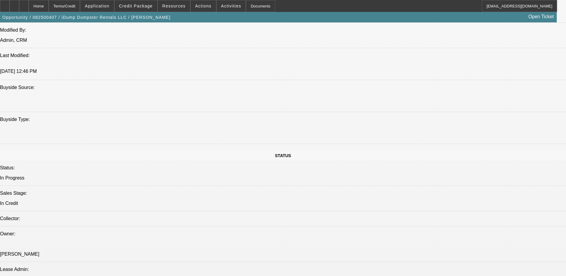
scroll to position [567, 0]
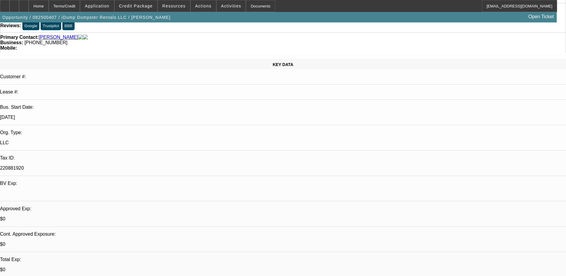
scroll to position [0, 0]
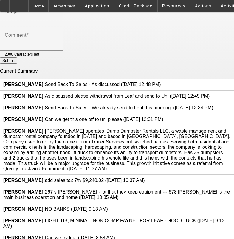
scroll to position [119, 0]
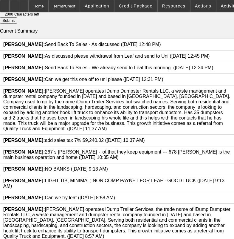
click at [231, 206] on icon at bounding box center [231, 206] width 0 height 0
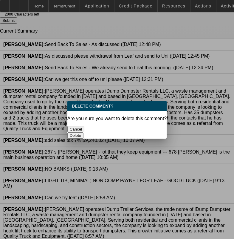
scroll to position [0, 0]
click at [84, 132] on button "Delete" at bounding box center [75, 135] width 16 height 6
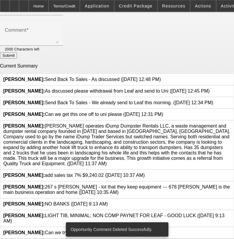
scroll to position [87, 0]
